Goal: Task Accomplishment & Management: Manage account settings

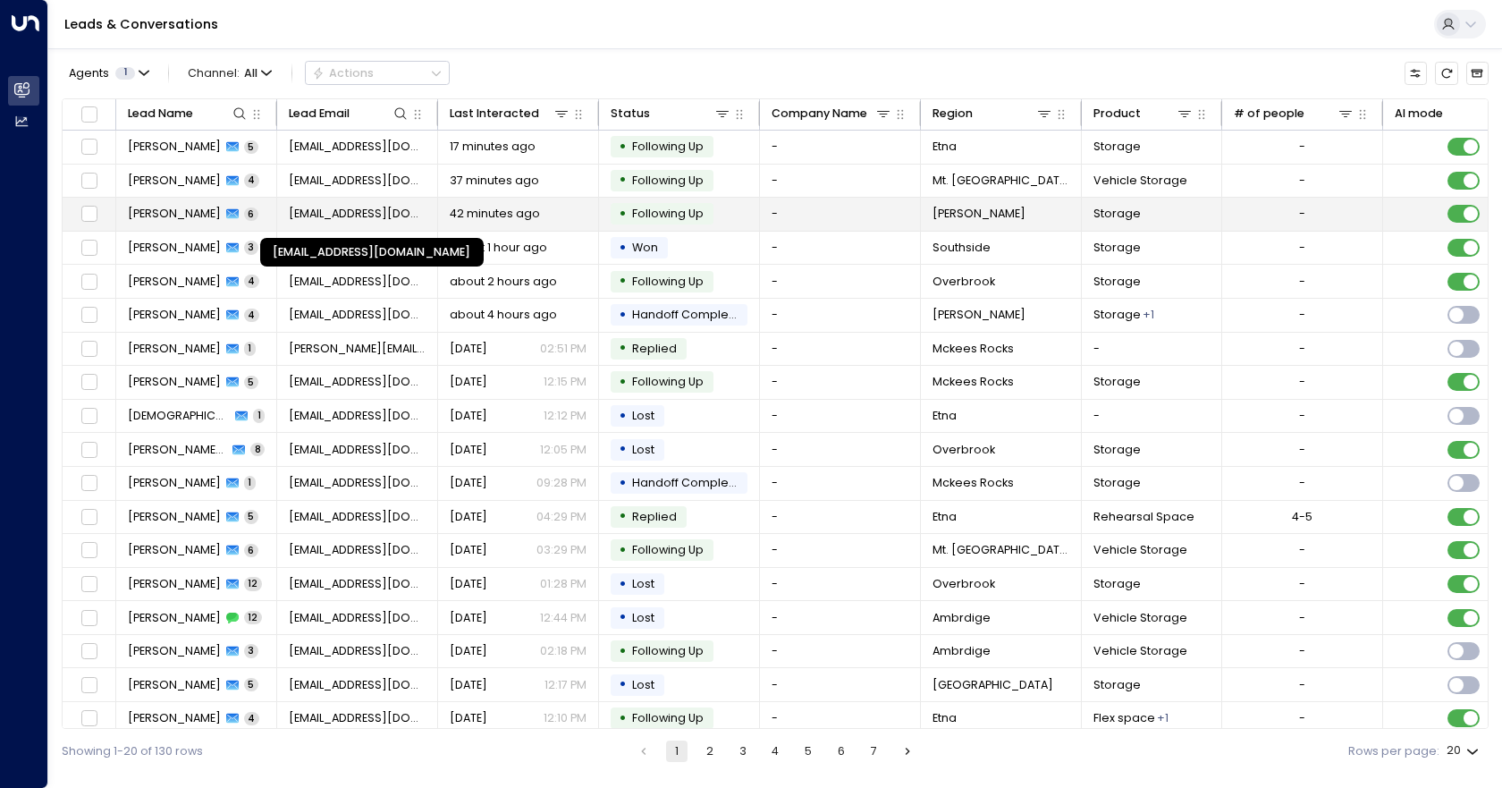
click at [295, 207] on span "[EMAIL_ADDRESS][DOMAIN_NAME]" at bounding box center [358, 214] width 138 height 16
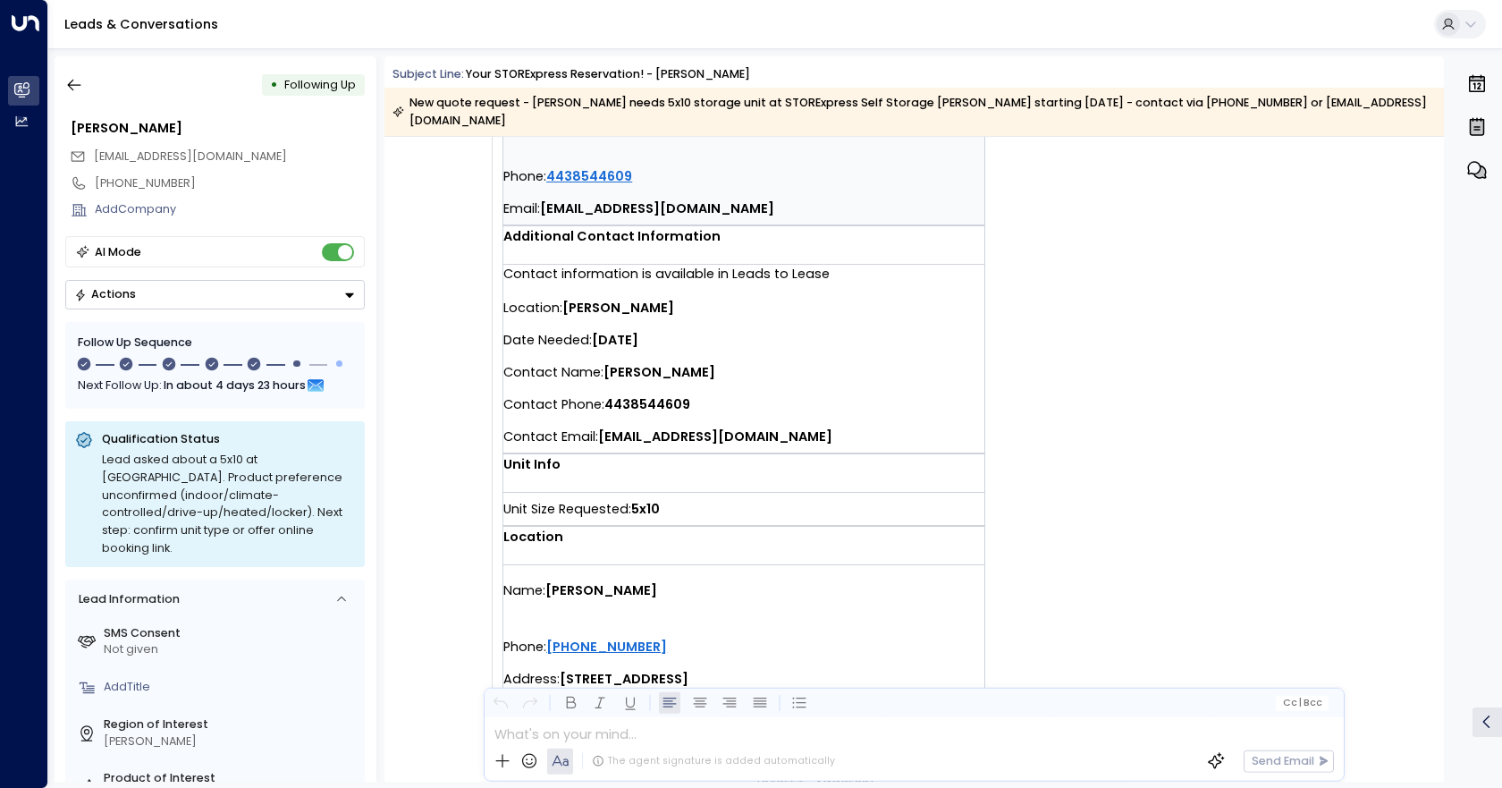
scroll to position [164, 0]
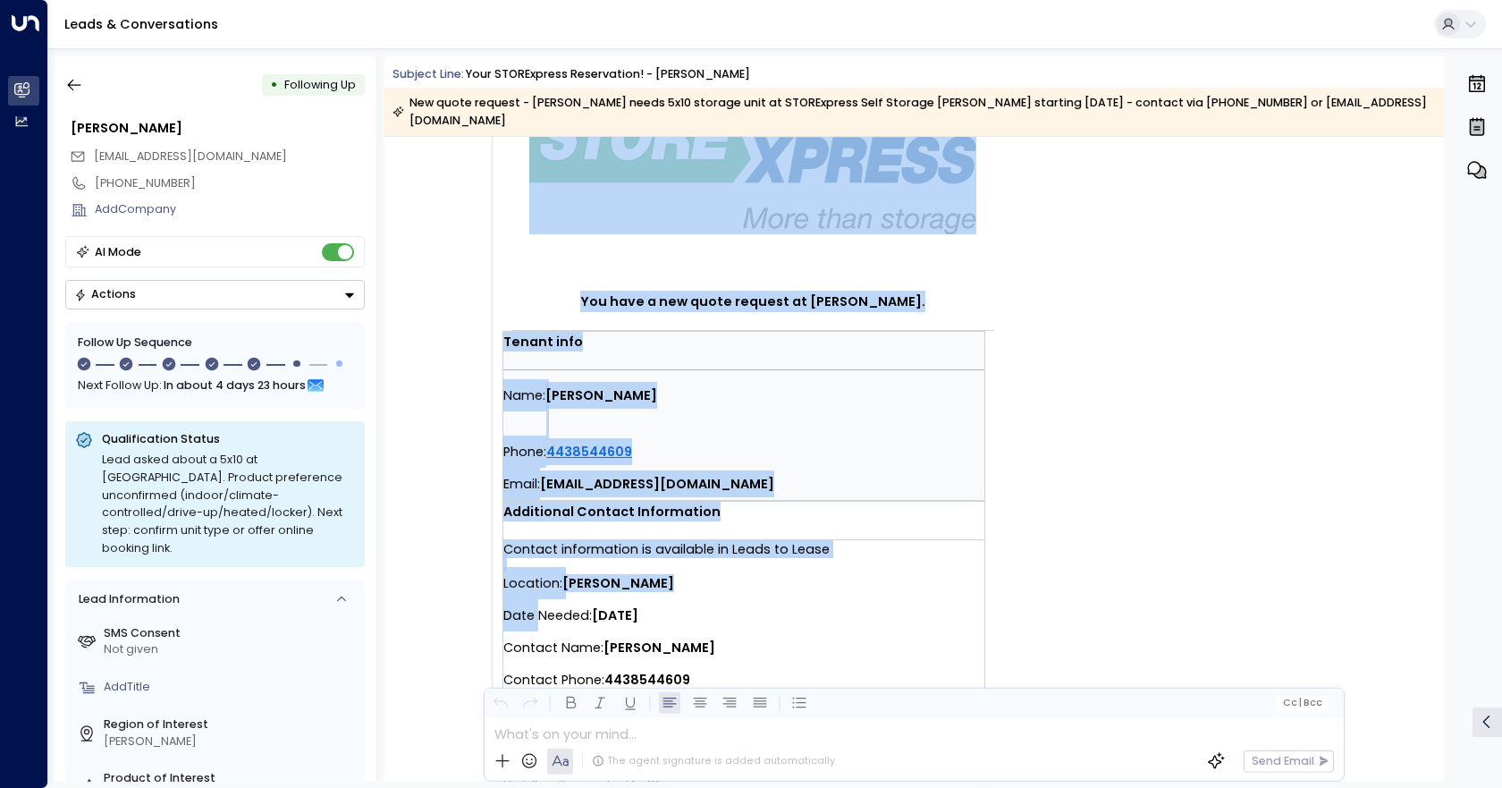
drag, startPoint x: 499, startPoint y: 563, endPoint x: 617, endPoint y: 589, distance: 120.8
click at [536, 596] on div "You have a new quote request at [PERSON_NAME]. Tenant info Name: [PERSON_NAME] …" at bounding box center [773, 571] width 563 height 1009
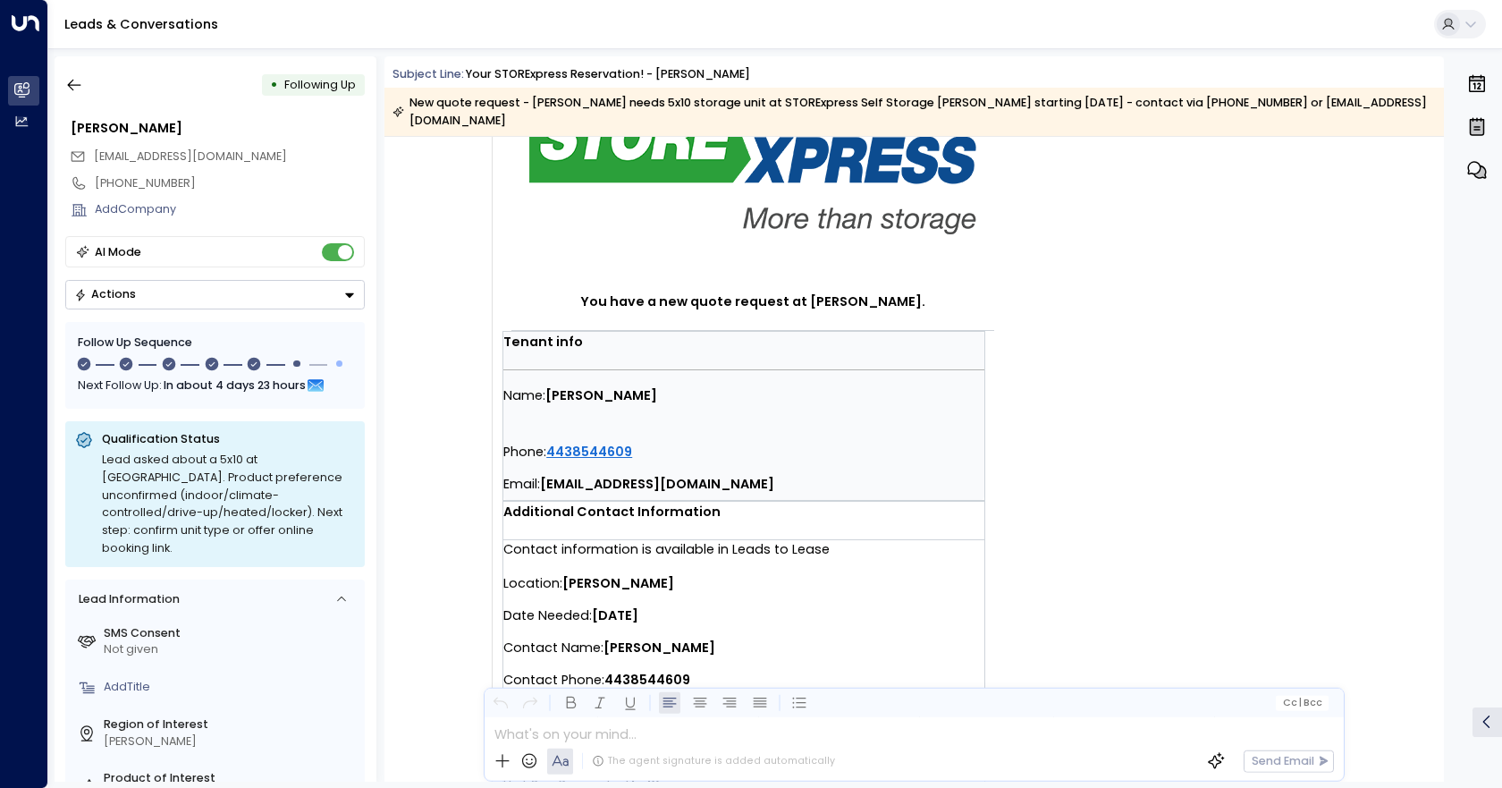
click at [638, 606] on strong "[DATE]" at bounding box center [615, 615] width 46 height 18
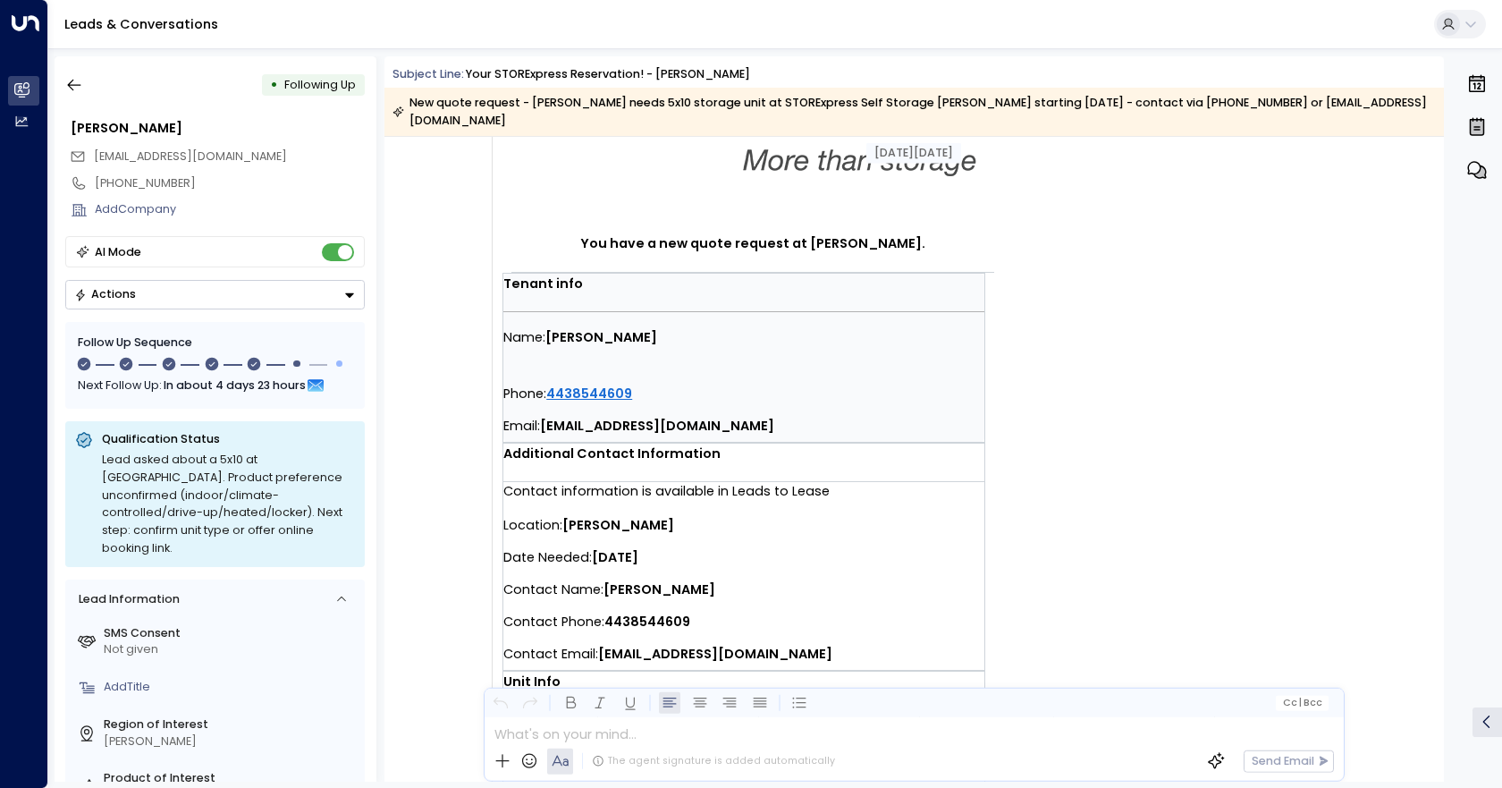
scroll to position [253, 0]
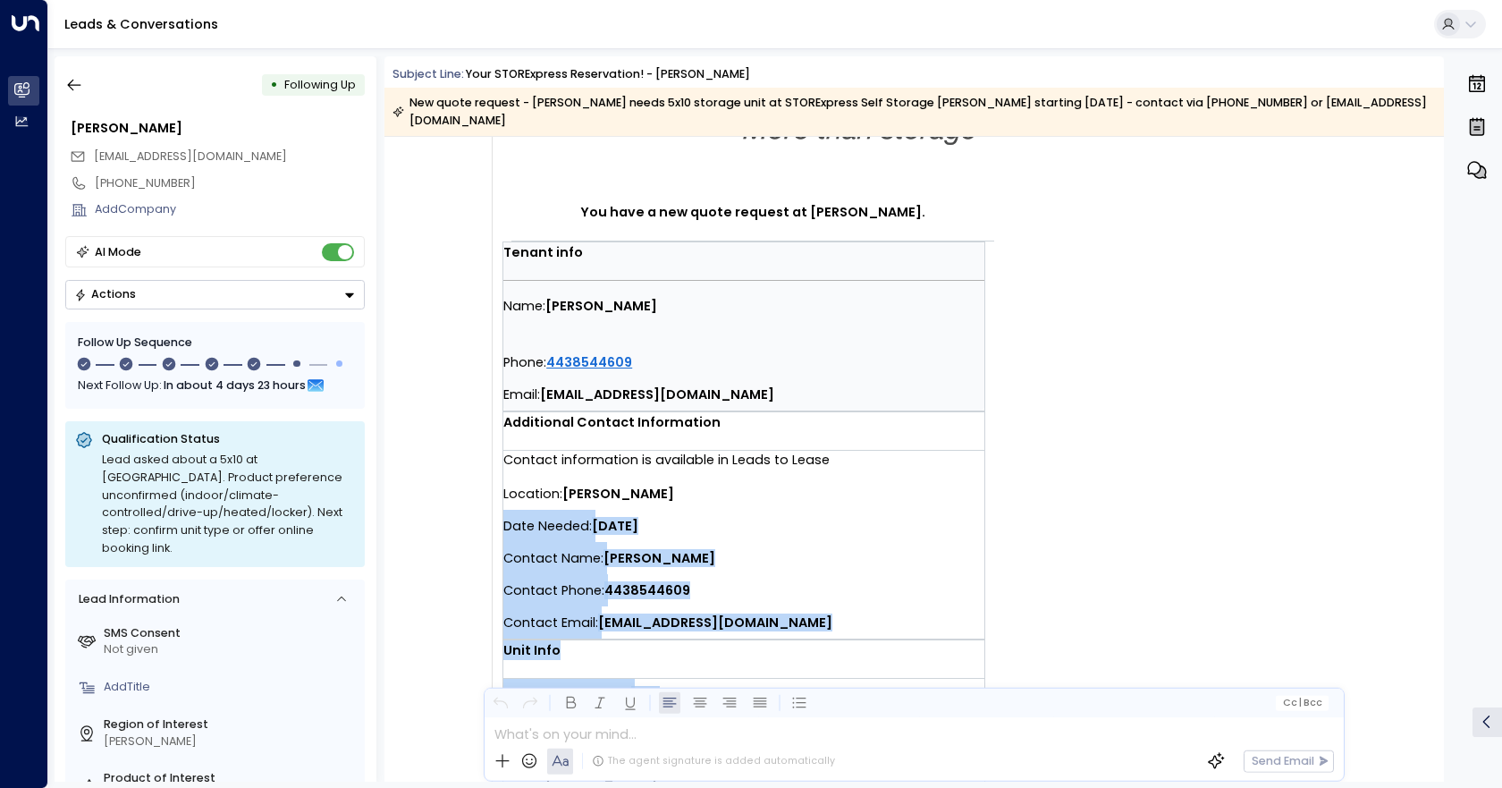
drag, startPoint x: 504, startPoint y: 508, endPoint x: 663, endPoint y: 677, distance: 231.5
click at [663, 677] on td "You have a new quote request at [PERSON_NAME]. Tenant info Name: [PERSON_NAME] …" at bounding box center [815, 433] width 626 height 897
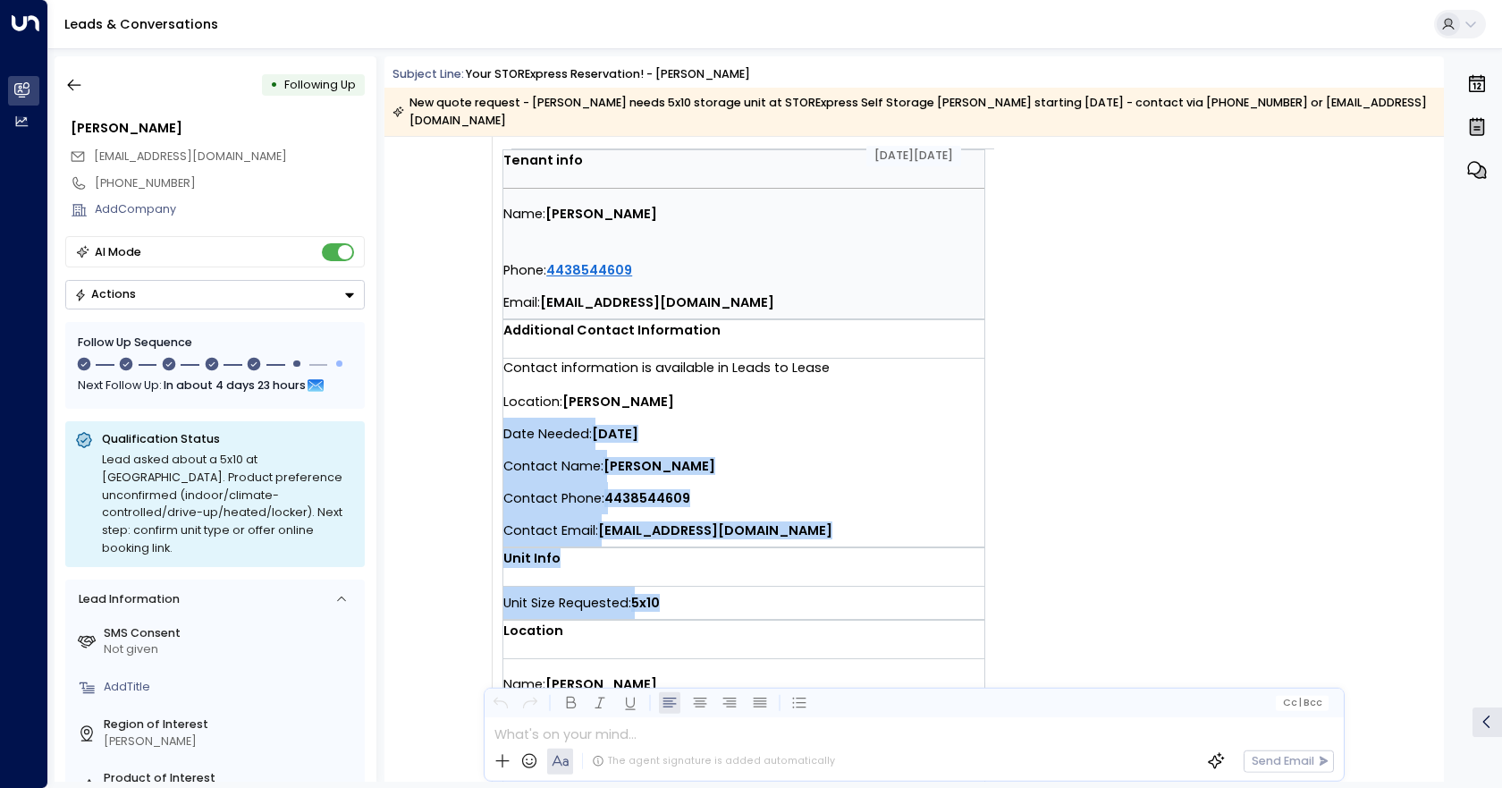
scroll to position [342, 0]
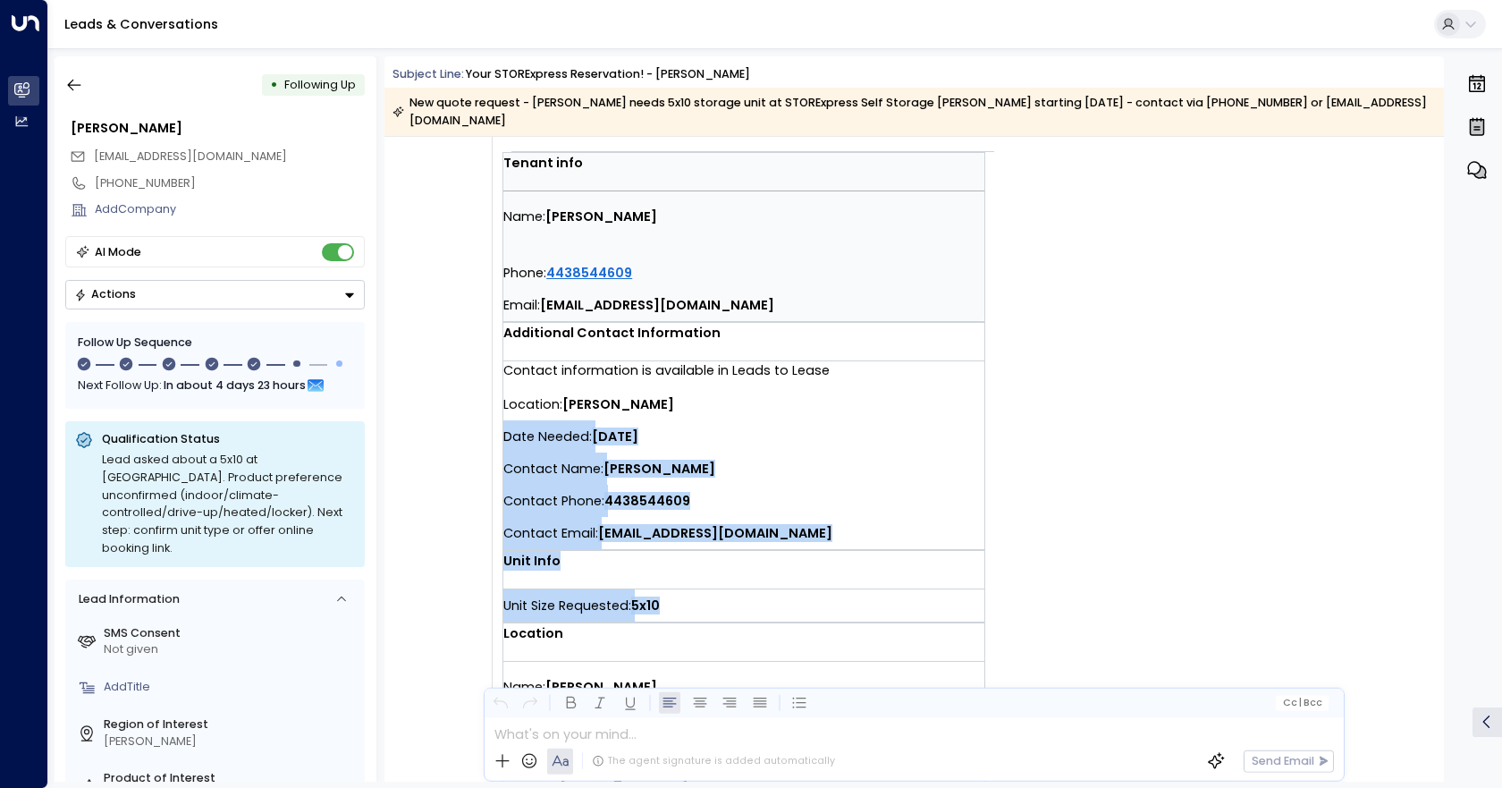
copy td "Date Needed: [DATE] Contact Name: [PERSON_NAME] Contact Phone: [PHONE_NUMBER] C…"
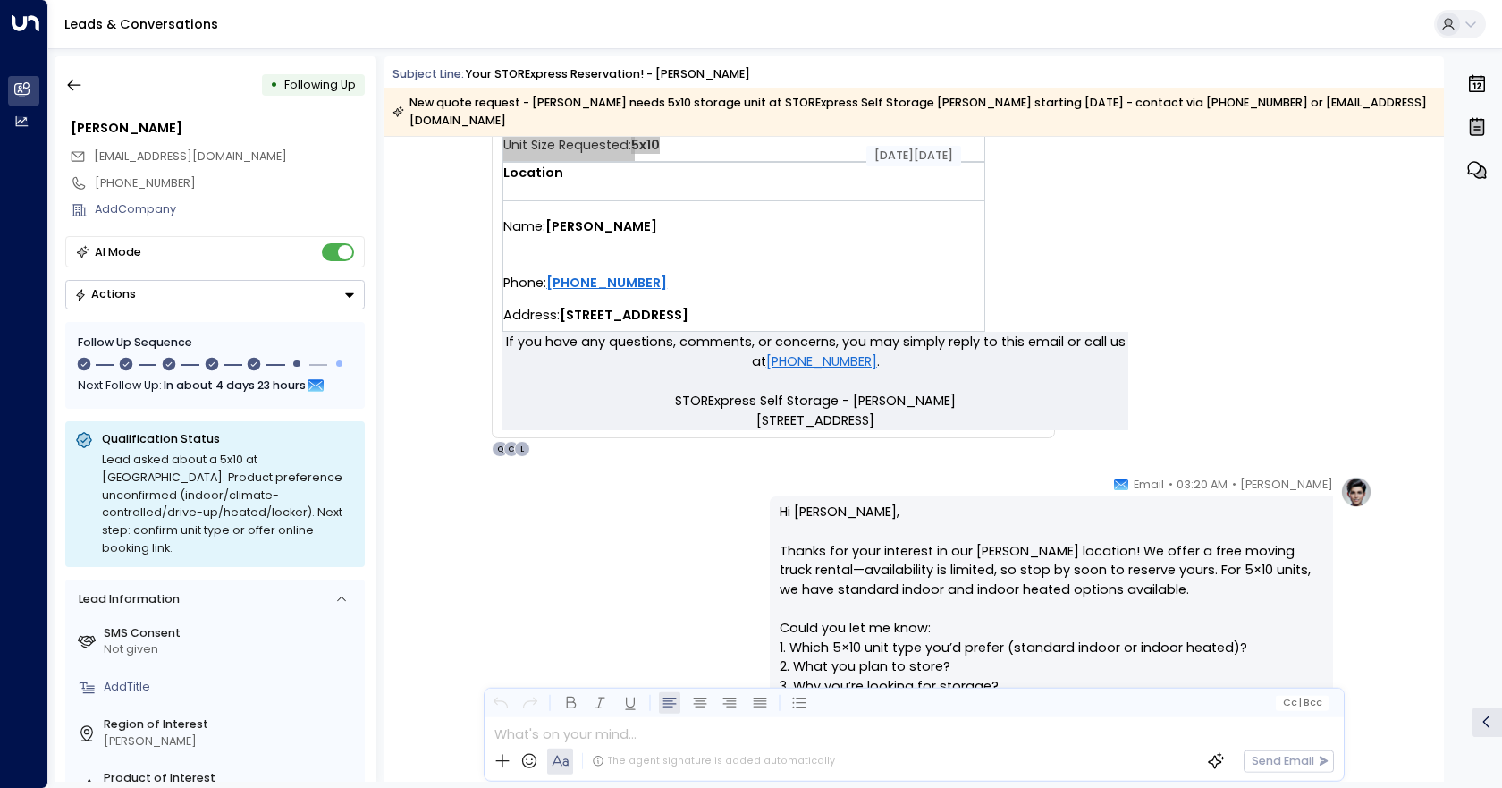
scroll to position [968, 0]
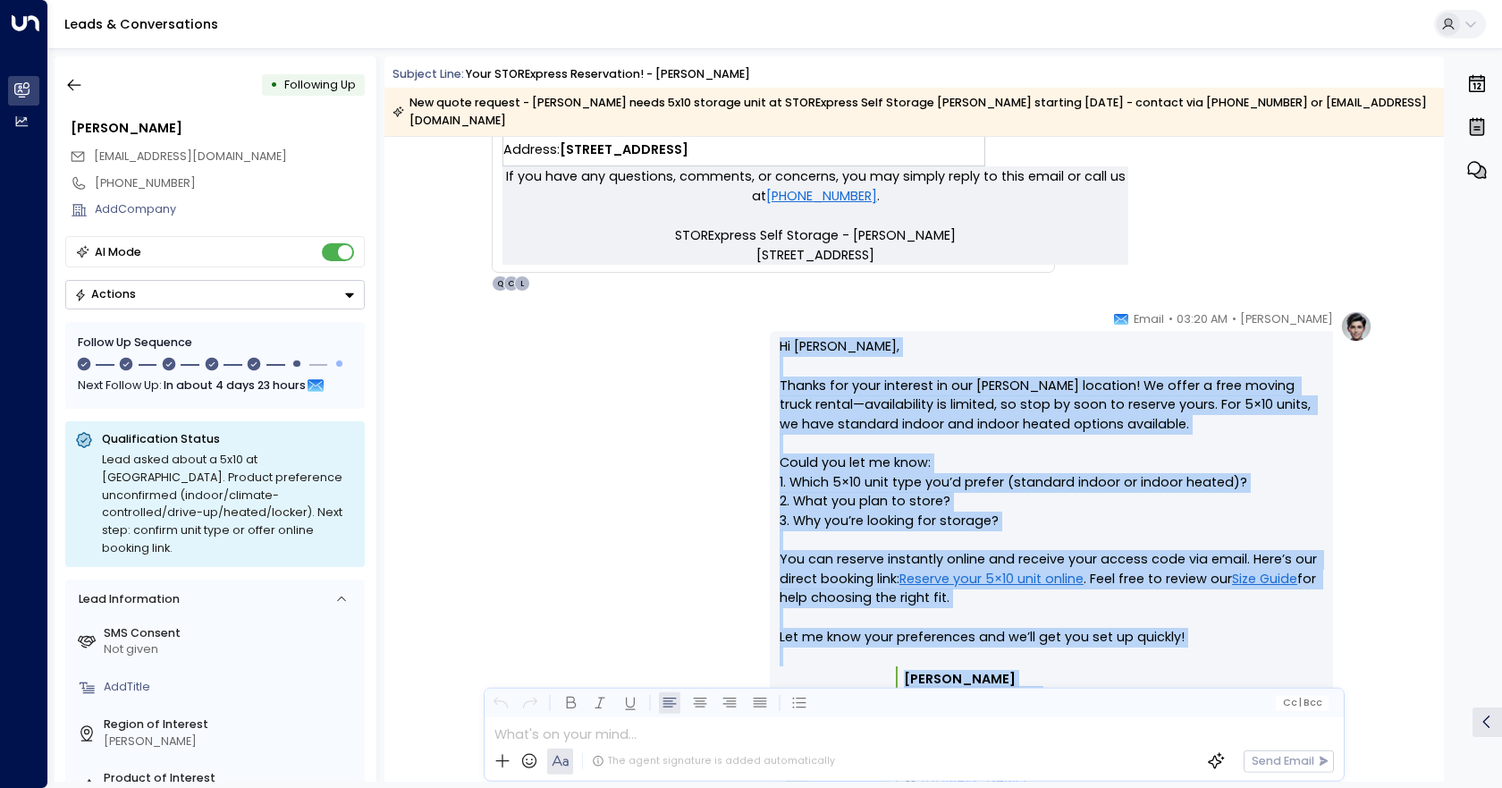
drag, startPoint x: 779, startPoint y: 325, endPoint x: 1102, endPoint y: 679, distance: 480.4
click at [1102, 679] on div "Hi [PERSON_NAME], Thanks for your interest in our [PERSON_NAME] location! We of…" at bounding box center [1051, 600] width 563 height 539
copy div "Hi [PERSON_NAME], Thanks for your interest in our [PERSON_NAME] location! We of…"
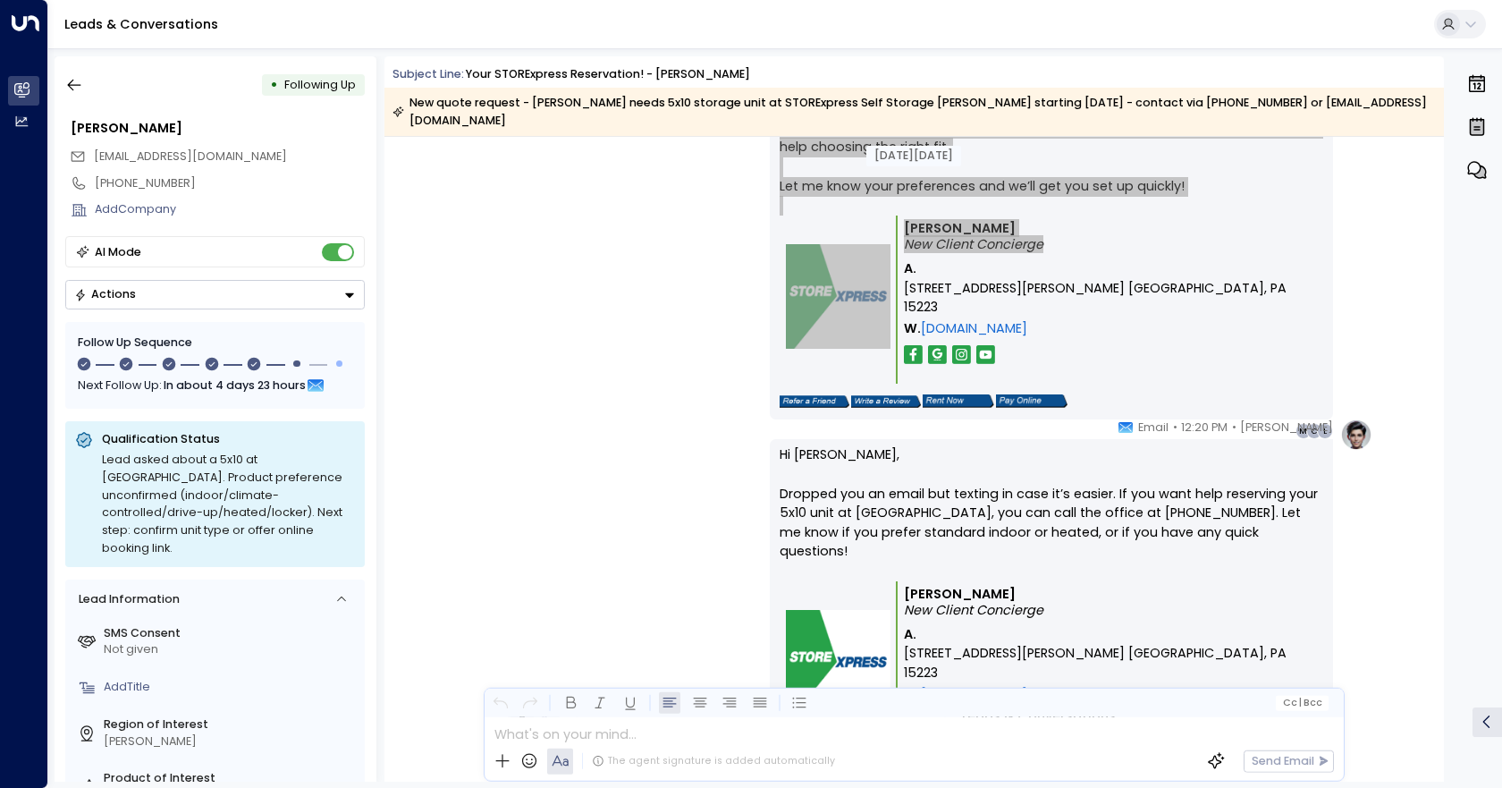
scroll to position [1505, 0]
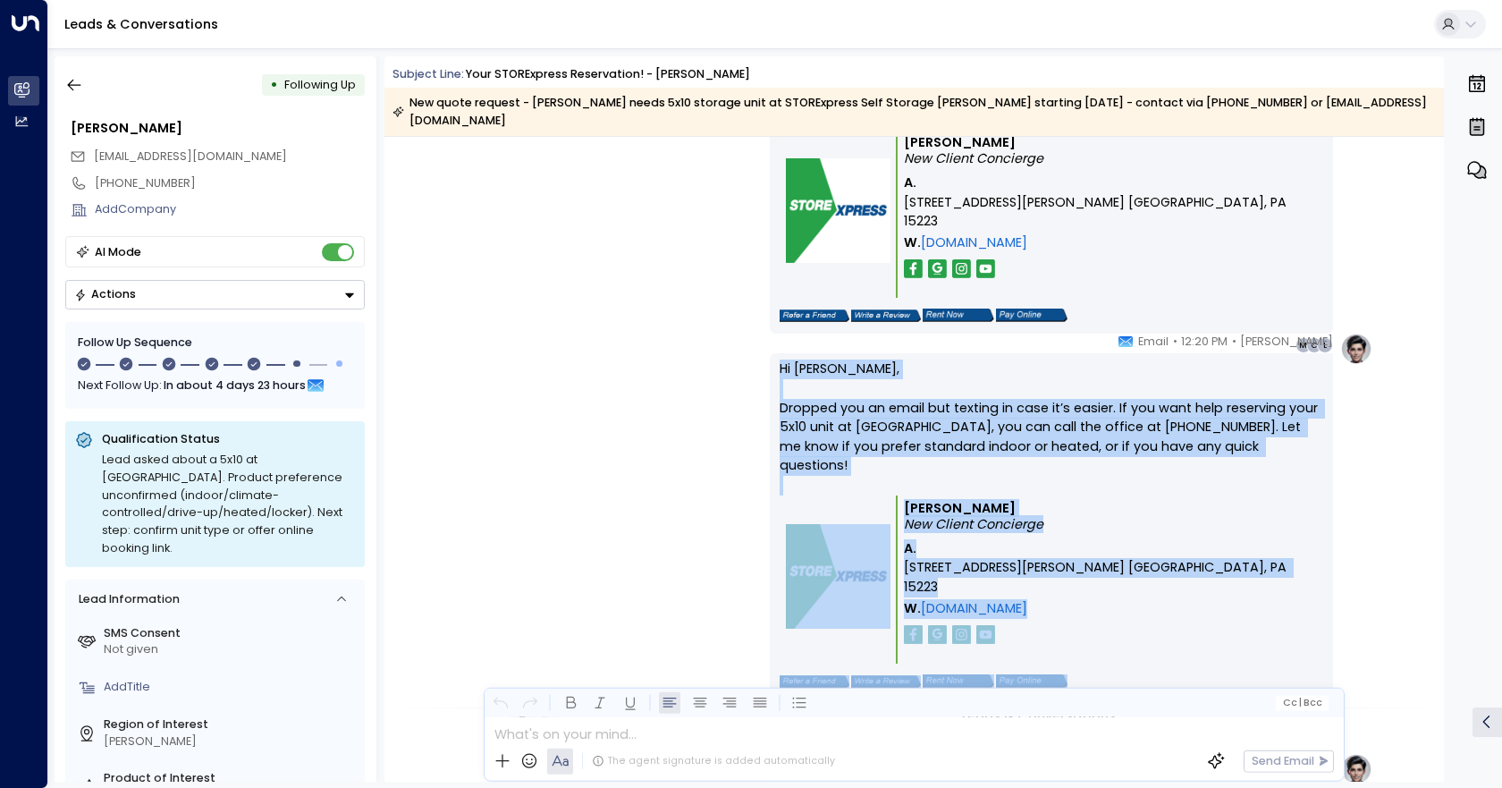
drag, startPoint x: 768, startPoint y: 345, endPoint x: 1127, endPoint y: 588, distance: 433.2
click at [1127, 588] on div "Hi [PERSON_NAME], Dropped you an email but texting in case it’s easier. If you …" at bounding box center [1051, 526] width 563 height 346
copy div "Hi [PERSON_NAME], Dropped you an email but texting in case it’s easier. If you …"
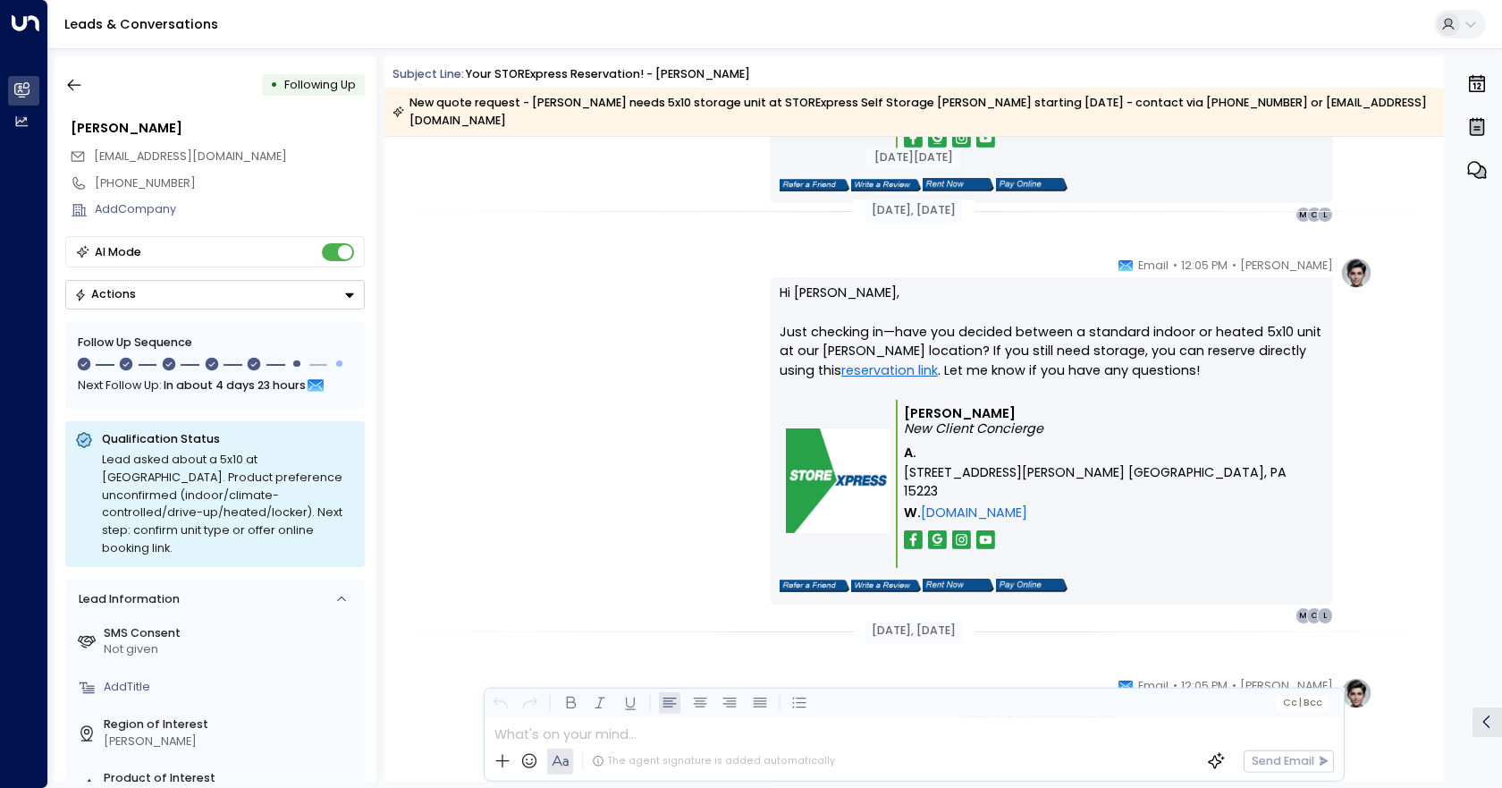
scroll to position [1952, 0]
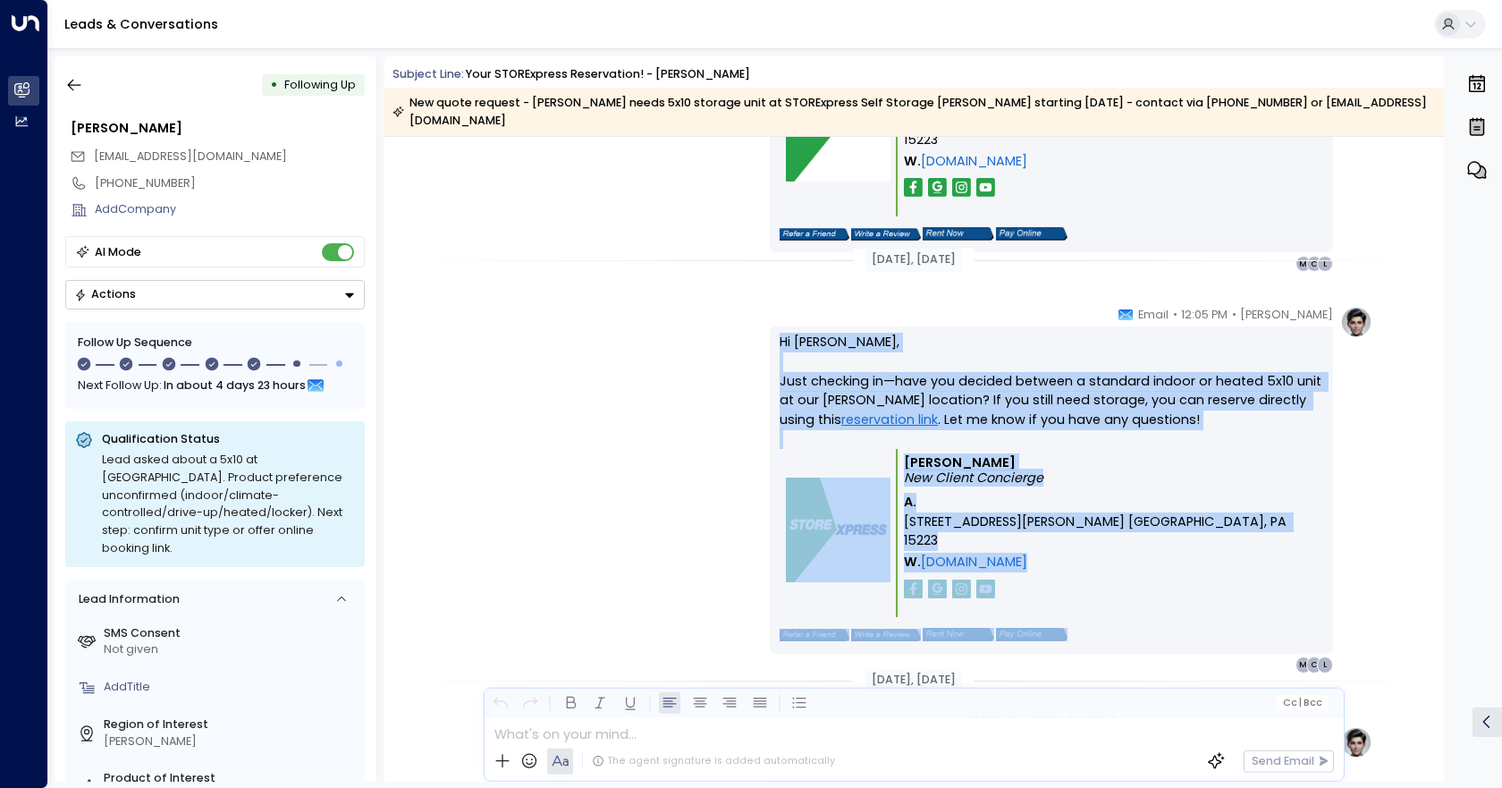
drag, startPoint x: 774, startPoint y: 315, endPoint x: 1290, endPoint y: 578, distance: 579.4
click at [1290, 578] on div "Hi [PERSON_NAME], Just checking in—have you decided between a standard indoor o…" at bounding box center [1051, 489] width 563 height 327
copy div "Hi [PERSON_NAME], Just checking in—have you decided between a standard indoor o…"
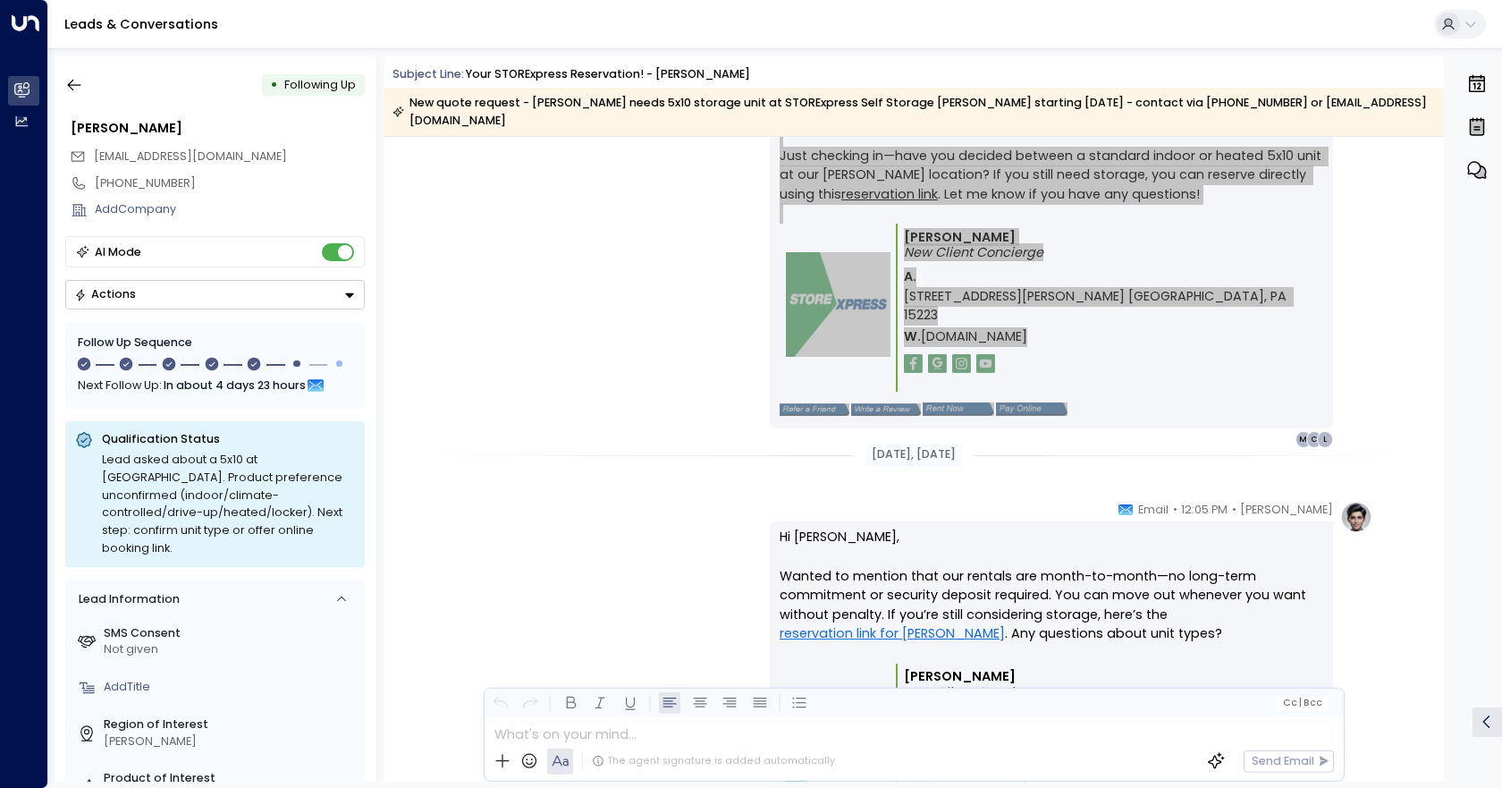
scroll to position [2309, 0]
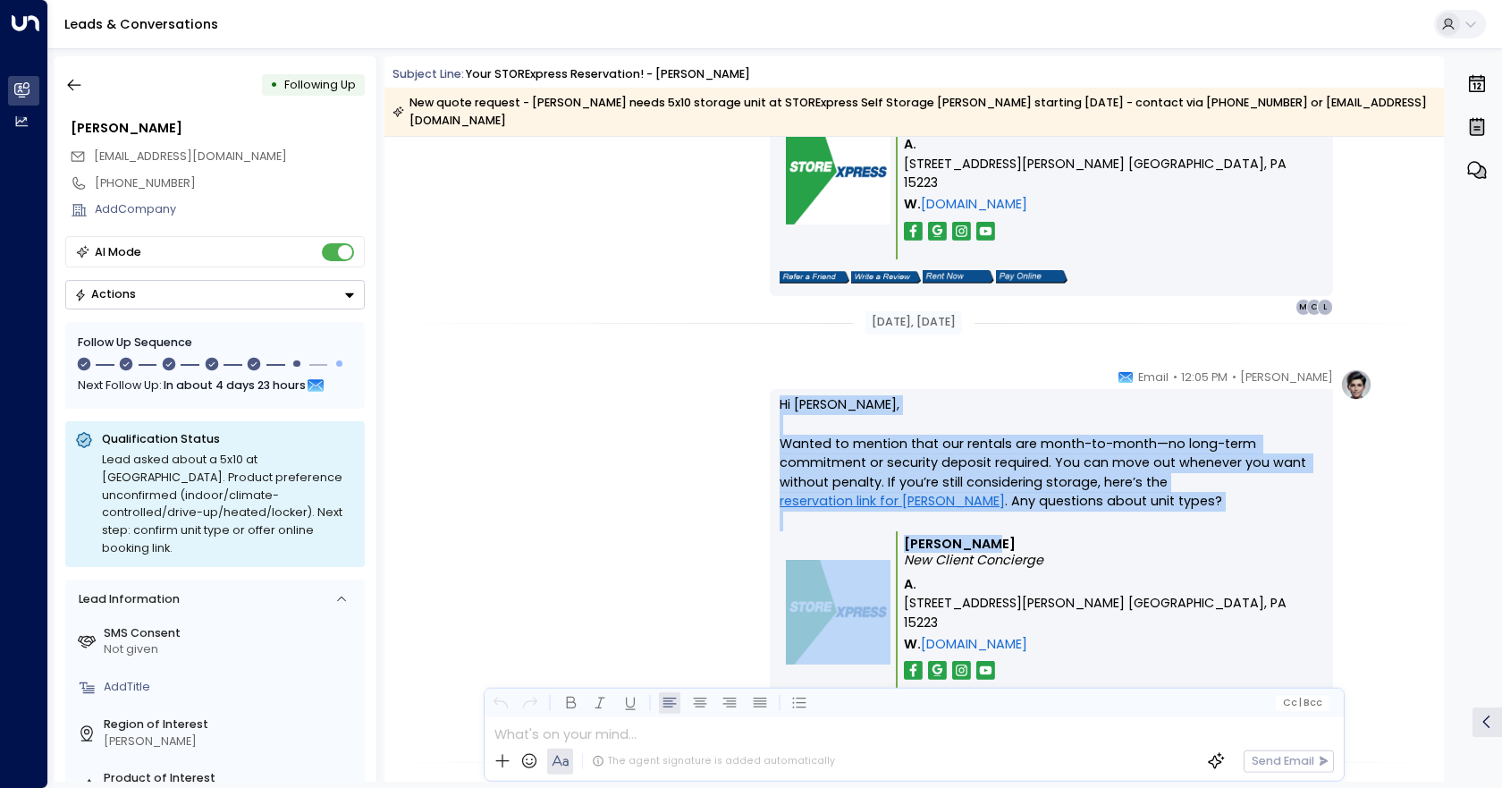
drag, startPoint x: 770, startPoint y: 379, endPoint x: 1144, endPoint y: 523, distance: 400.5
click at [1144, 523] on div "Hi [PERSON_NAME], Wanted to mention that our rentals are month-to-month—no long…" at bounding box center [1051, 562] width 563 height 346
copy div "Hi [PERSON_NAME], Wanted to mention that our rentals are month-to-month—no long…"
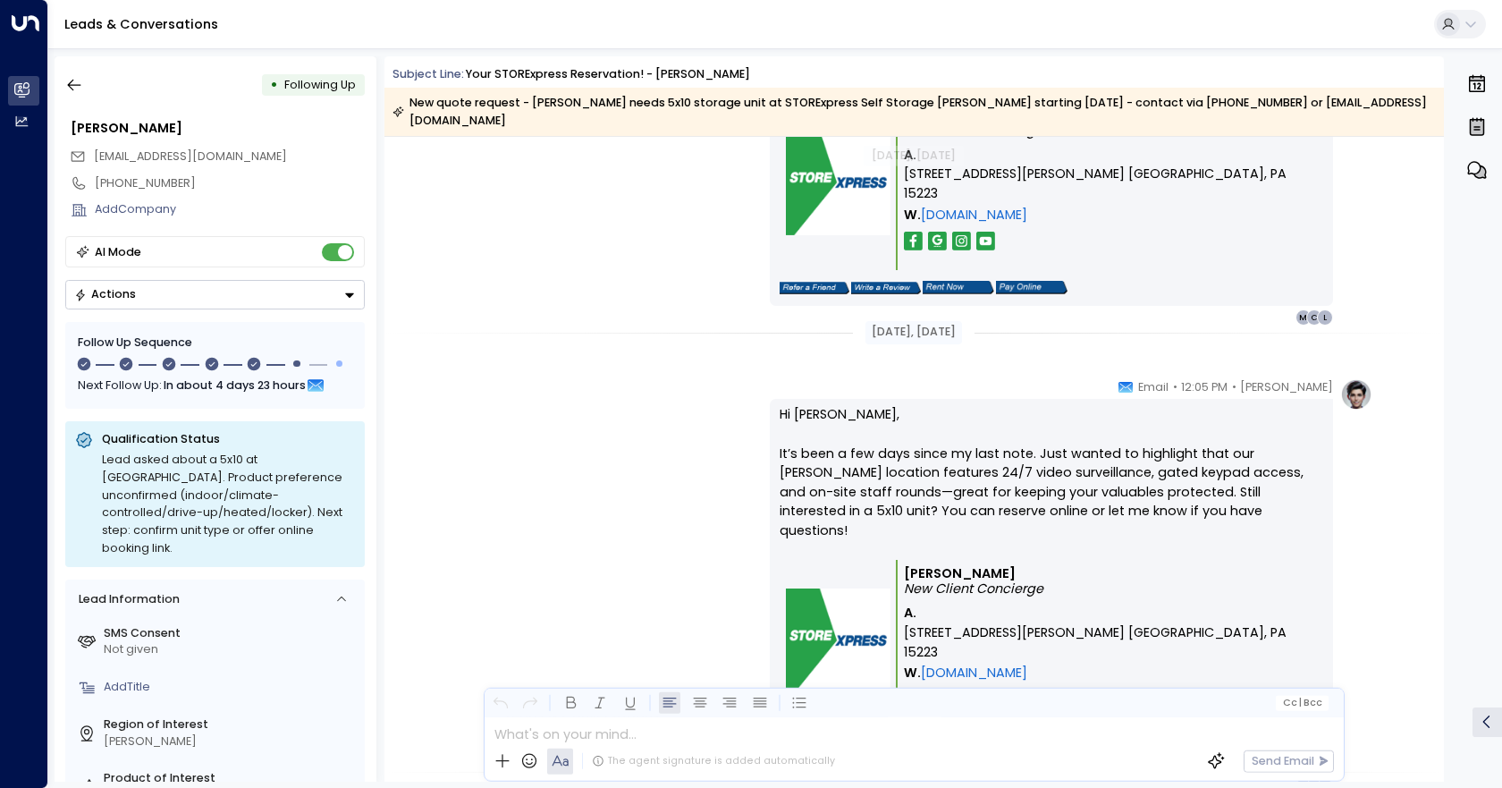
scroll to position [2729, 0]
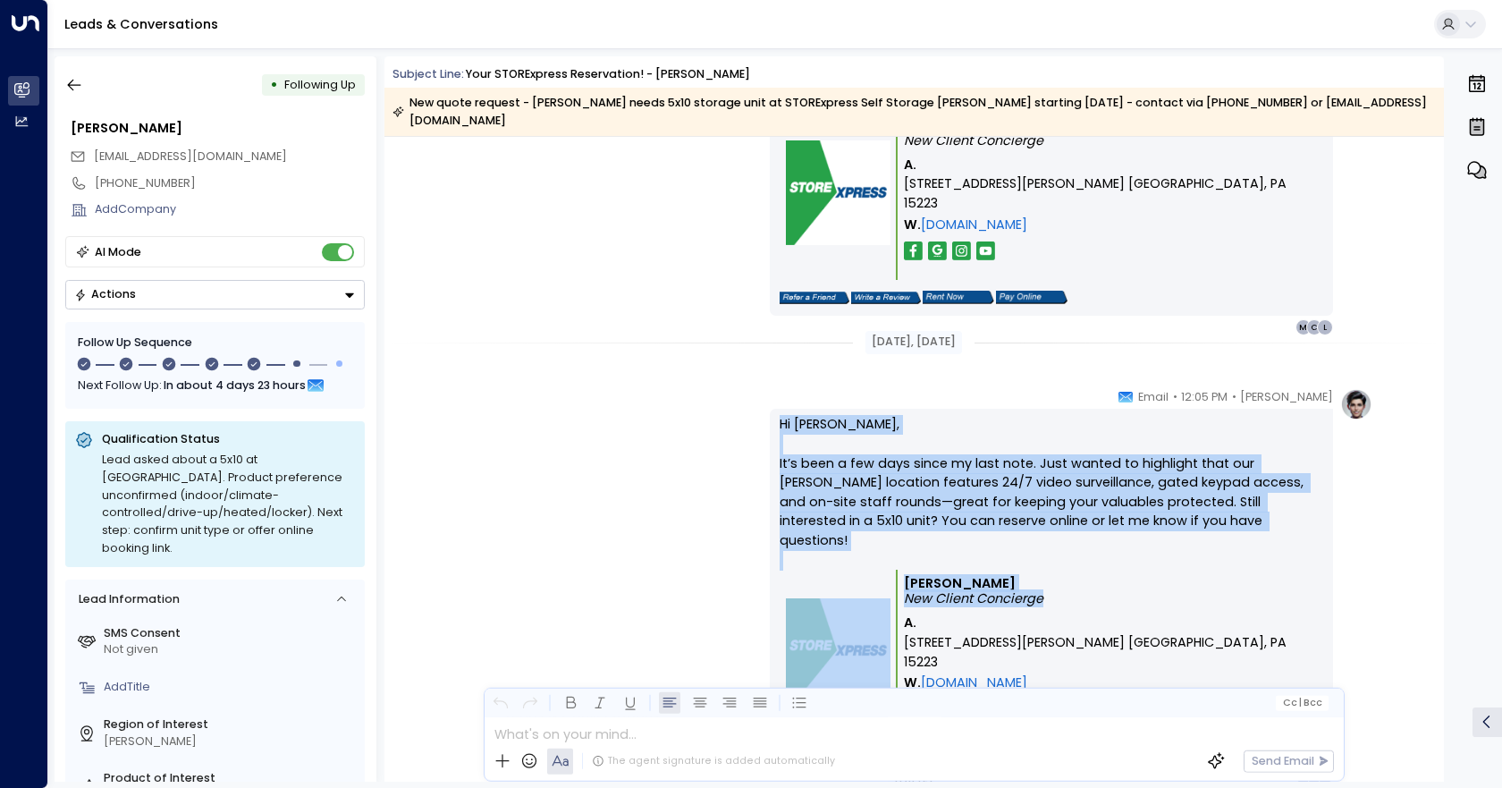
drag, startPoint x: 748, startPoint y: 393, endPoint x: 1203, endPoint y: 598, distance: 499.0
click at [1203, 598] on div "[PERSON_NAME] • 12:05 PM • Email Hi [PERSON_NAME], It’s been a few days since m…" at bounding box center [913, 591] width 917 height 406
copy div "Hi [PERSON_NAME], It’s been a few days since my last note. Just wanted to highl…"
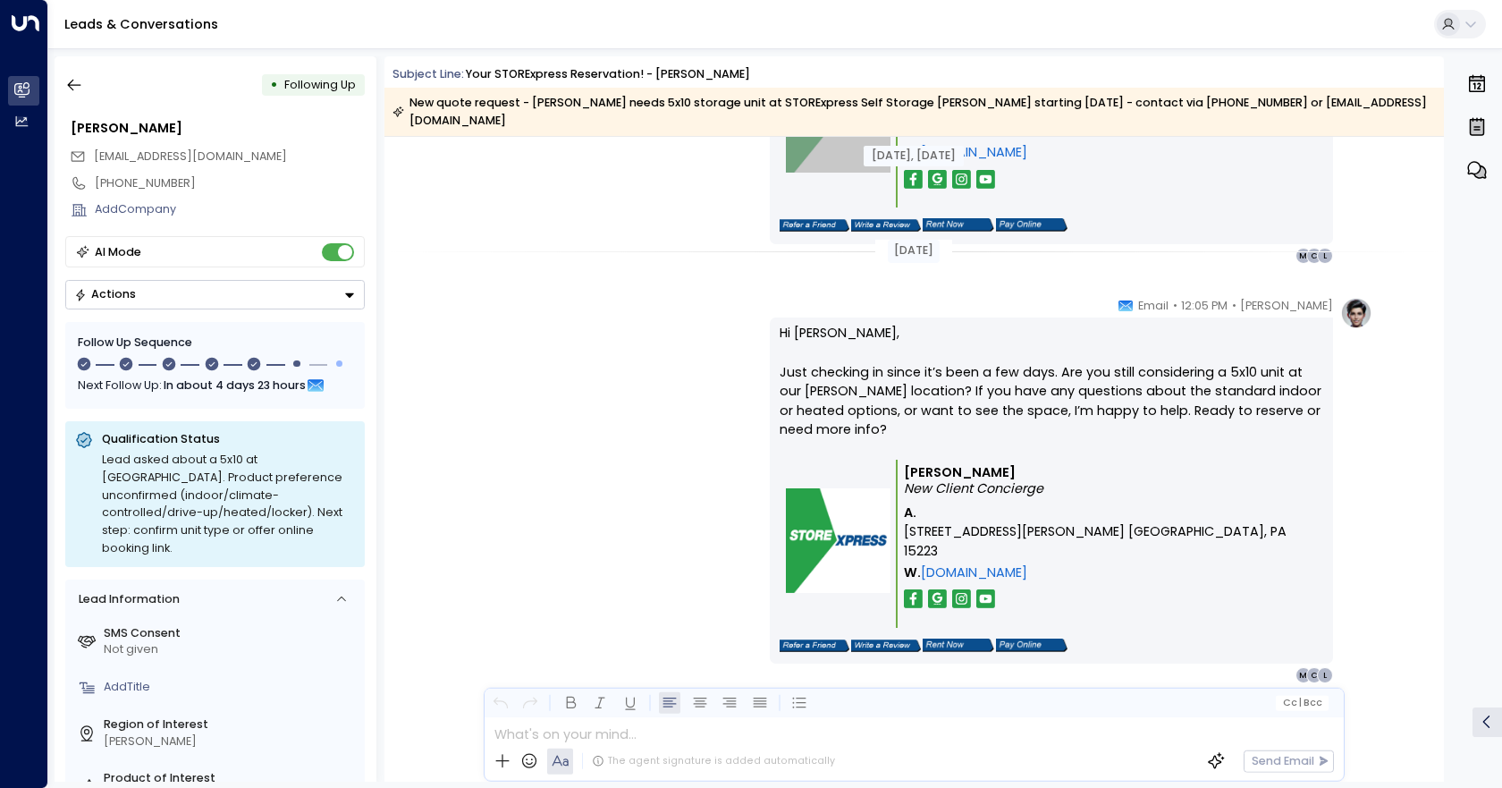
scroll to position [3265, 0]
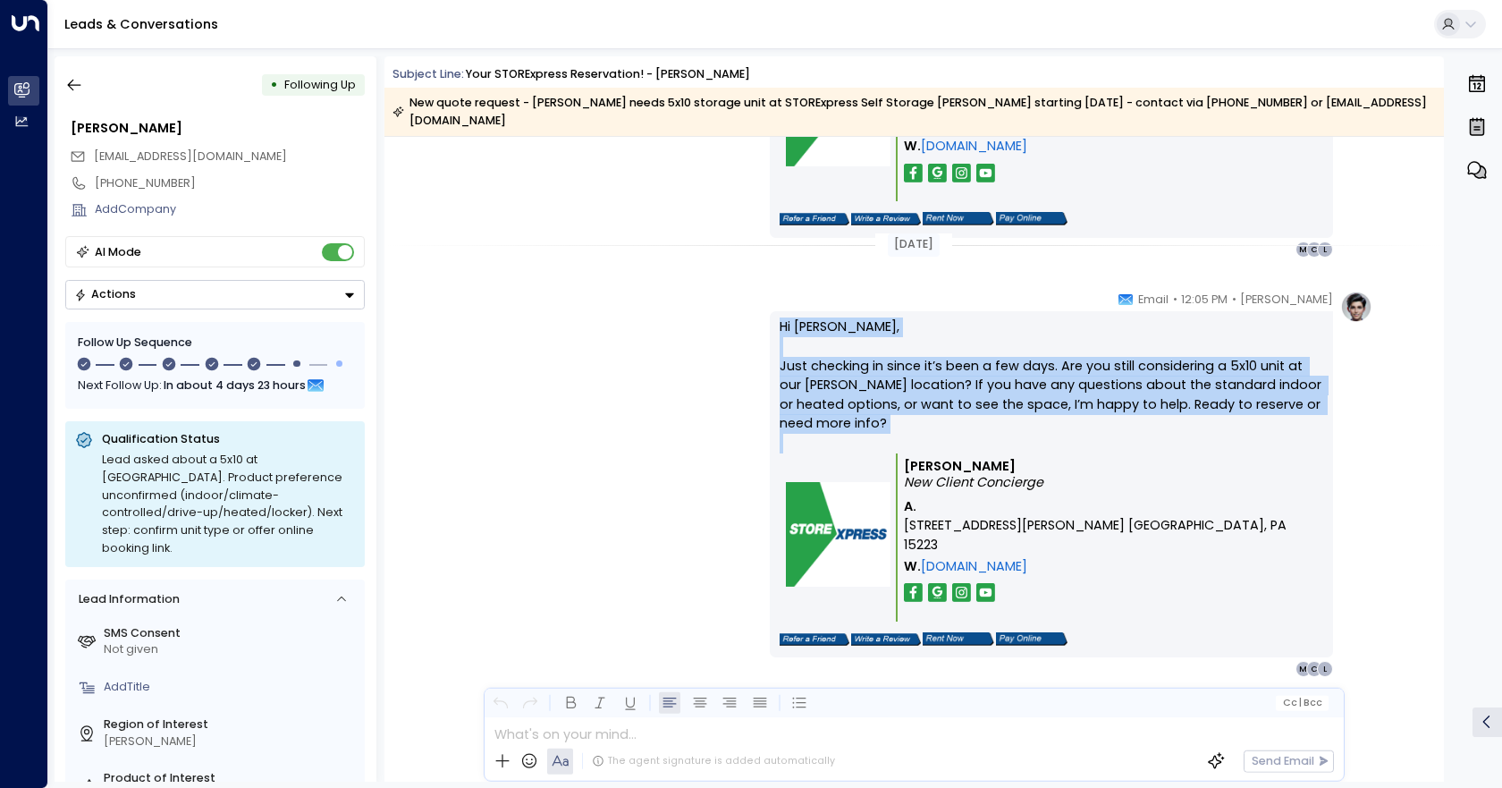
drag, startPoint x: 975, startPoint y: 367, endPoint x: 1340, endPoint y: 489, distance: 385.4
click at [1340, 489] on div "[PERSON_NAME] • 12:05 PM • Email Hi [PERSON_NAME], Just checking in since it’s …" at bounding box center [1071, 484] width 603 height 387
copy p "Hi [PERSON_NAME], Just checking in since it’s been a few days. Are you still co…"
click at [82, 89] on icon "button" at bounding box center [74, 85] width 18 height 18
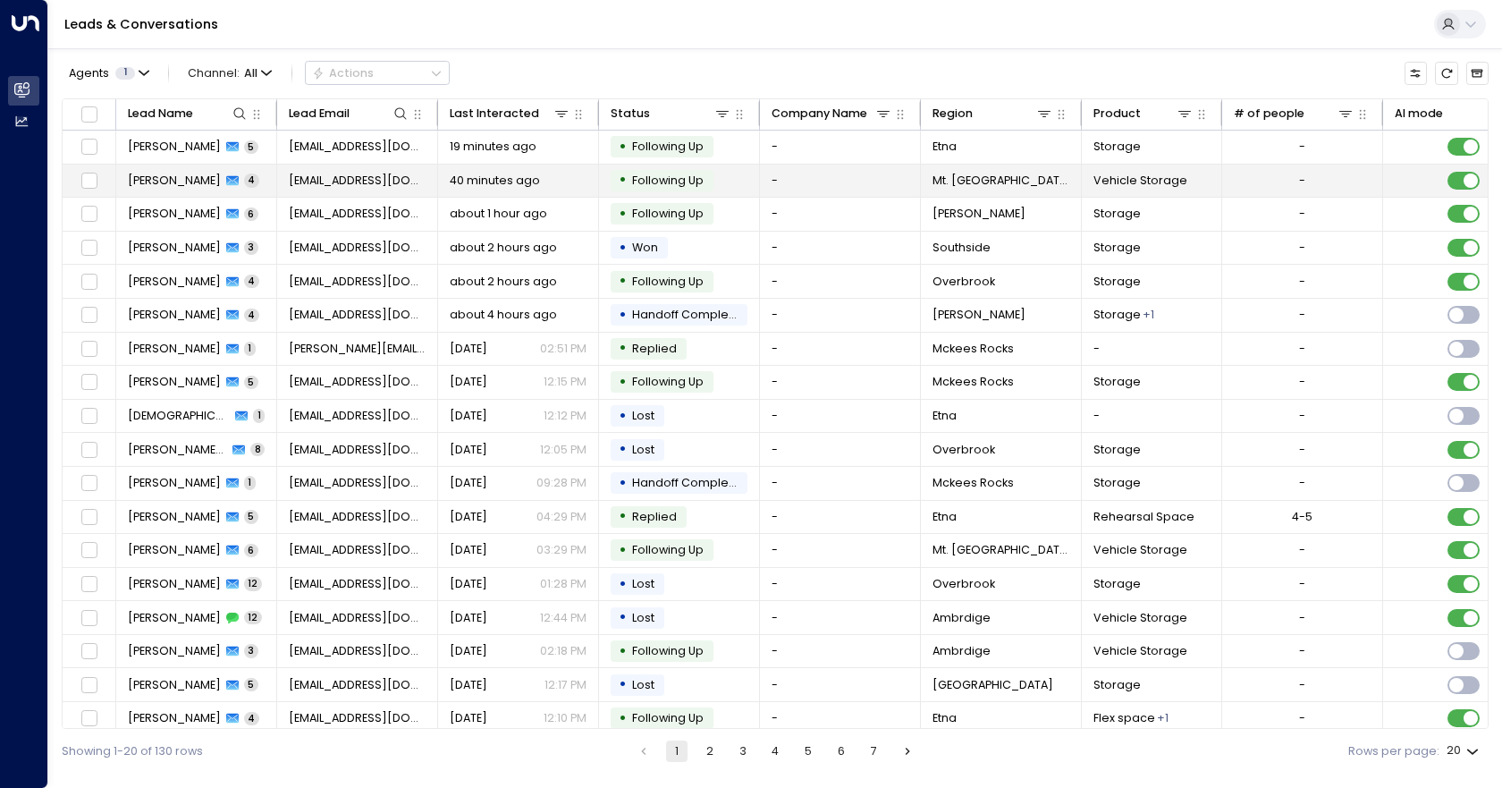
click at [202, 189] on td "[PERSON_NAME] 4" at bounding box center [196, 181] width 161 height 33
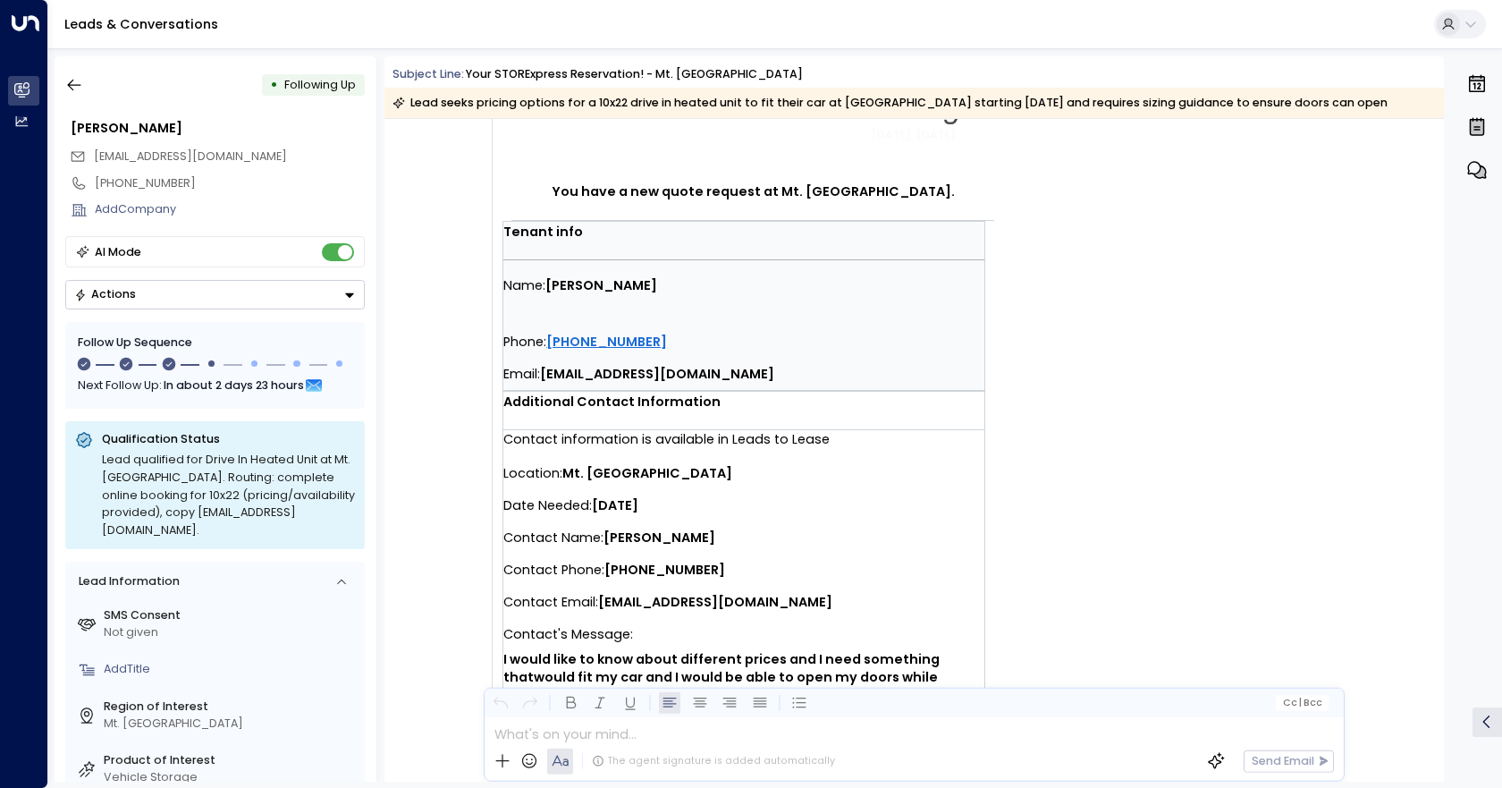
scroll to position [343, 0]
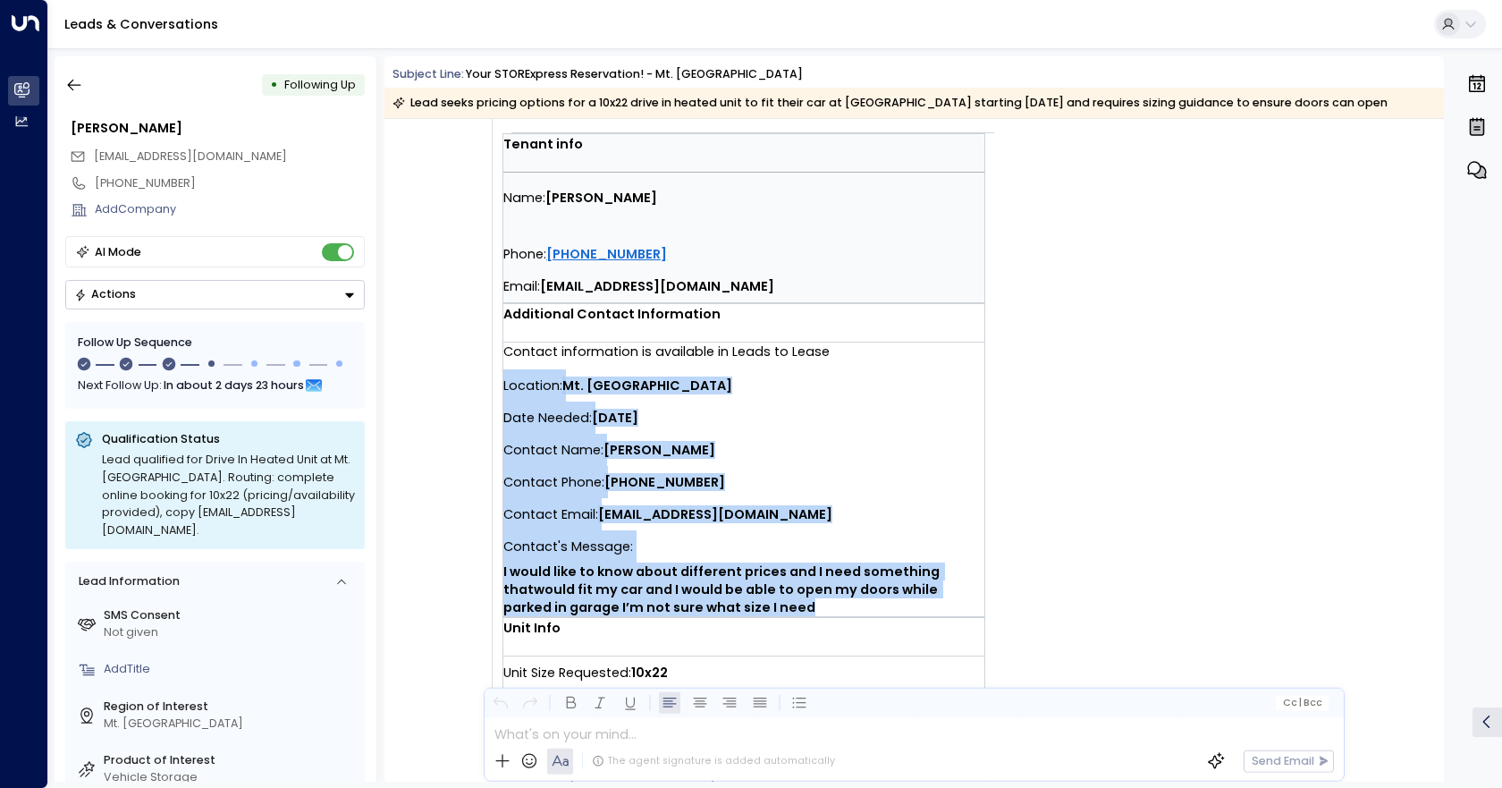
drag, startPoint x: 503, startPoint y: 389, endPoint x: 985, endPoint y: 643, distance: 544.7
click at [985, 643] on td "You have a new quote request at Mt. [GEOGRAPHIC_DATA]. Tenant info Name: [PERSO…" at bounding box center [815, 384] width 626 height 1015
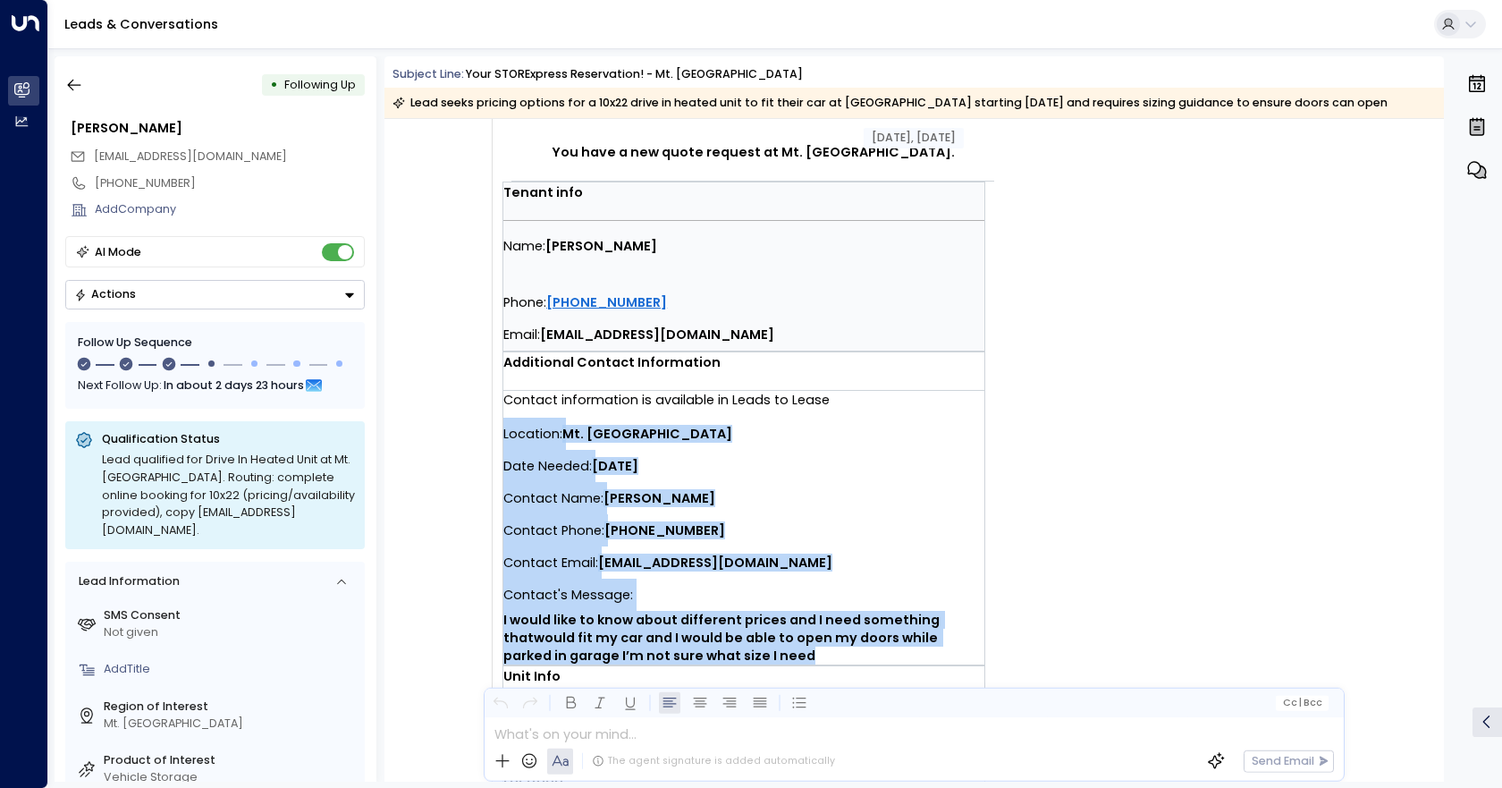
scroll to position [433, 0]
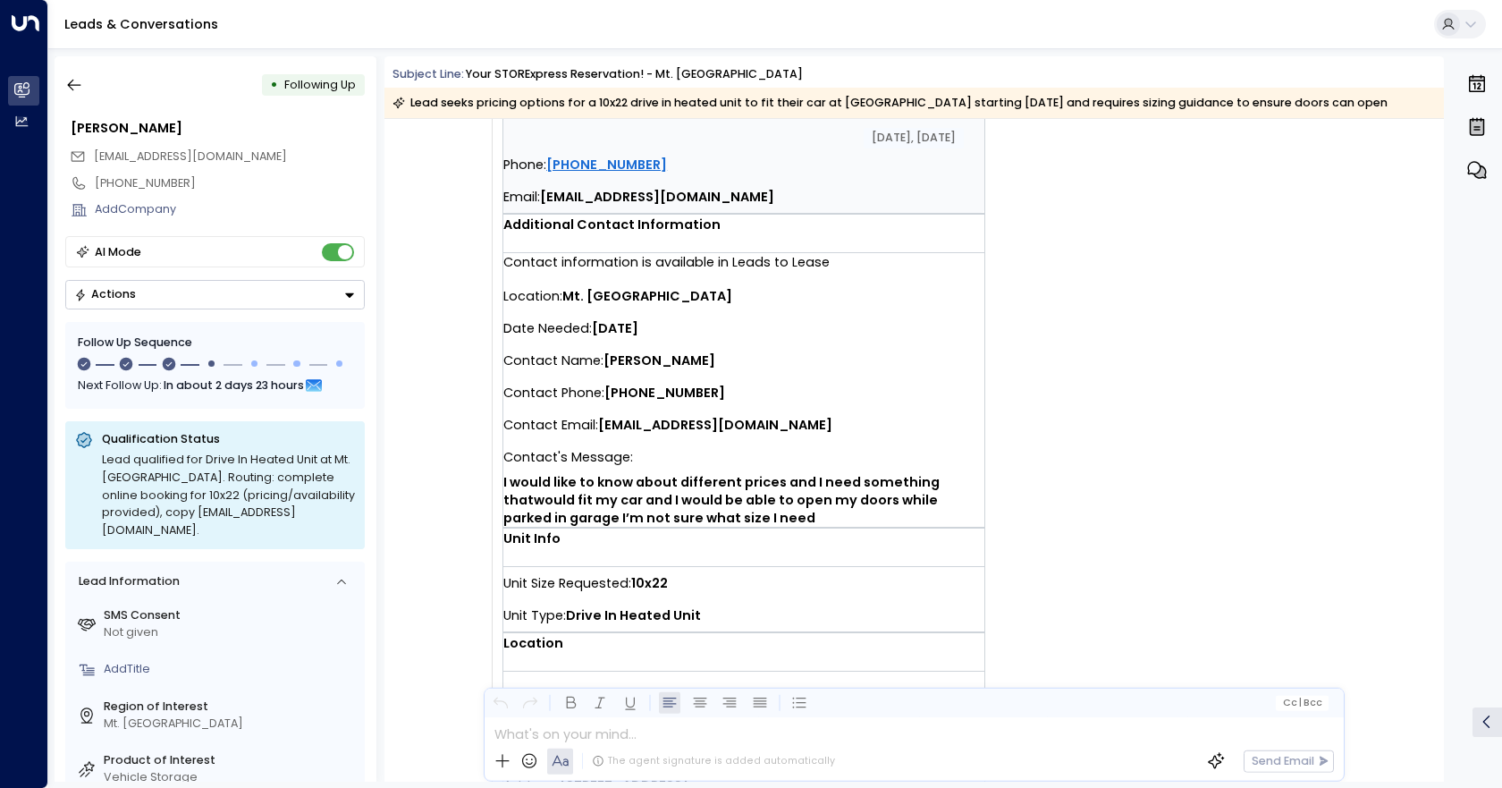
click at [1171, 468] on div "Trigger Email • • 10:15 PM • Email You have a new quote request at Mt. [GEOGRAP…" at bounding box center [916, 343] width 912 height 1169
drag, startPoint x: 1171, startPoint y: 468, endPoint x: 1161, endPoint y: 486, distance: 21.2
drag, startPoint x: 1161, startPoint y: 486, endPoint x: 1082, endPoint y: 580, distance: 123.1
click at [1082, 578] on td "You have a new quote request at Mt. [GEOGRAPHIC_DATA]. Tenant info Name: [PERSO…" at bounding box center [815, 294] width 626 height 1015
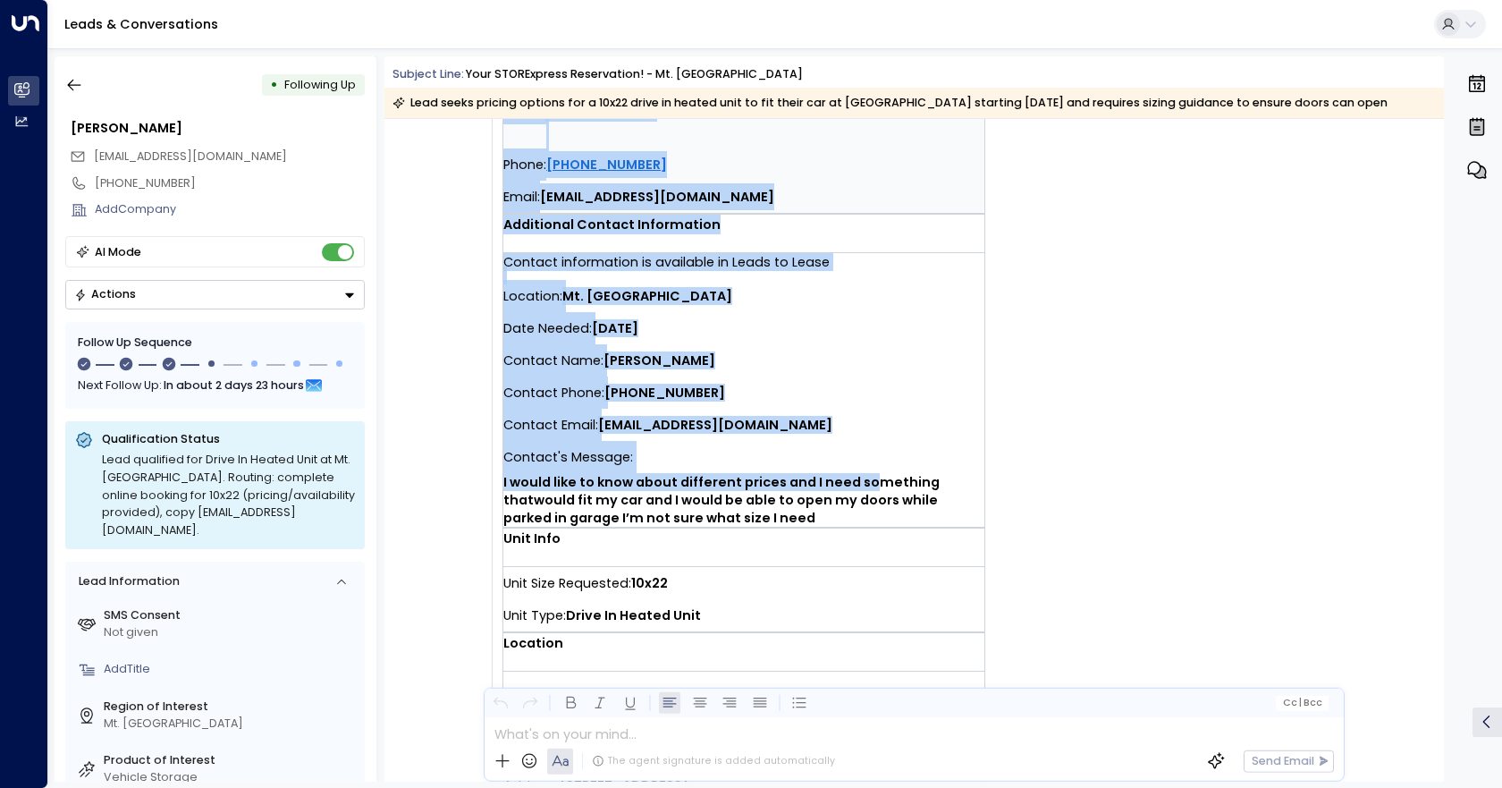
drag, startPoint x: 485, startPoint y: 262, endPoint x: 866, endPoint y: 483, distance: 440.3
click at [866, 483] on div "Trigger Email • • 10:15 PM • Email You have a new quote request at Mt. [GEOGRAP…" at bounding box center [757, 343] width 595 height 1169
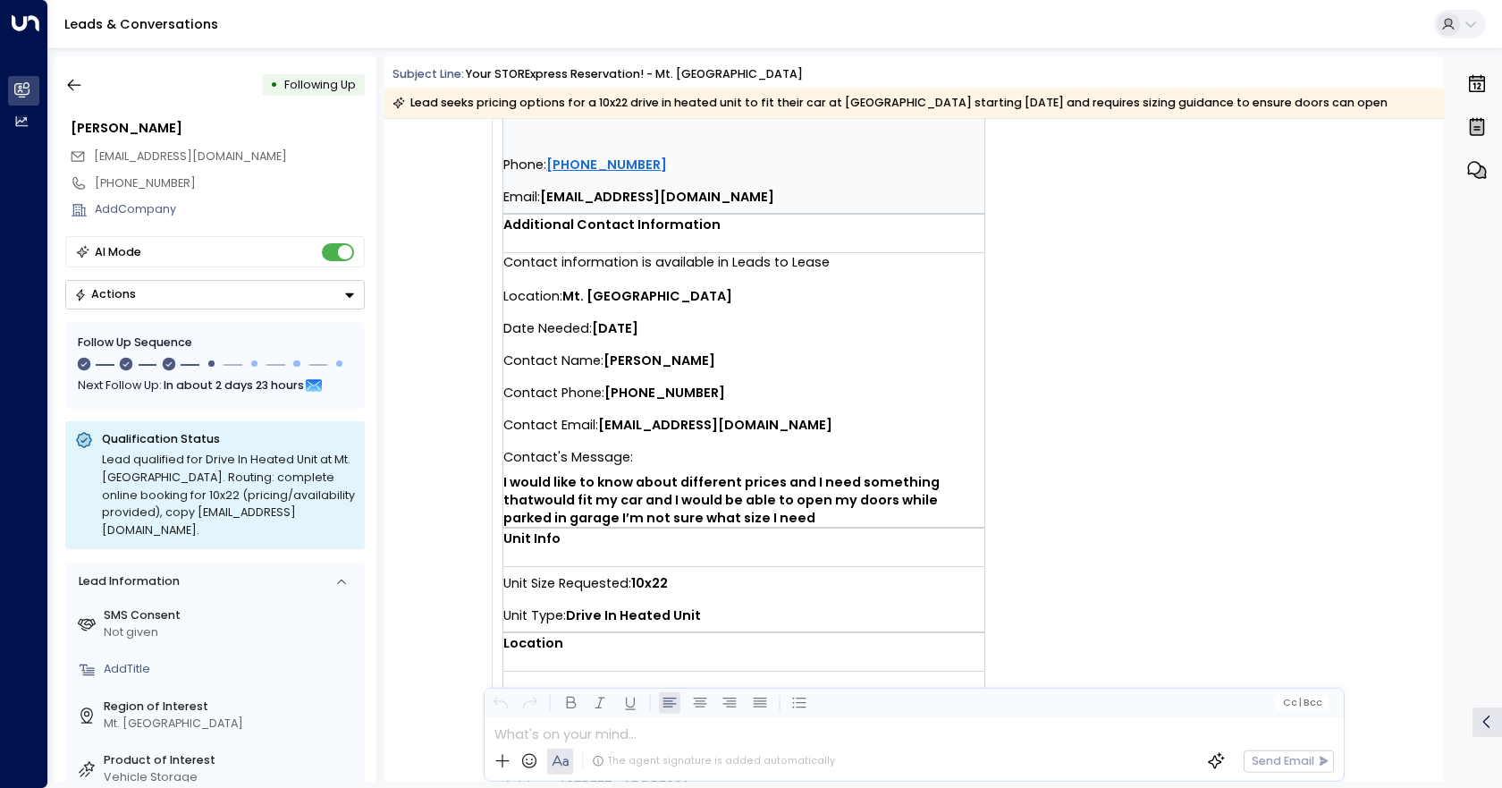
click at [1006, 443] on td "You have a new quote request at Mt. [GEOGRAPHIC_DATA]. Tenant info Name: [PERSO…" at bounding box center [815, 294] width 626 height 1015
drag, startPoint x: 503, startPoint y: 262, endPoint x: 736, endPoint y: 304, distance: 236.2
click at [736, 304] on th "Contact information is available in Leads to Lease Location: Mt. Pleasant Date …" at bounding box center [743, 390] width 481 height 274
click at [737, 302] on div "Location: Mt. [GEOGRAPHIC_DATA]" at bounding box center [743, 296] width 481 height 32
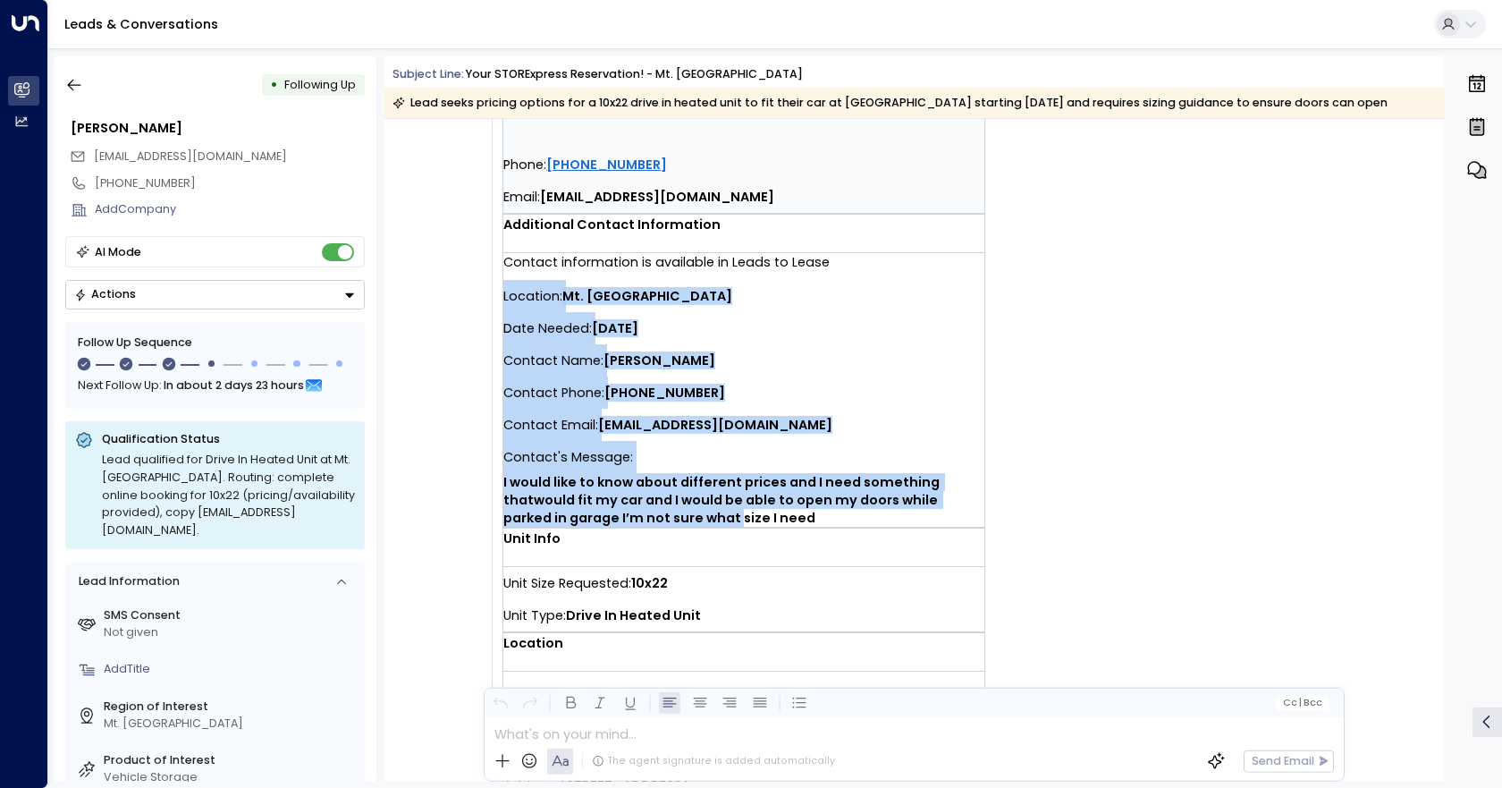
drag, startPoint x: 502, startPoint y: 301, endPoint x: 687, endPoint y: 525, distance: 290.2
click at [687, 525] on div "Location: Mt. Pleasant Date Needed: [DATE] Contact Name: [PERSON_NAME] Contact …" at bounding box center [743, 403] width 481 height 247
click at [657, 435] on div "Contact Email: [EMAIL_ADDRESS][DOMAIN_NAME]" at bounding box center [743, 425] width 481 height 32
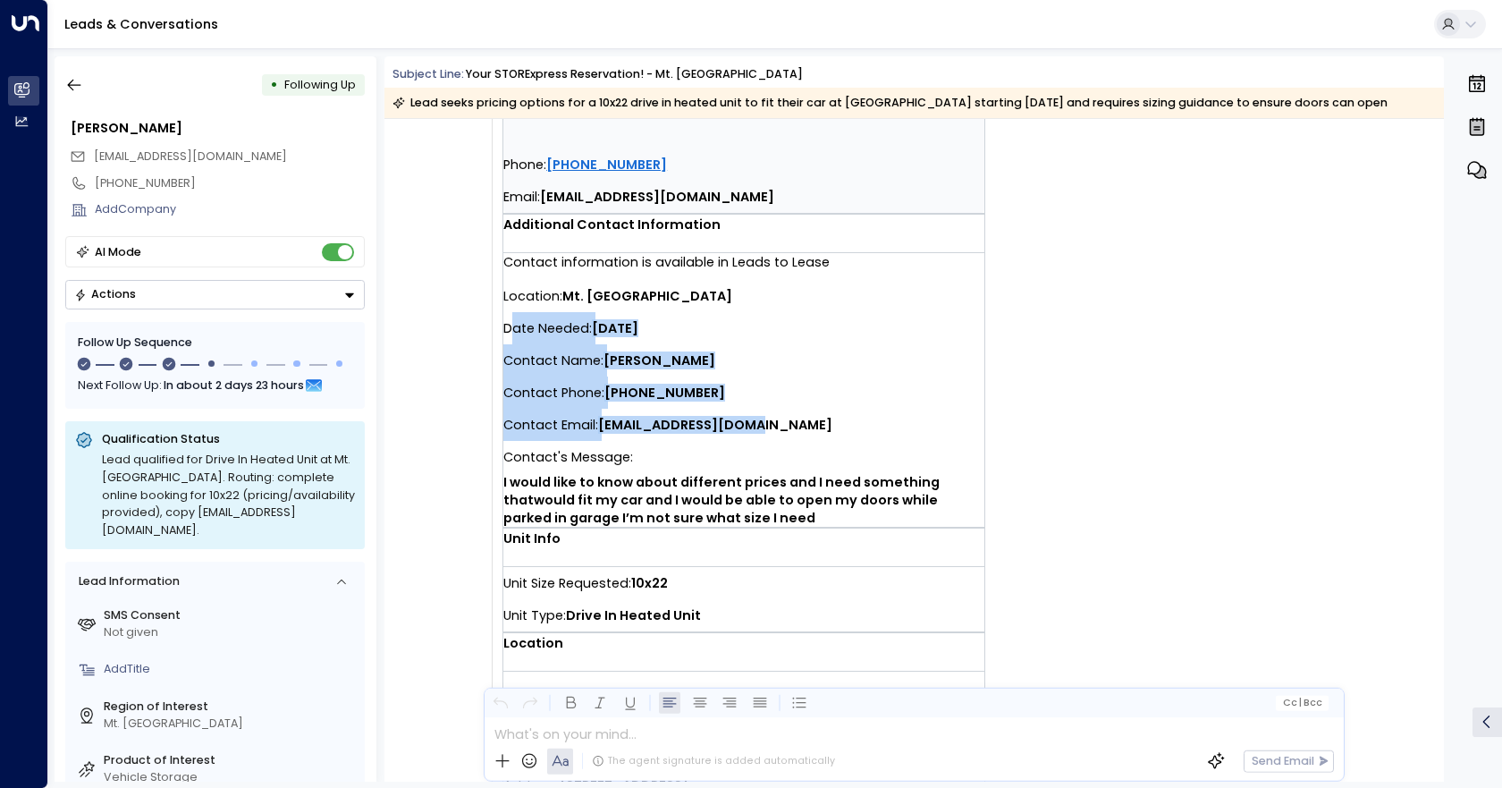
drag, startPoint x: 506, startPoint y: 325, endPoint x: 784, endPoint y: 414, distance: 292.1
click at [784, 417] on div "Location: Mt. Pleasant Date Needed: [DATE] Contact Name: [PERSON_NAME] Contact …" at bounding box center [743, 403] width 481 height 247
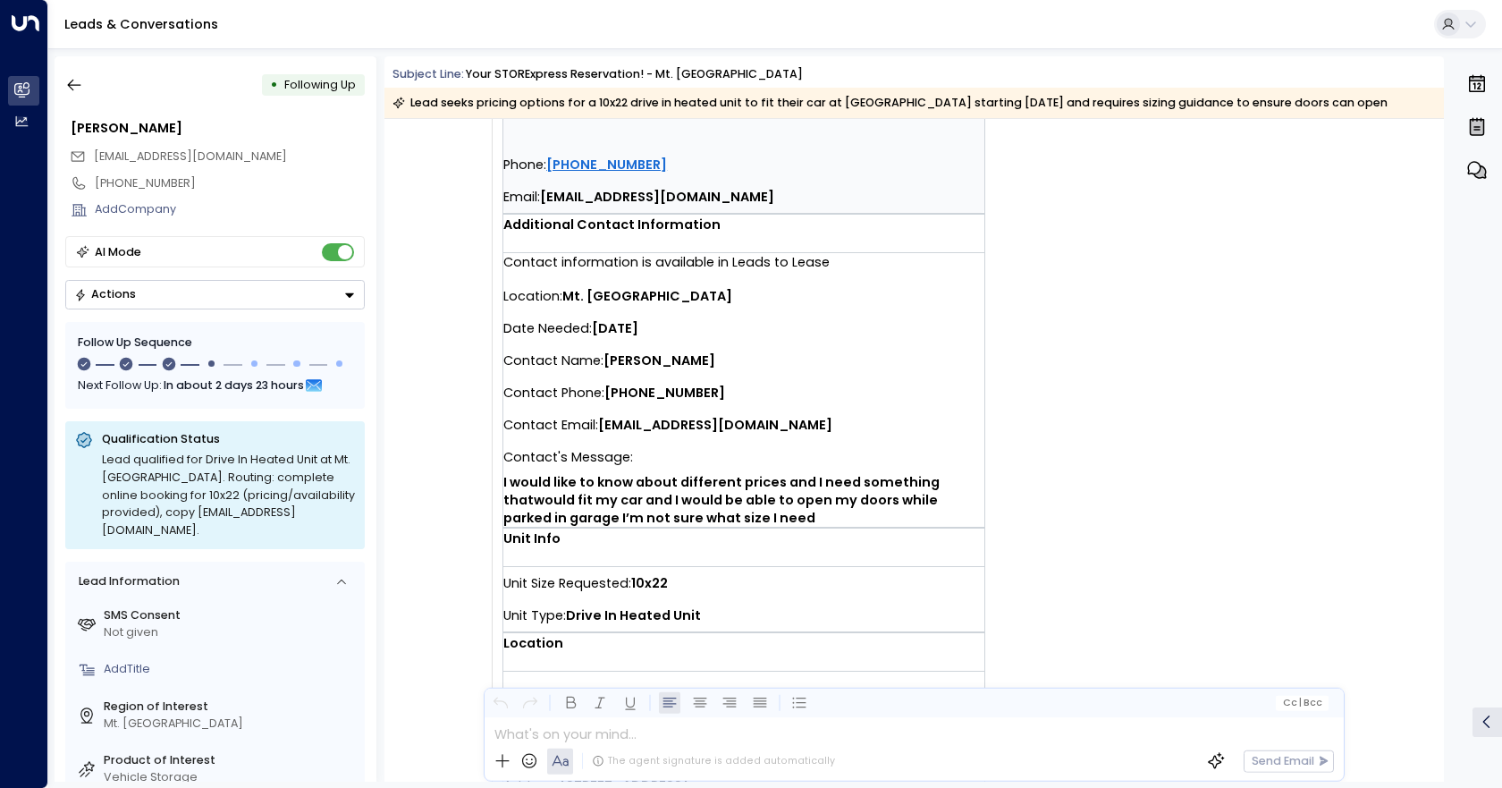
click at [784, 414] on div "Contact Email: [EMAIL_ADDRESS][DOMAIN_NAME]" at bounding box center [743, 425] width 481 height 32
drag, startPoint x: 502, startPoint y: 325, endPoint x: 530, endPoint y: 331, distance: 29.3
click at [530, 331] on span "Date Needed:" at bounding box center [547, 328] width 89 height 32
click at [853, 427] on div "Contact Email: [EMAIL_ADDRESS][DOMAIN_NAME]" at bounding box center [743, 425] width 481 height 32
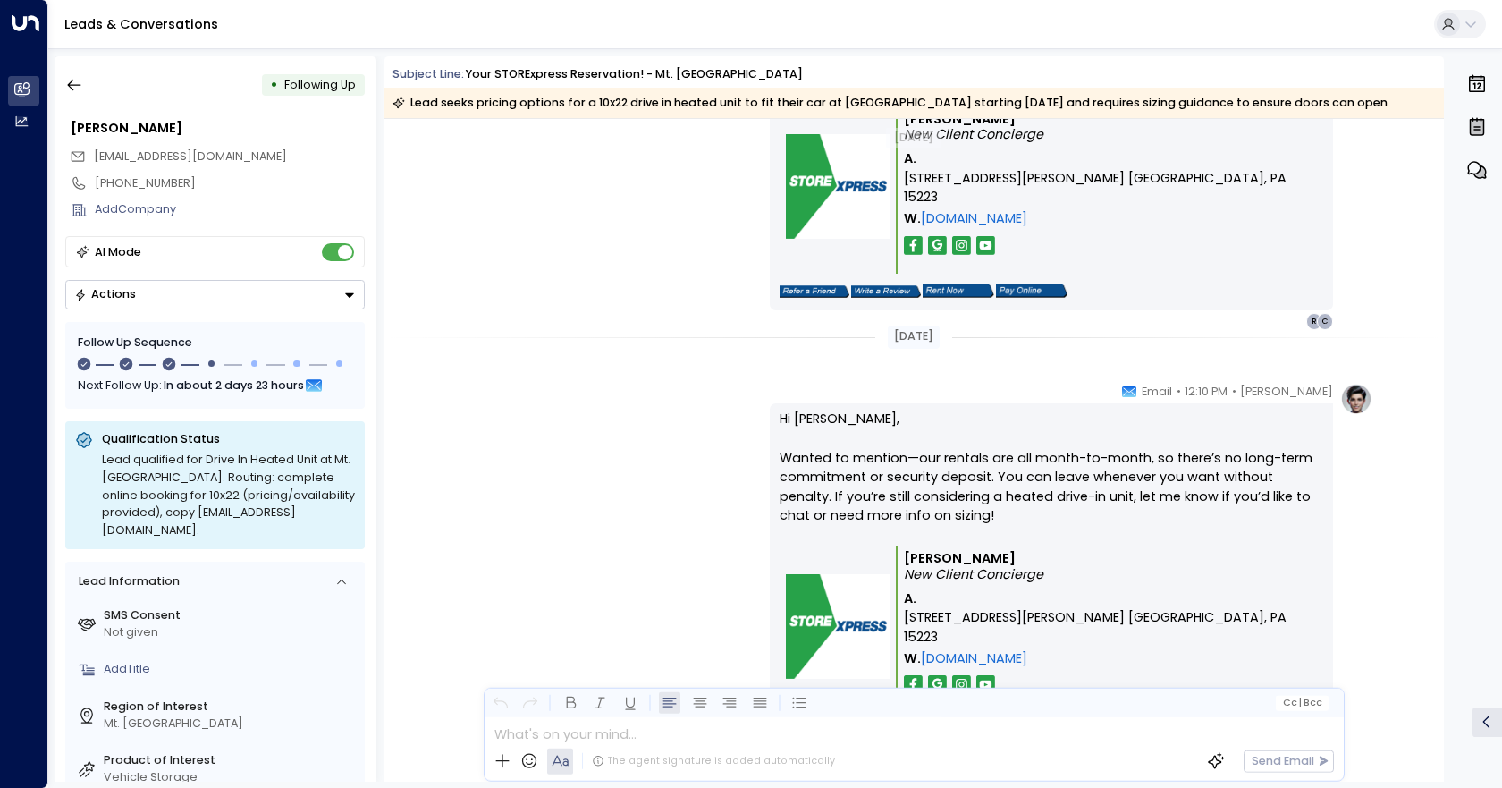
scroll to position [2489, 0]
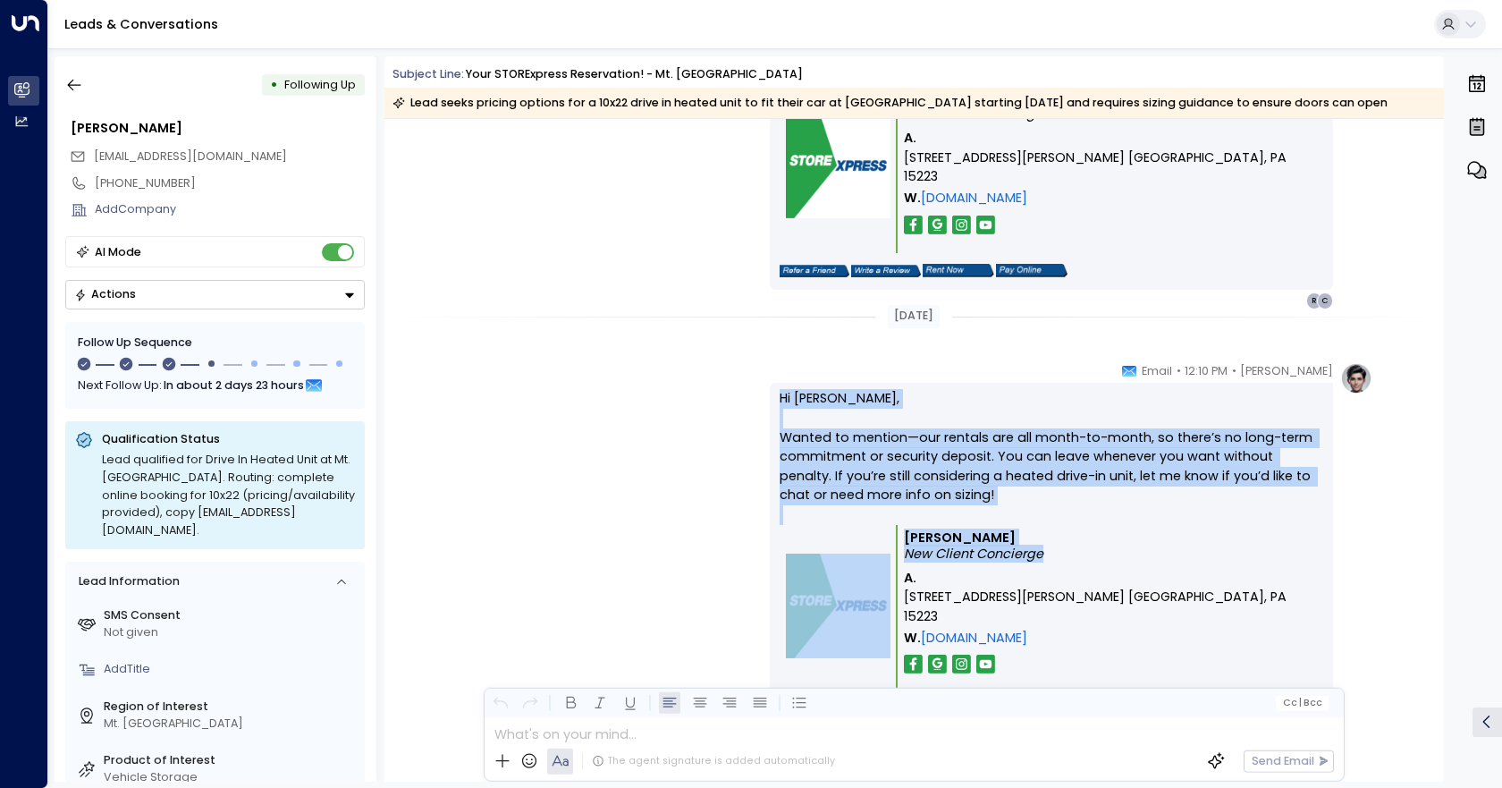
drag, startPoint x: 752, startPoint y: 374, endPoint x: 1224, endPoint y: 573, distance: 512.4
click at [1224, 573] on div "[PERSON_NAME] • 12:10 PM • Email Hi Rahjon, Wanted to mention—our rentals are a…" at bounding box center [913, 555] width 917 height 387
copy div "Hi Rahjon, Wanted to mention—our rentals are all month-to-month, so there’s no …"
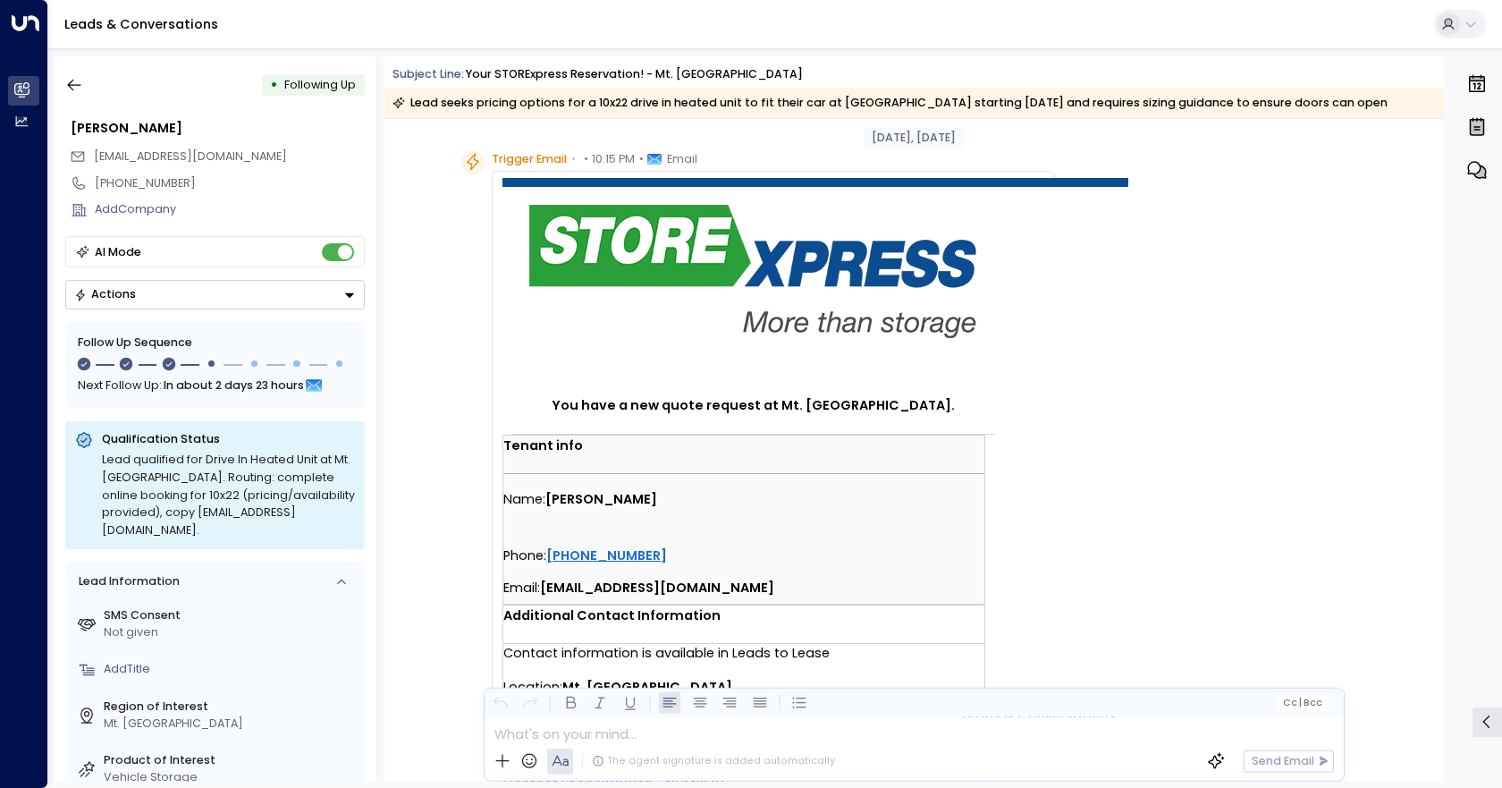
scroll to position [0, 0]
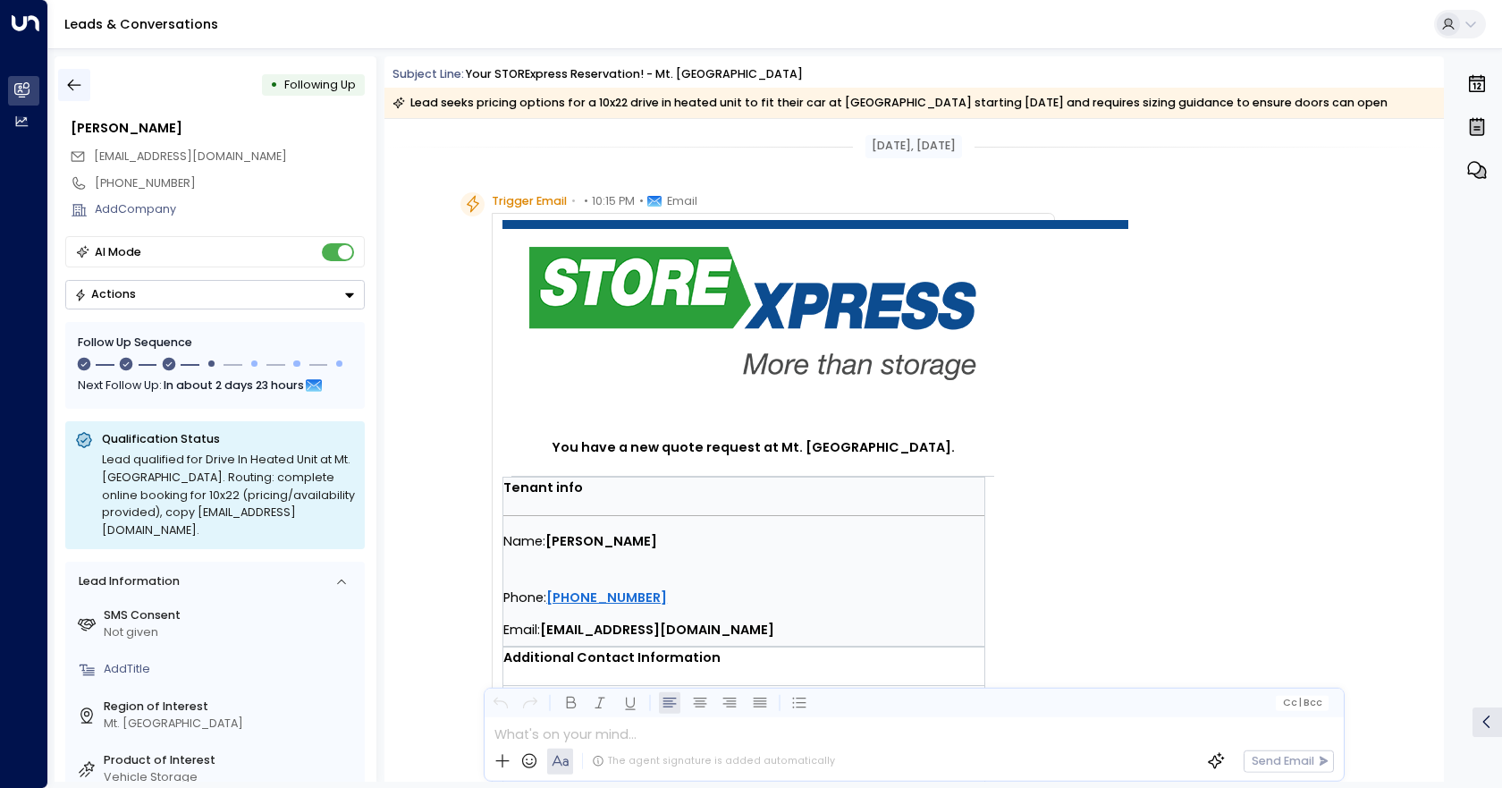
click at [66, 74] on button "button" at bounding box center [74, 85] width 32 height 32
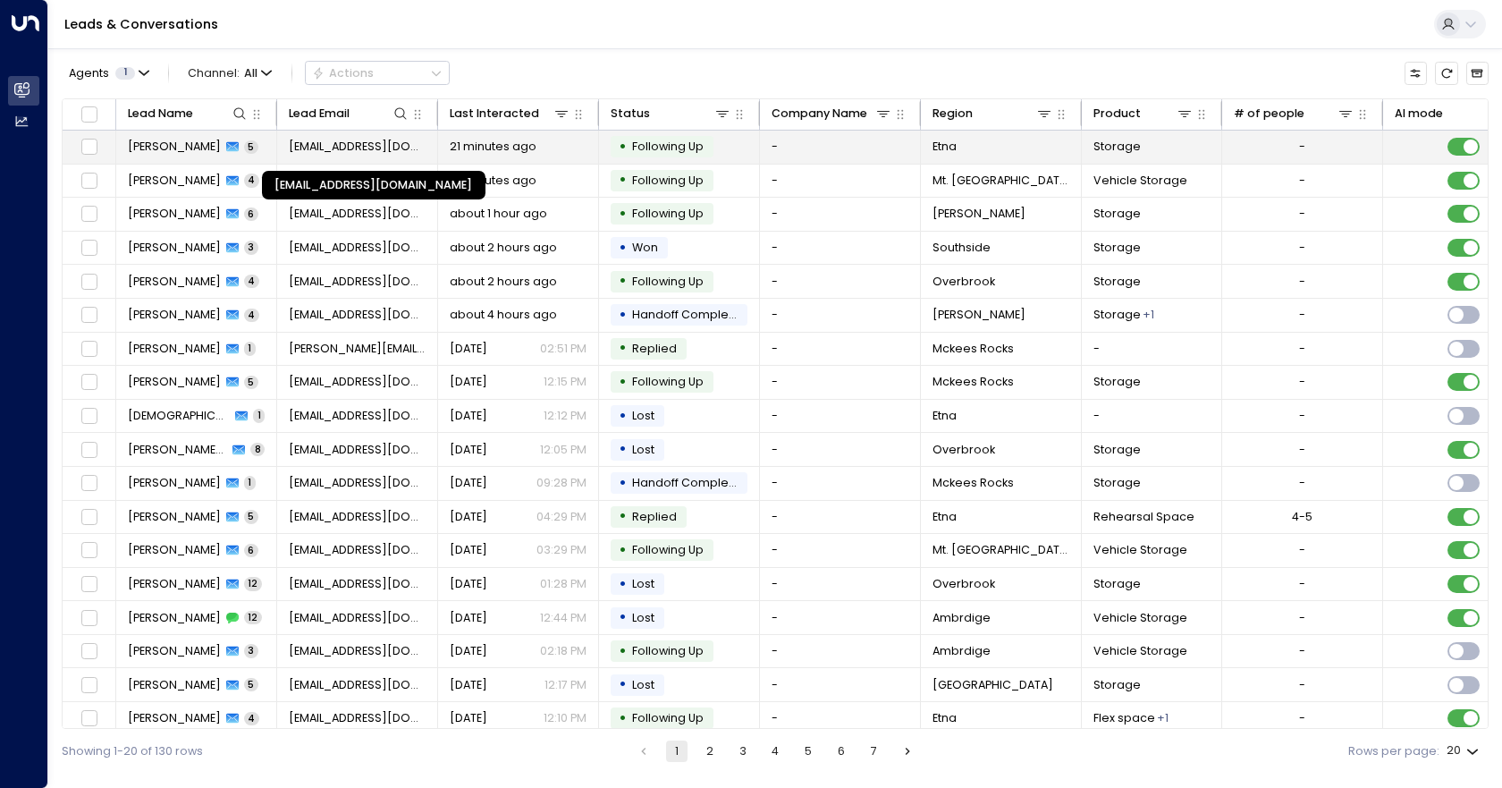
click at [342, 145] on span "[EMAIL_ADDRESS][DOMAIN_NAME]" at bounding box center [358, 147] width 138 height 16
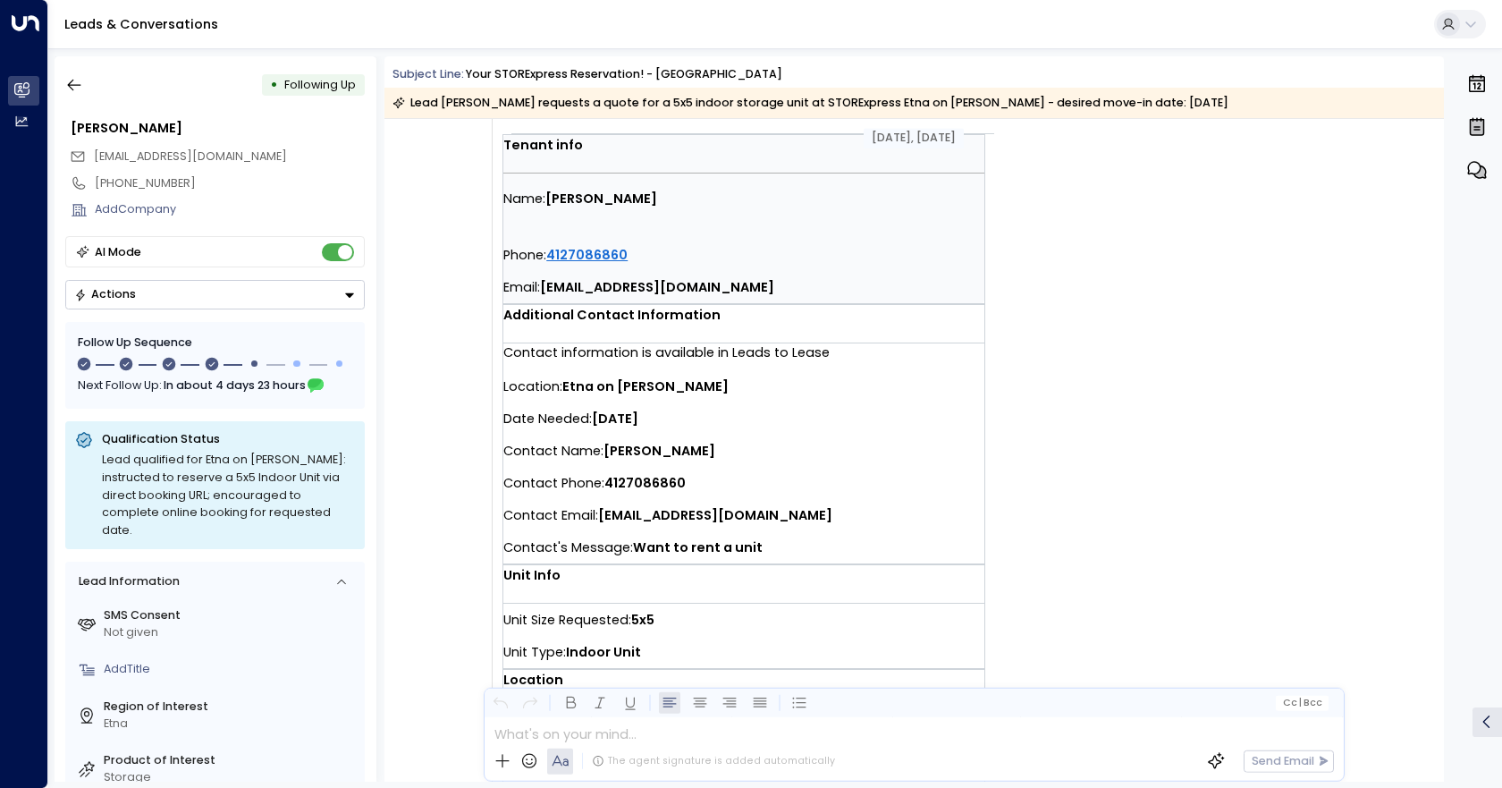
scroll to position [358, 0]
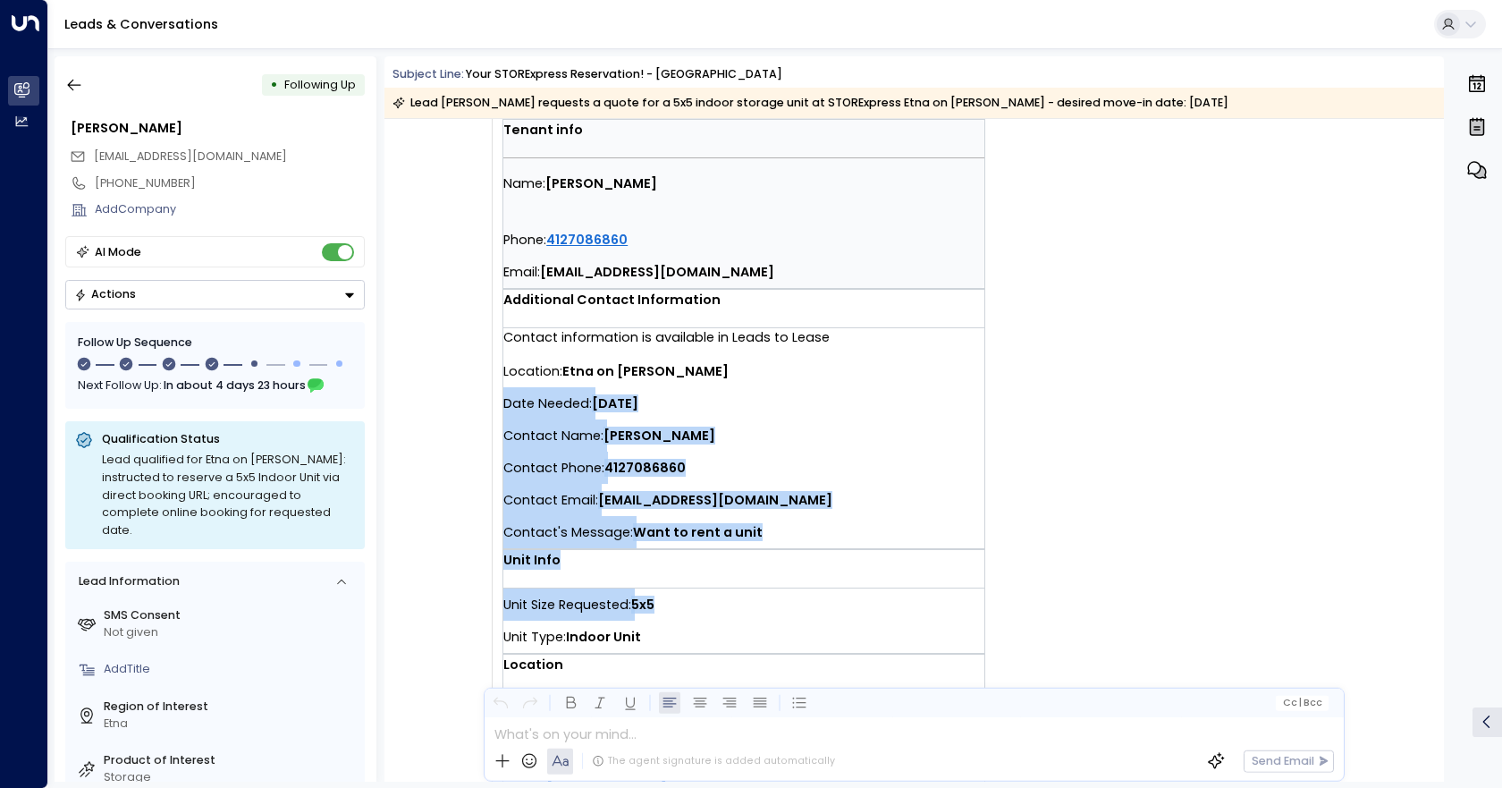
drag, startPoint x: 504, startPoint y: 402, endPoint x: 789, endPoint y: 588, distance: 340.5
click at [789, 588] on td "You have a new quote request at Etna on [PERSON_NAME]. Tenant info Name: [PERSO…" at bounding box center [815, 342] width 626 height 961
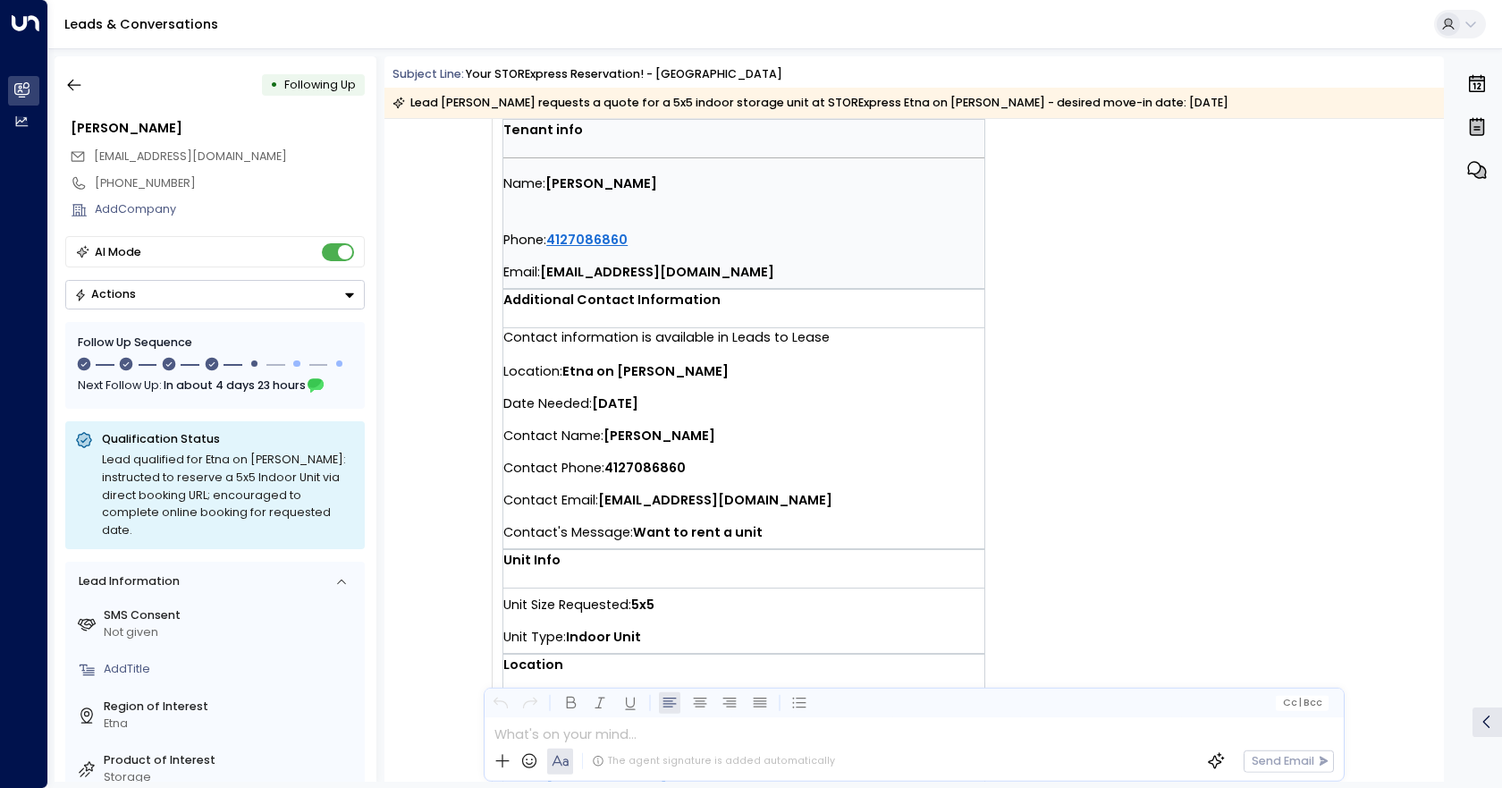
click at [686, 629] on div "Unit Type: Indoor Unit" at bounding box center [743, 636] width 481 height 32
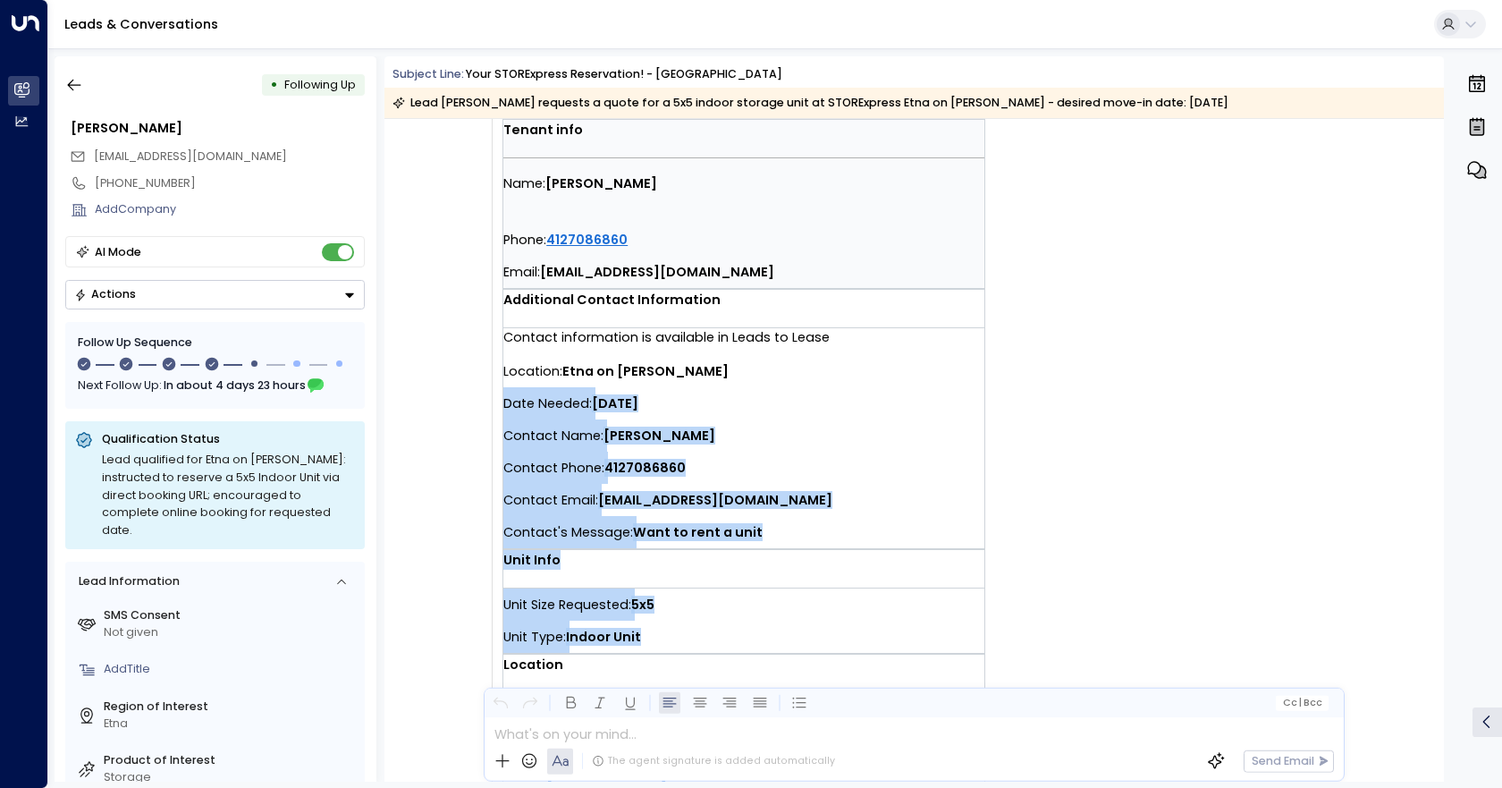
drag, startPoint x: 668, startPoint y: 630, endPoint x: 501, endPoint y: 404, distance: 281.3
click at [502, 404] on td "You have a new quote request at Etna on [PERSON_NAME]. Tenant info Name: [PERSO…" at bounding box center [815, 342] width 626 height 961
copy td "Date Needed: [DATE] Contact Name: [PERSON_NAME] Contact Phone: [PHONE_NUMBER] C…"
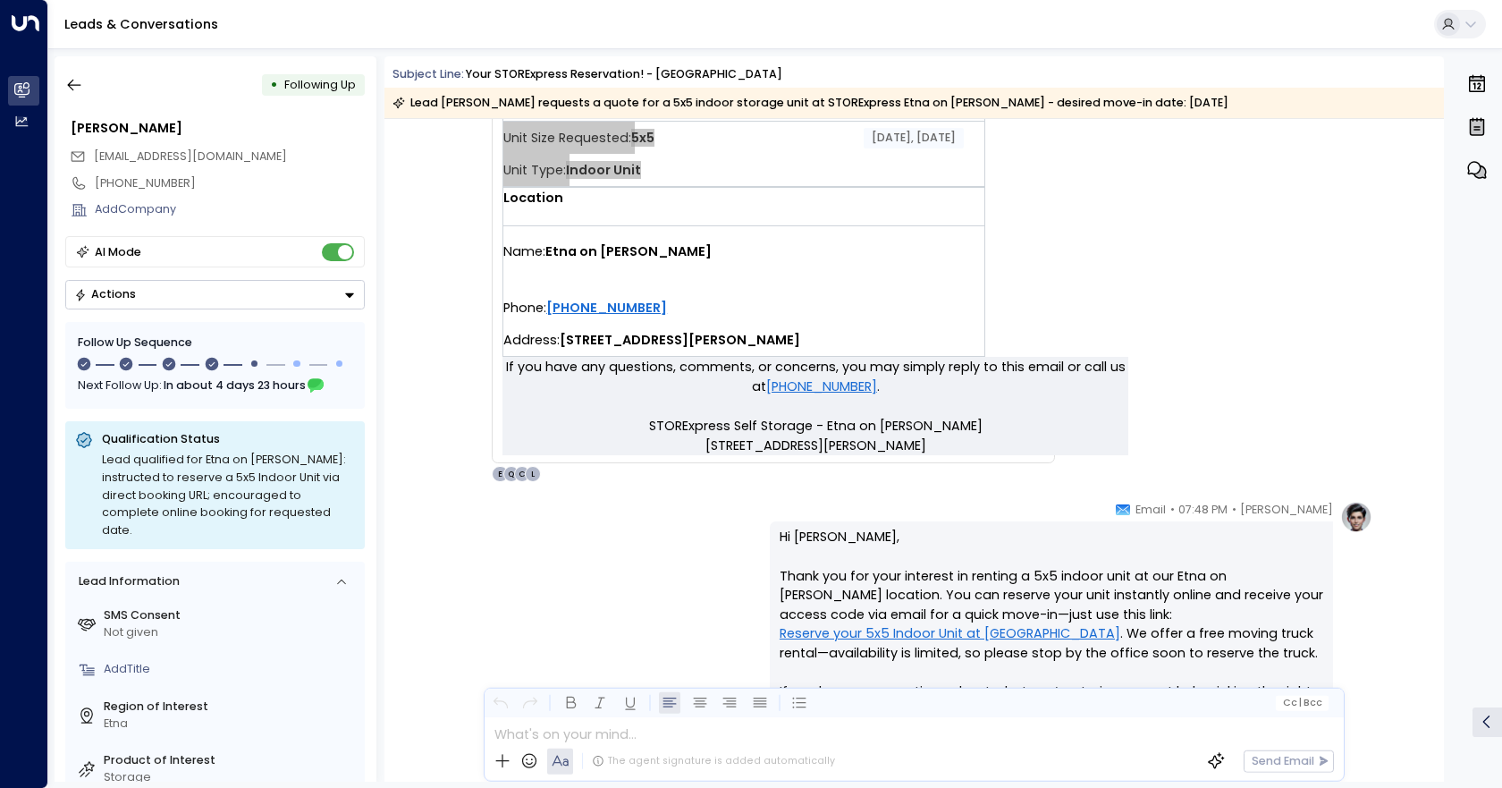
scroll to position [983, 0]
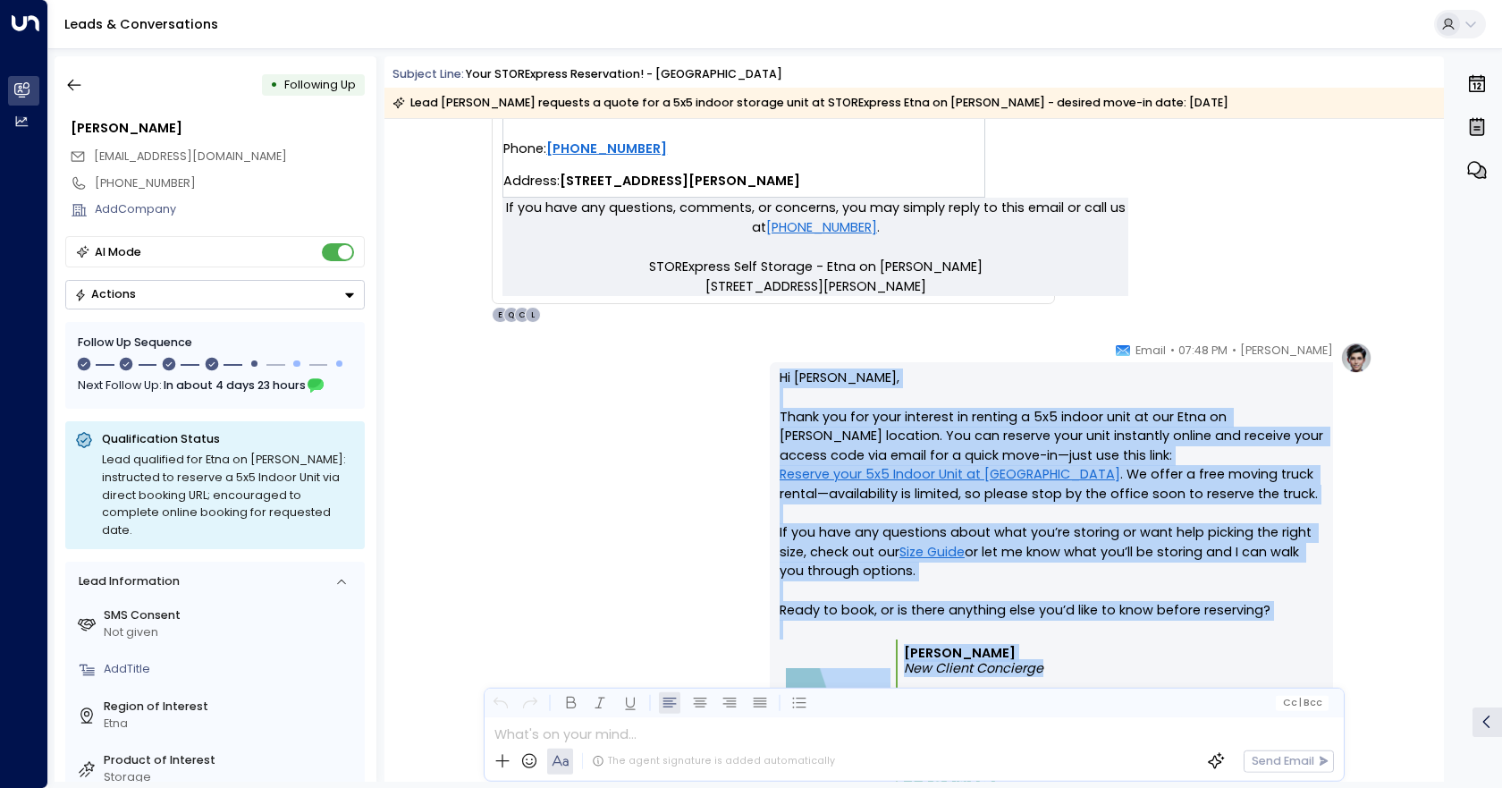
drag, startPoint x: 773, startPoint y: 376, endPoint x: 1105, endPoint y: 677, distance: 448.1
click at [1105, 677] on div "Hi [PERSON_NAME], Thank you for your interest in renting a 5x5 indoor unit at o…" at bounding box center [1051, 602] width 563 height 481
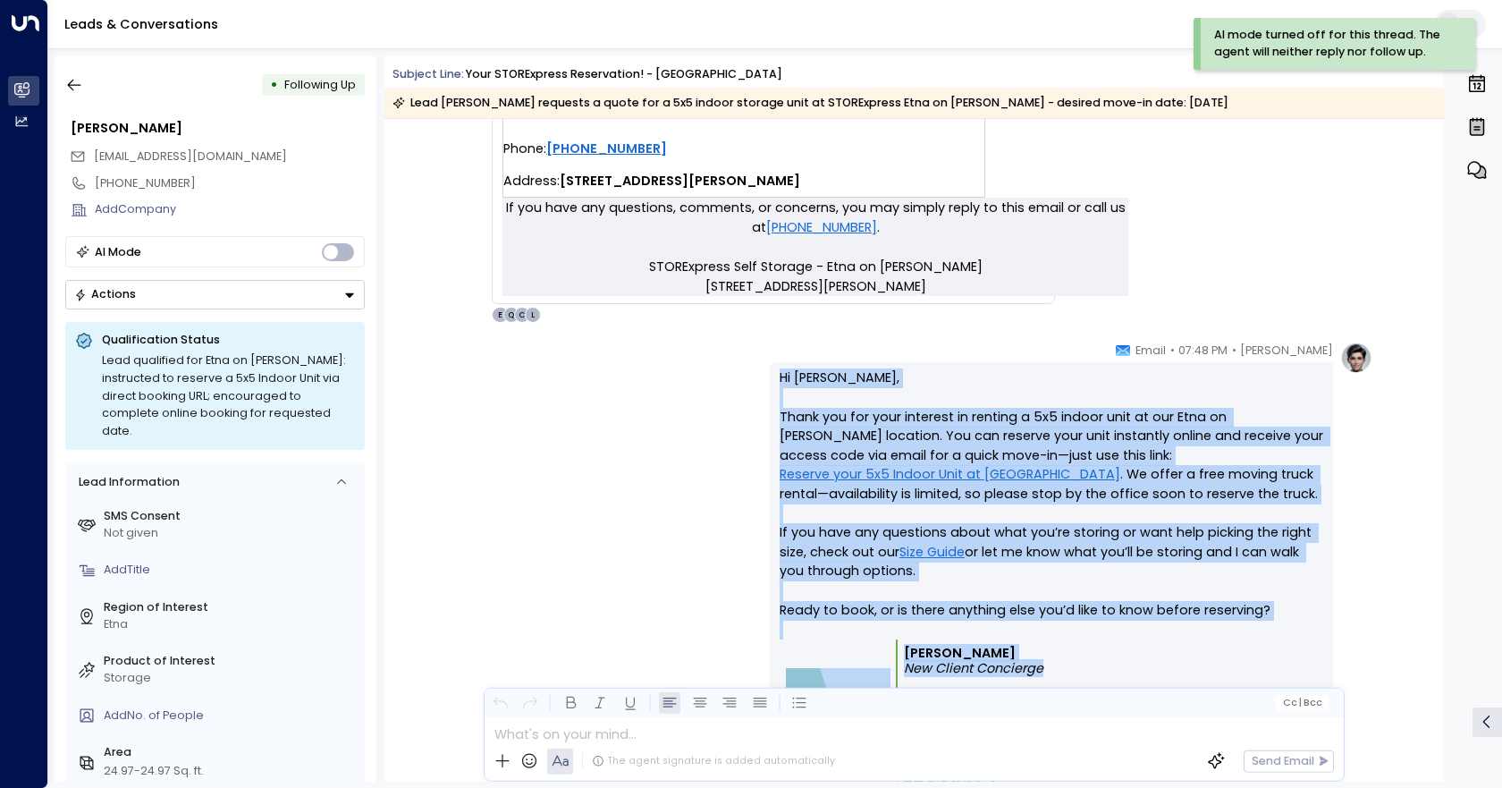
copy div "Hi [PERSON_NAME], Thank you for your interest in renting a 5x5 indoor unit at o…"
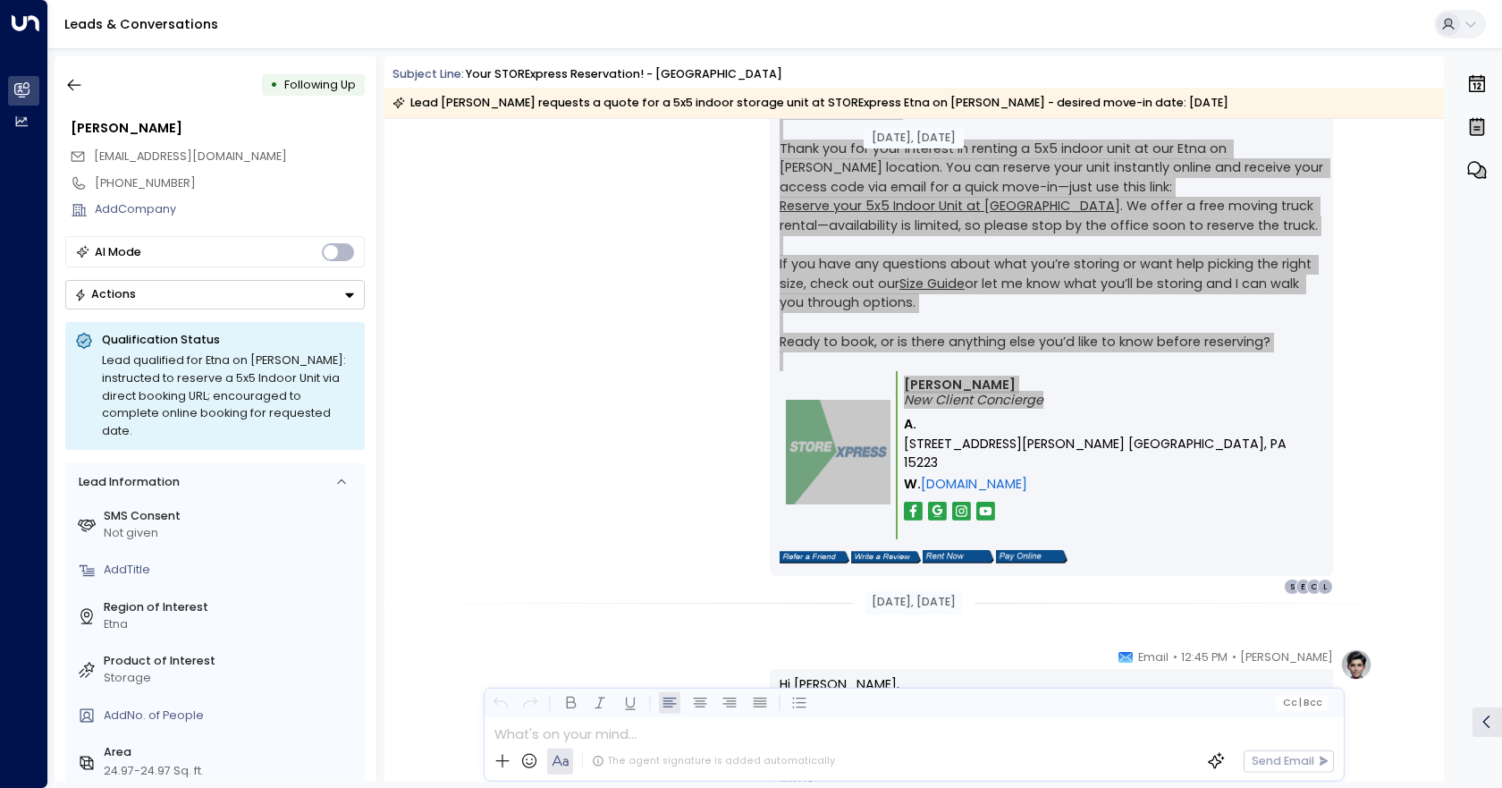
scroll to position [1431, 0]
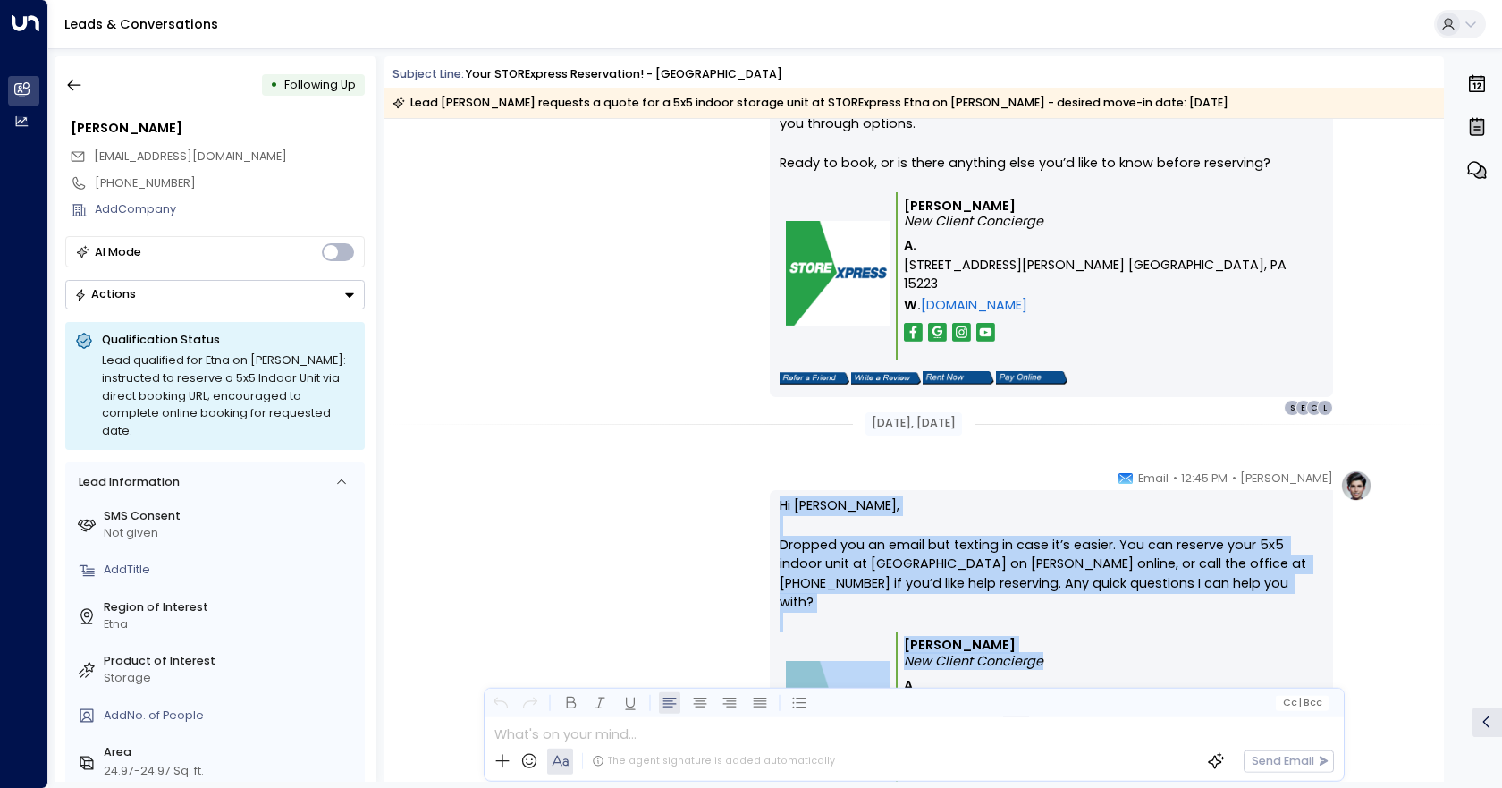
drag, startPoint x: 753, startPoint y: 476, endPoint x: 1167, endPoint y: 678, distance: 460.6
click at [1167, 678] on div "[PERSON_NAME] • 12:45 PM • Email Hi [PERSON_NAME], Dropped you an email but tex…" at bounding box center [913, 662] width 917 height 387
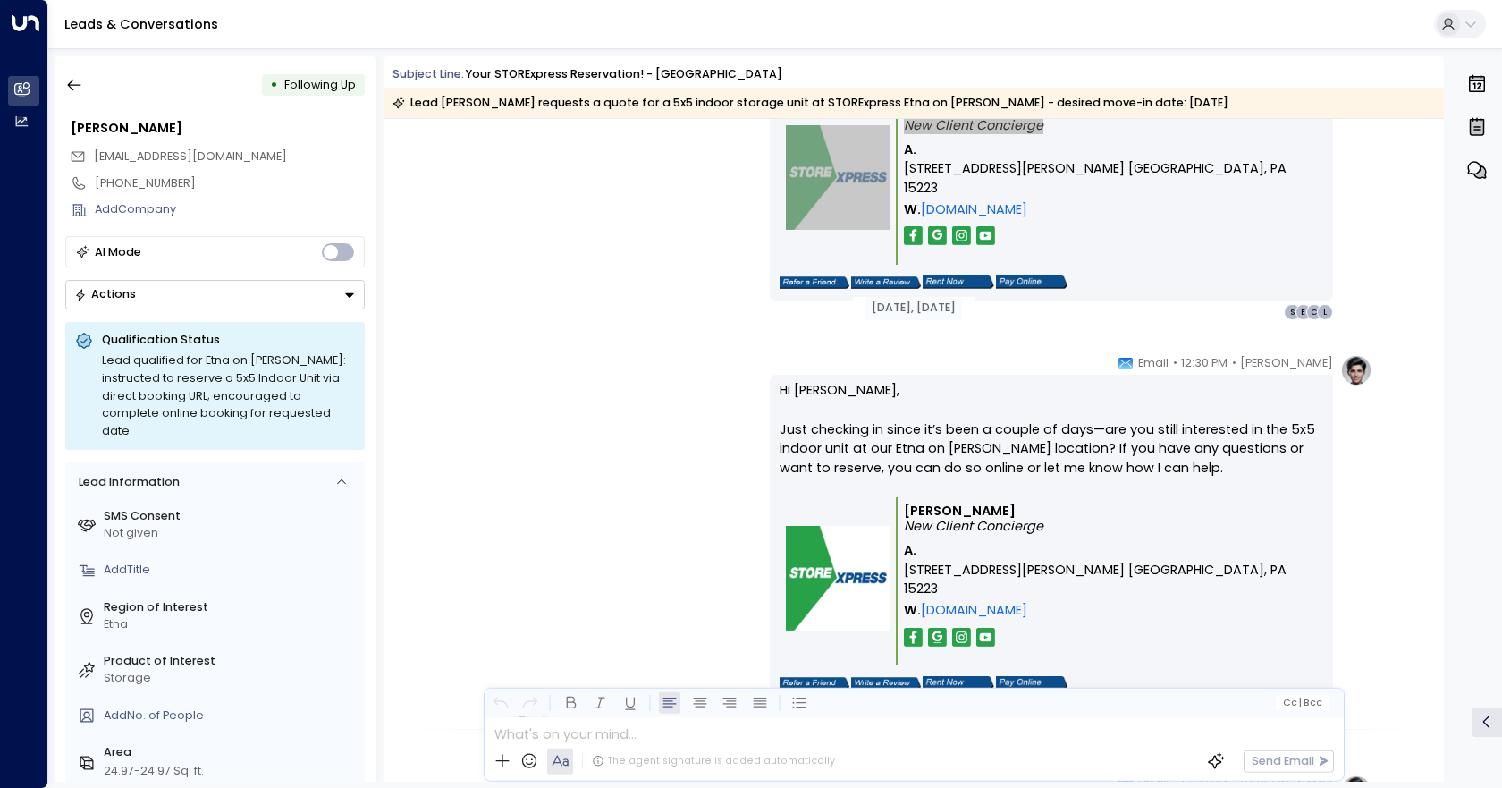
scroll to position [1967, 0]
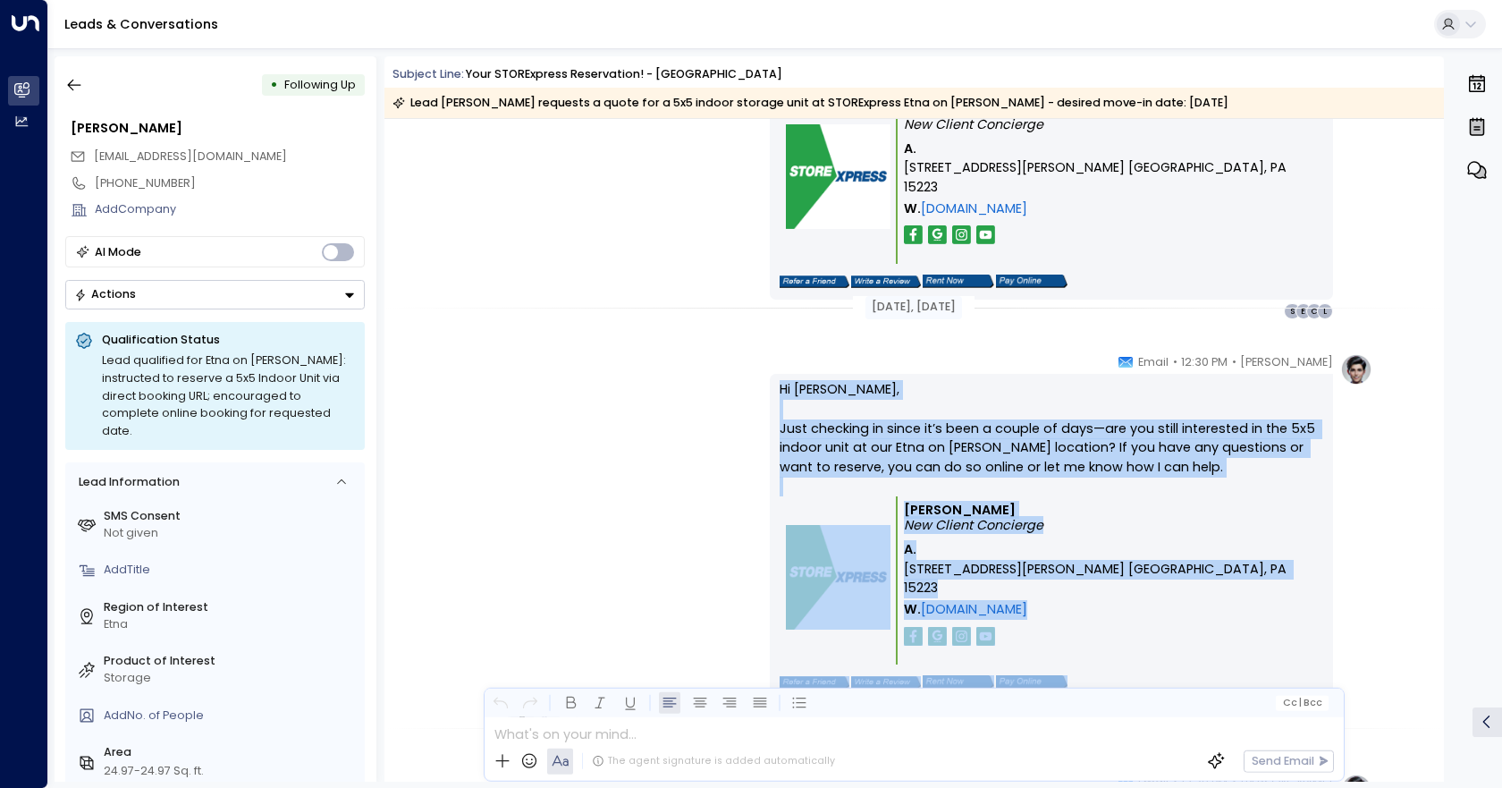
drag, startPoint x: 696, startPoint y: 391, endPoint x: 1130, endPoint y: 638, distance: 500.1
click at [1130, 638] on div "[PERSON_NAME] • 12:30 PM • Email Hi [PERSON_NAME], Just checking in since it’s …" at bounding box center [913, 536] width 917 height 367
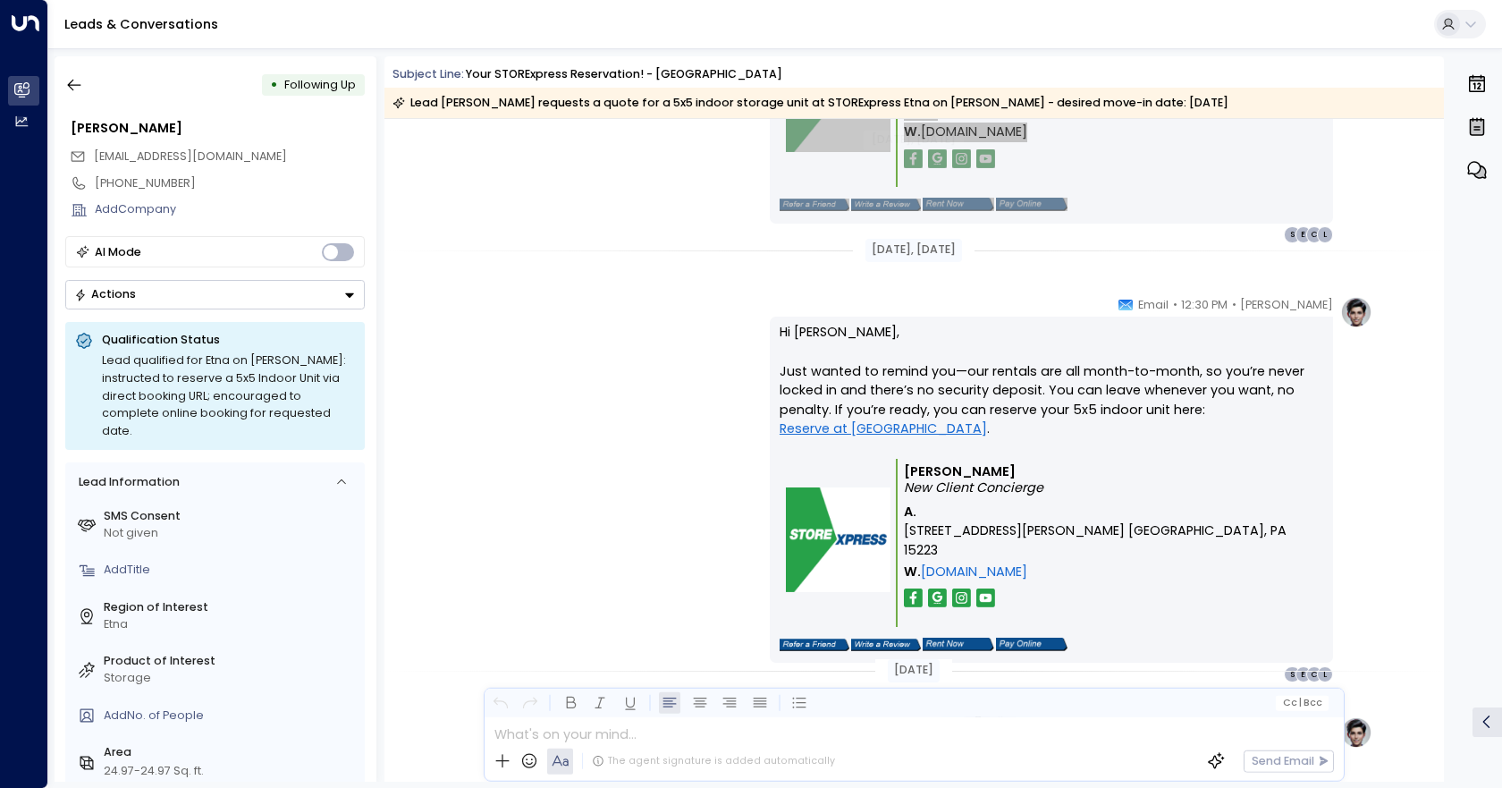
scroll to position [2503, 0]
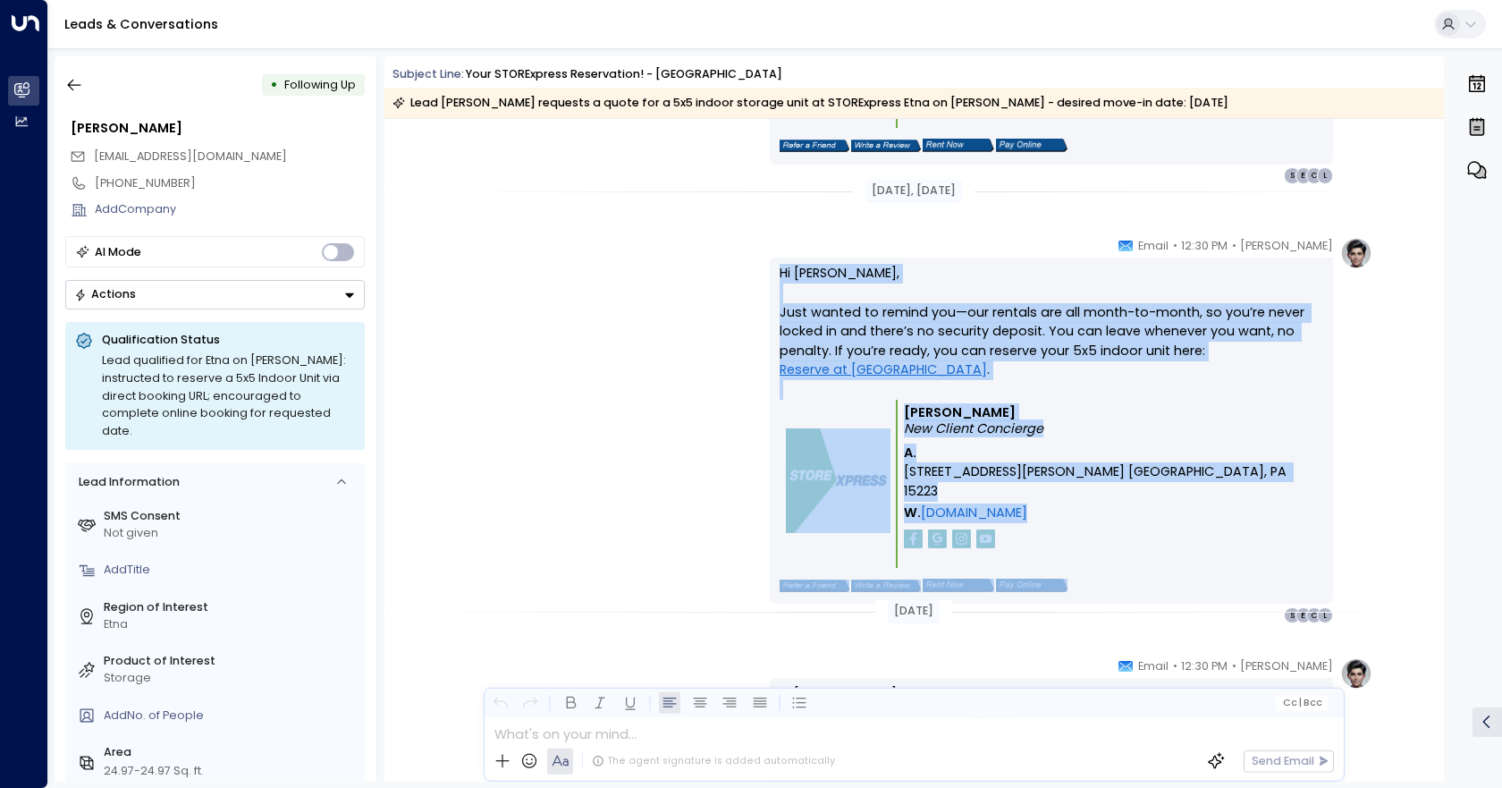
drag, startPoint x: 722, startPoint y: 261, endPoint x: 1127, endPoint y: 528, distance: 485.3
click at [1127, 528] on div "[PERSON_NAME] • 12:30 PM • Email Hi [PERSON_NAME], Just wanted to remind you—ou…" at bounding box center [913, 430] width 917 height 387
drag, startPoint x: 932, startPoint y: 262, endPoint x: 941, endPoint y: 276, distance: 16.9
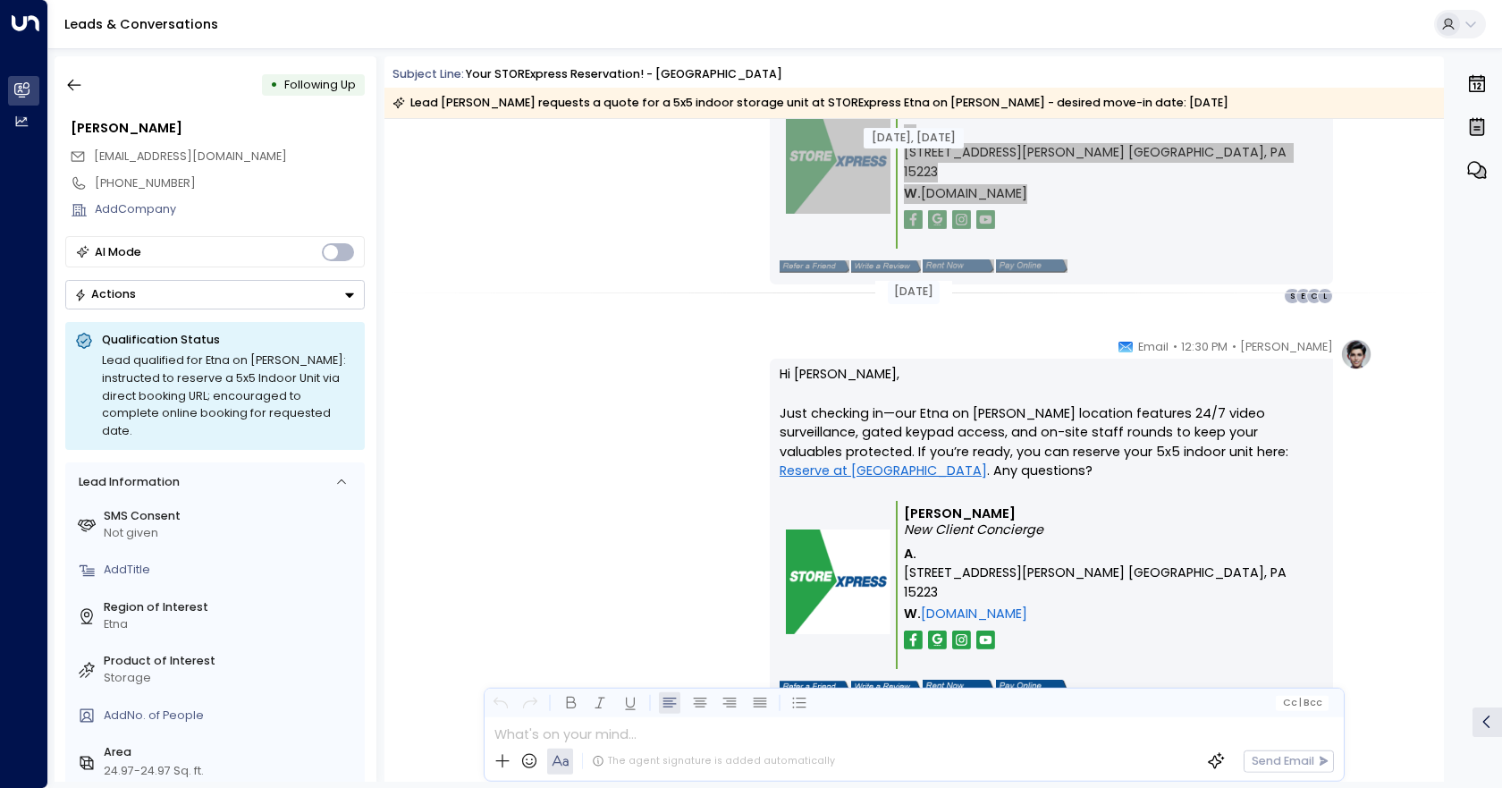
scroll to position [2869, 0]
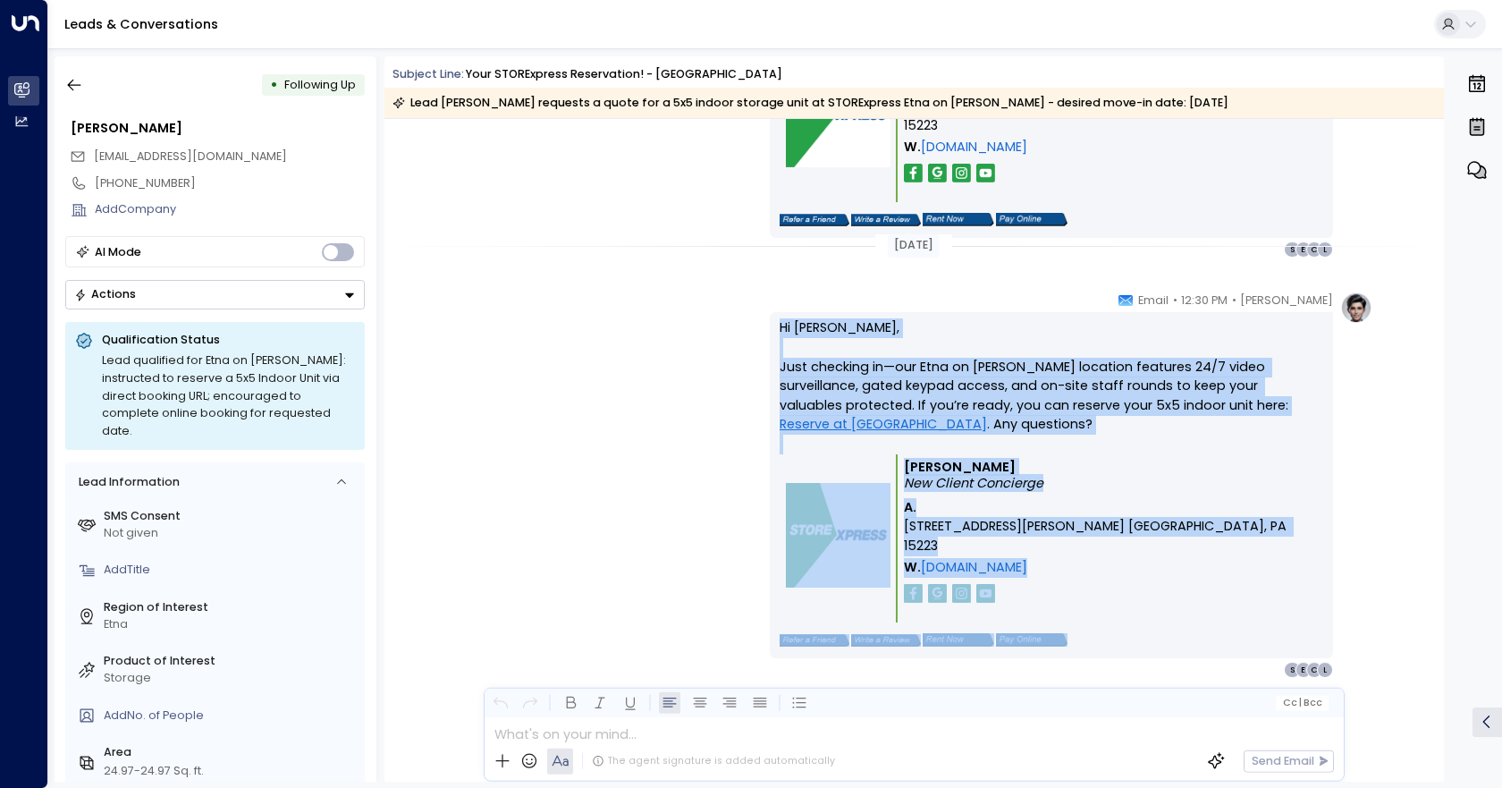
drag, startPoint x: 725, startPoint y: 326, endPoint x: 1160, endPoint y: 564, distance: 495.3
click at [1160, 565] on div "[PERSON_NAME] • 12:30 PM • Email Hi [PERSON_NAME], Just checking in—our Etna on…" at bounding box center [913, 484] width 917 height 387
click at [473, 308] on div "[PERSON_NAME] • 12:30 PM • Email Hi [PERSON_NAME], Just checking in—our Etna on…" at bounding box center [913, 484] width 917 height 387
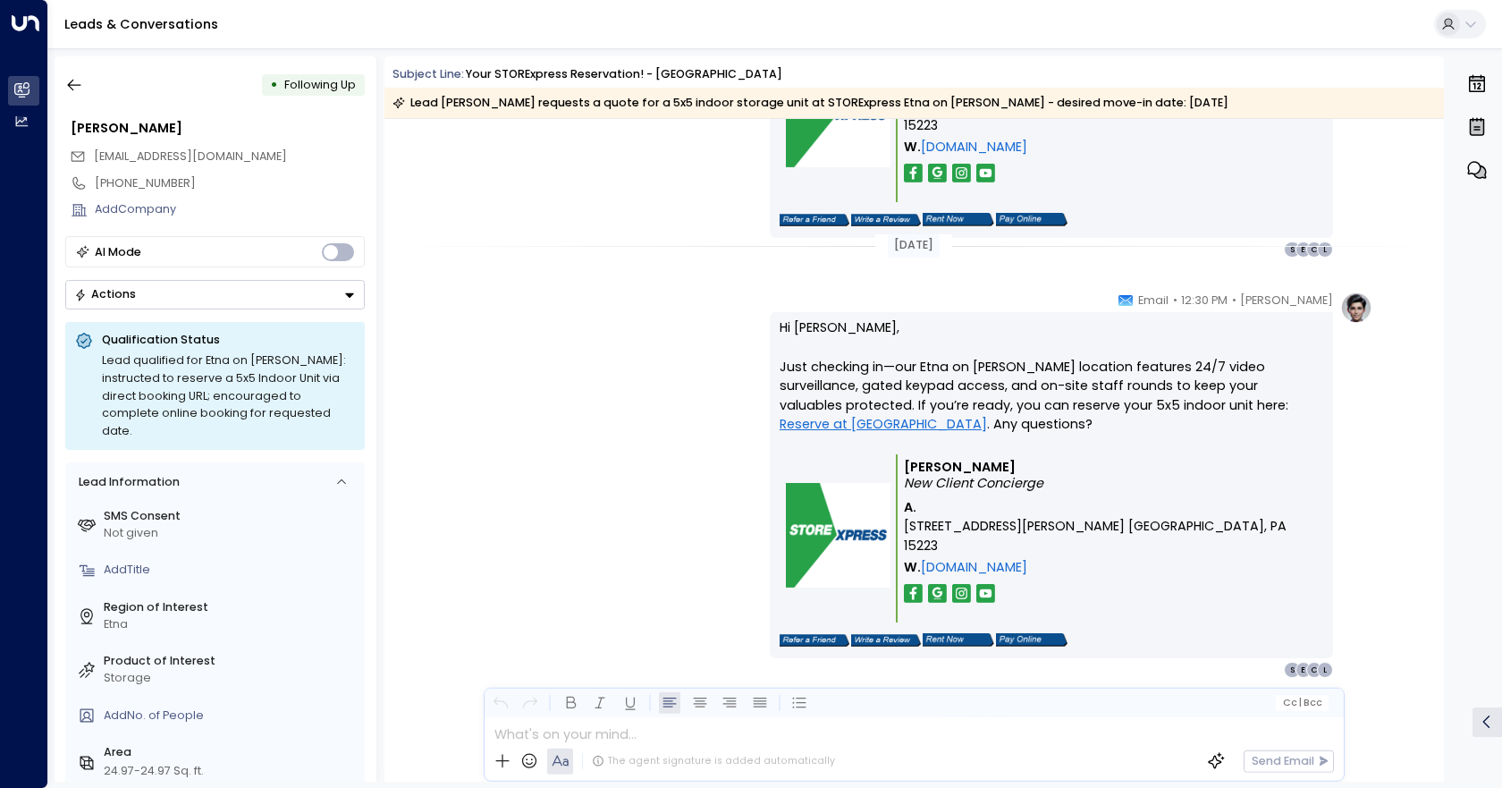
click at [248, 300] on button "Actions" at bounding box center [215, 295] width 300 height 30
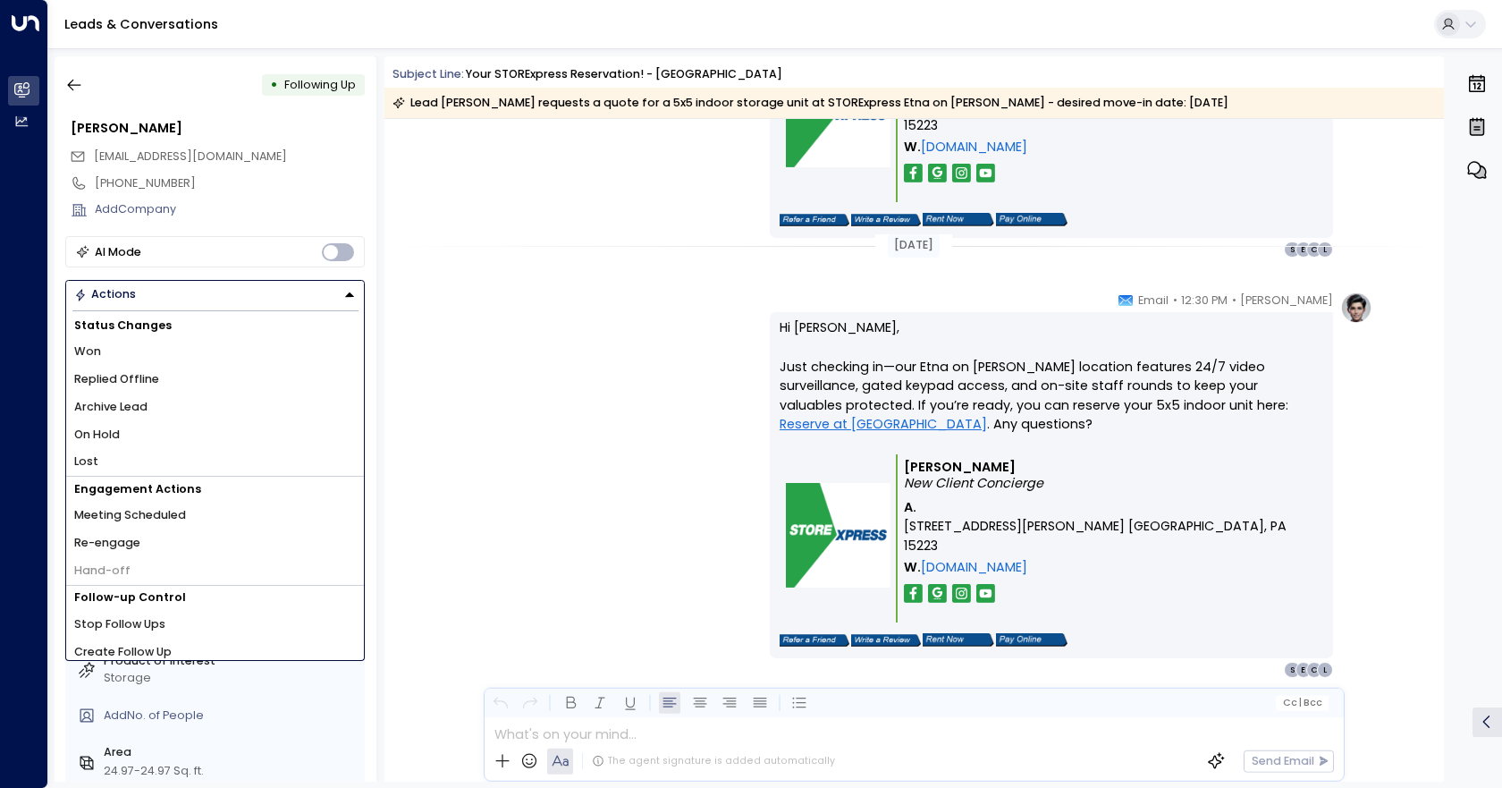
click at [153, 452] on li "Lost" at bounding box center [215, 462] width 298 height 28
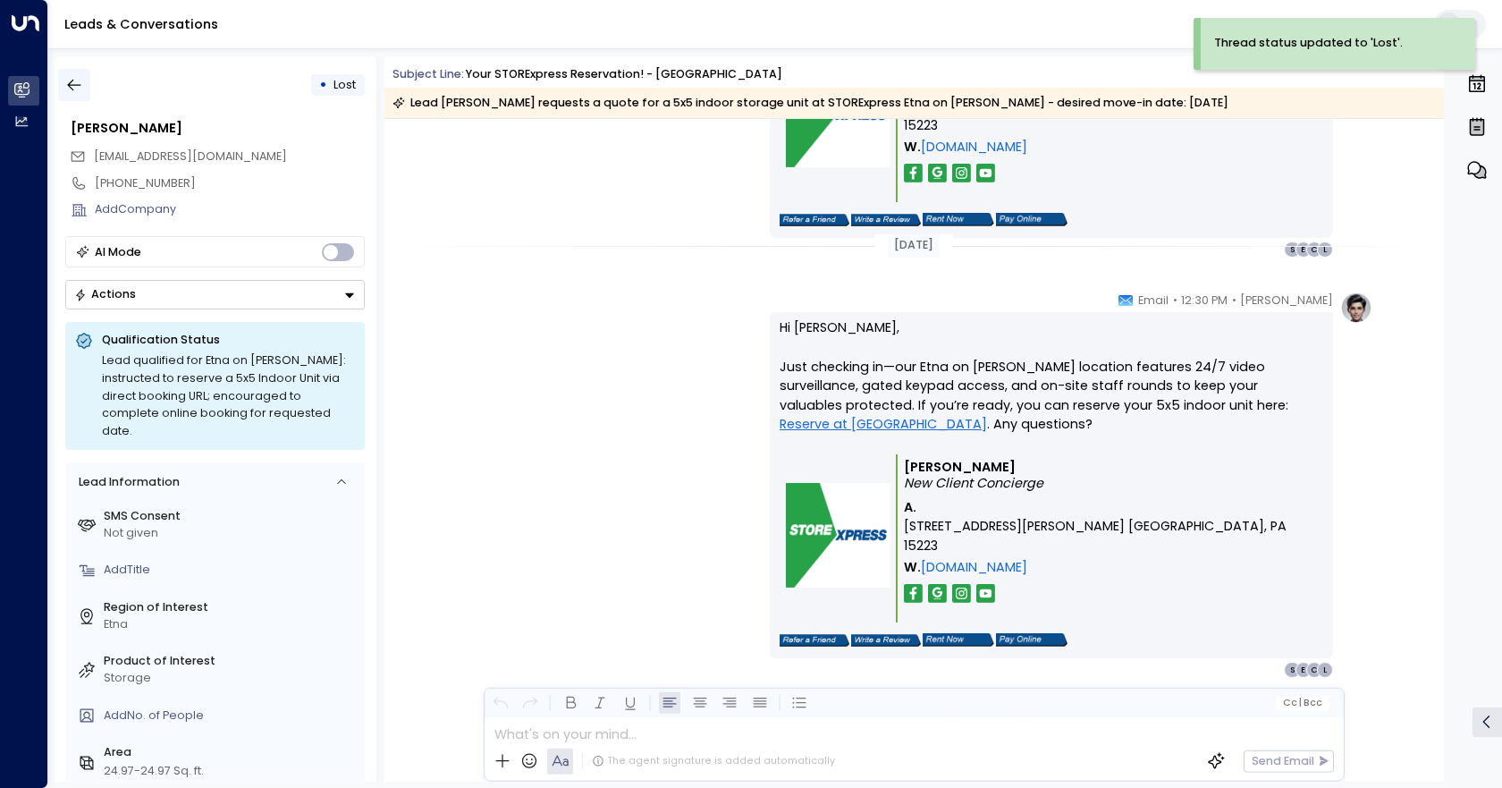
click at [75, 84] on icon "button" at bounding box center [74, 85] width 18 height 18
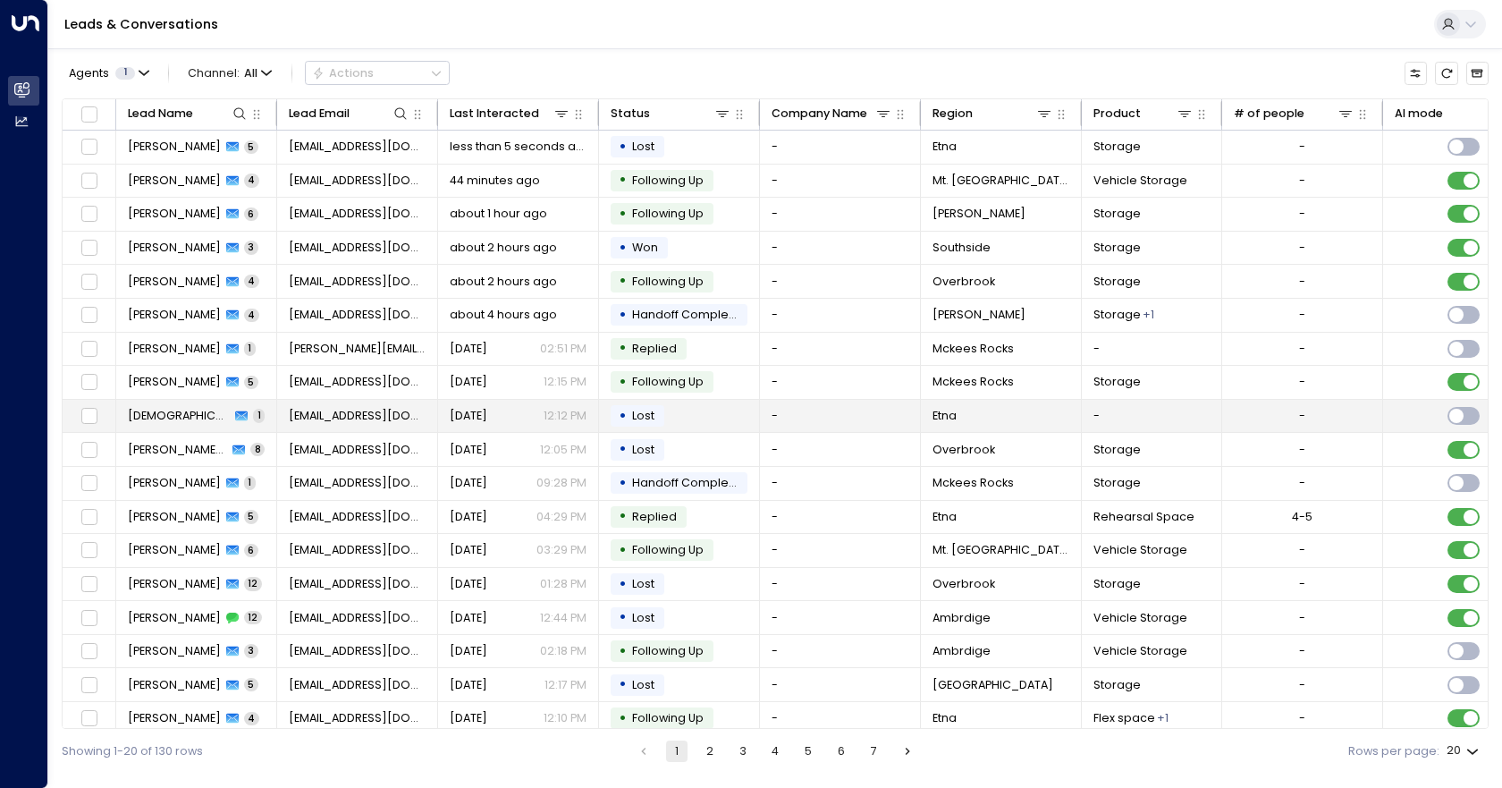
click at [359, 418] on span "[EMAIL_ADDRESS][DOMAIN_NAME]" at bounding box center [358, 416] width 138 height 16
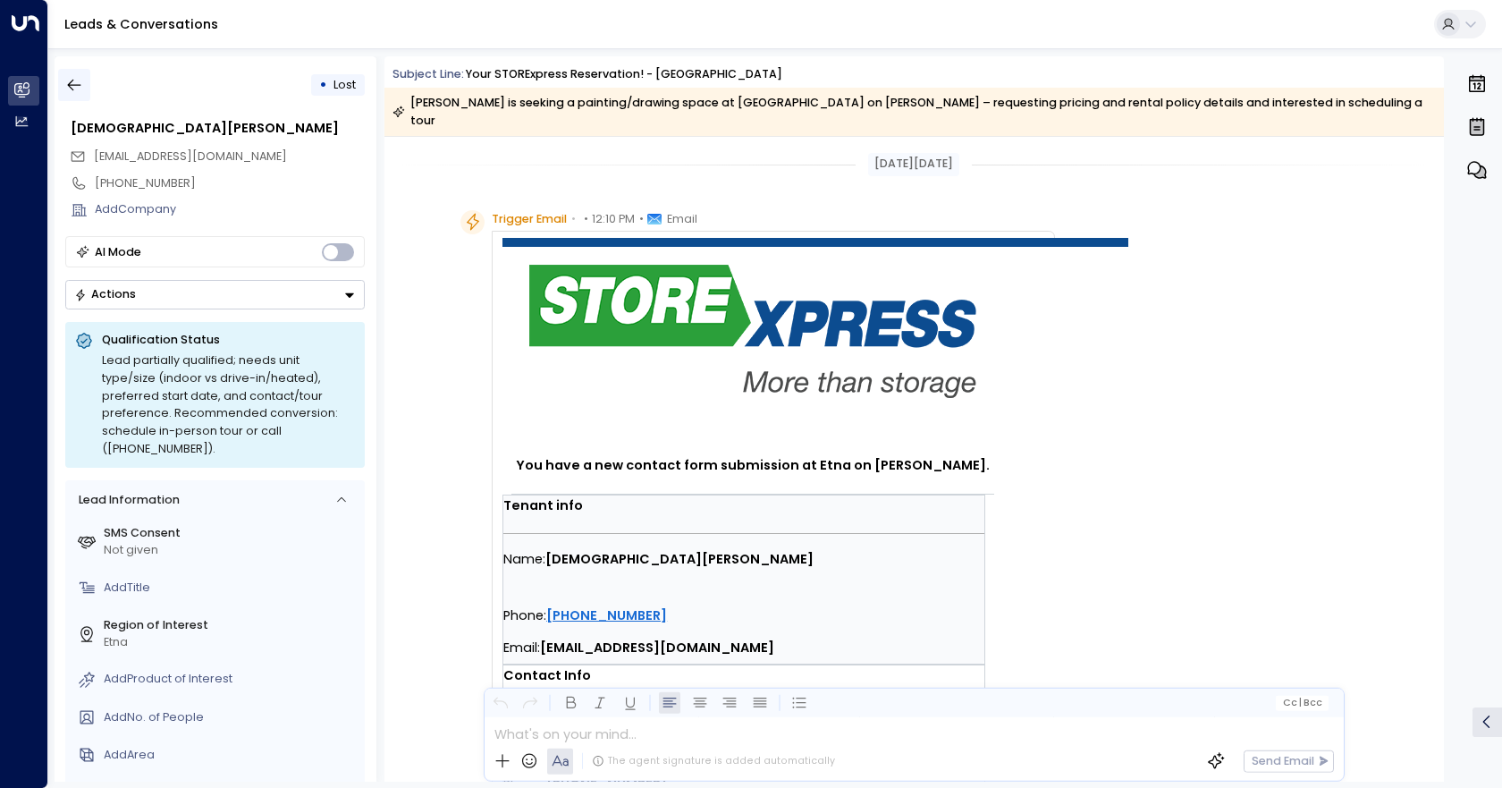
click at [83, 82] on icon "button" at bounding box center [74, 85] width 18 height 18
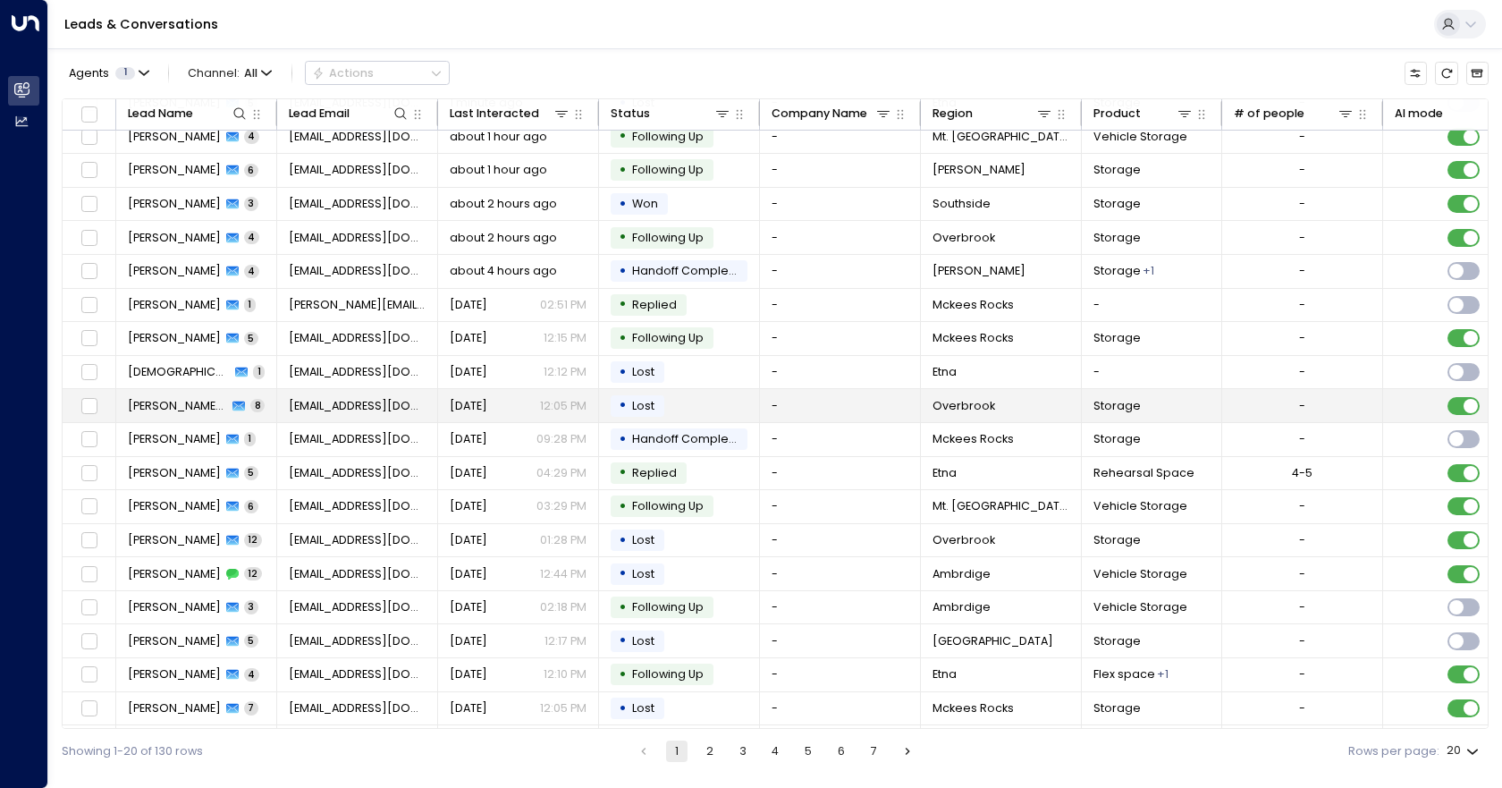
scroll to position [79, 0]
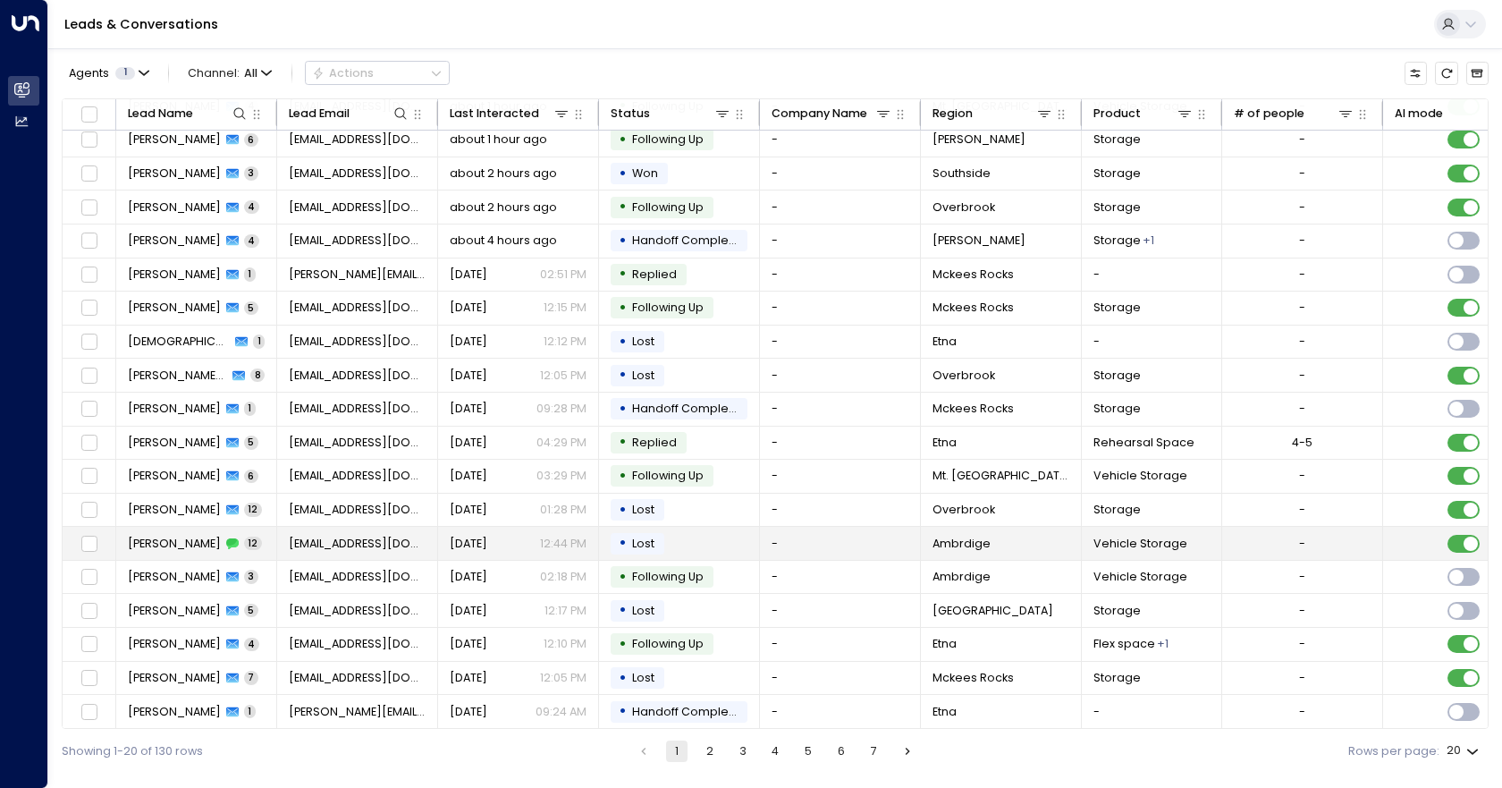
click at [252, 541] on td "[PERSON_NAME] 12" at bounding box center [196, 543] width 161 height 33
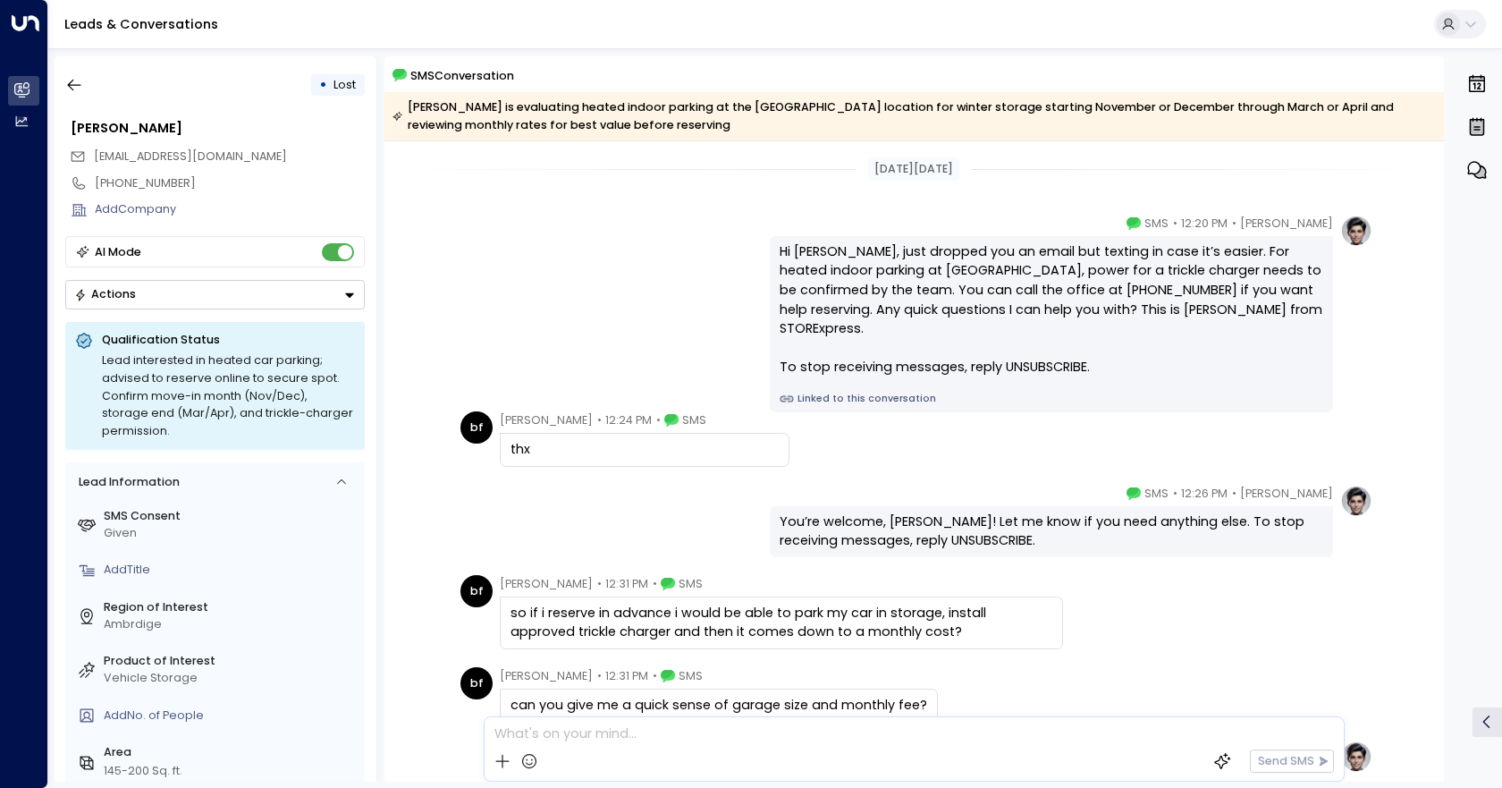
click at [1357, 130] on div "[PERSON_NAME] is evaluating heated indoor parking at the [GEOGRAPHIC_DATA] loca…" at bounding box center [913, 116] width 1042 height 36
click at [1480, 726] on icon at bounding box center [1487, 722] width 18 height 18
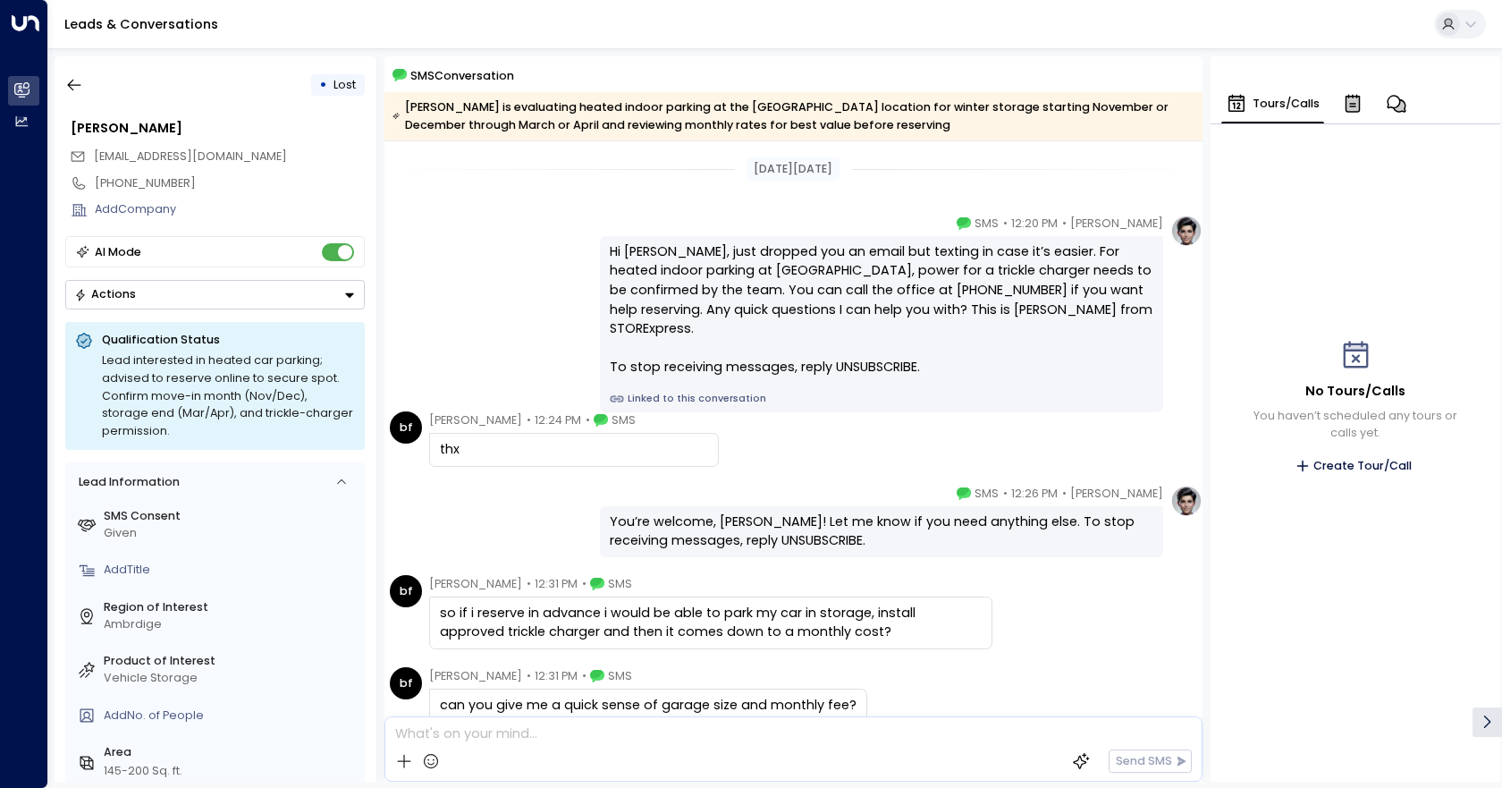
click at [1477, 720] on div at bounding box center [1488, 722] width 30 height 30
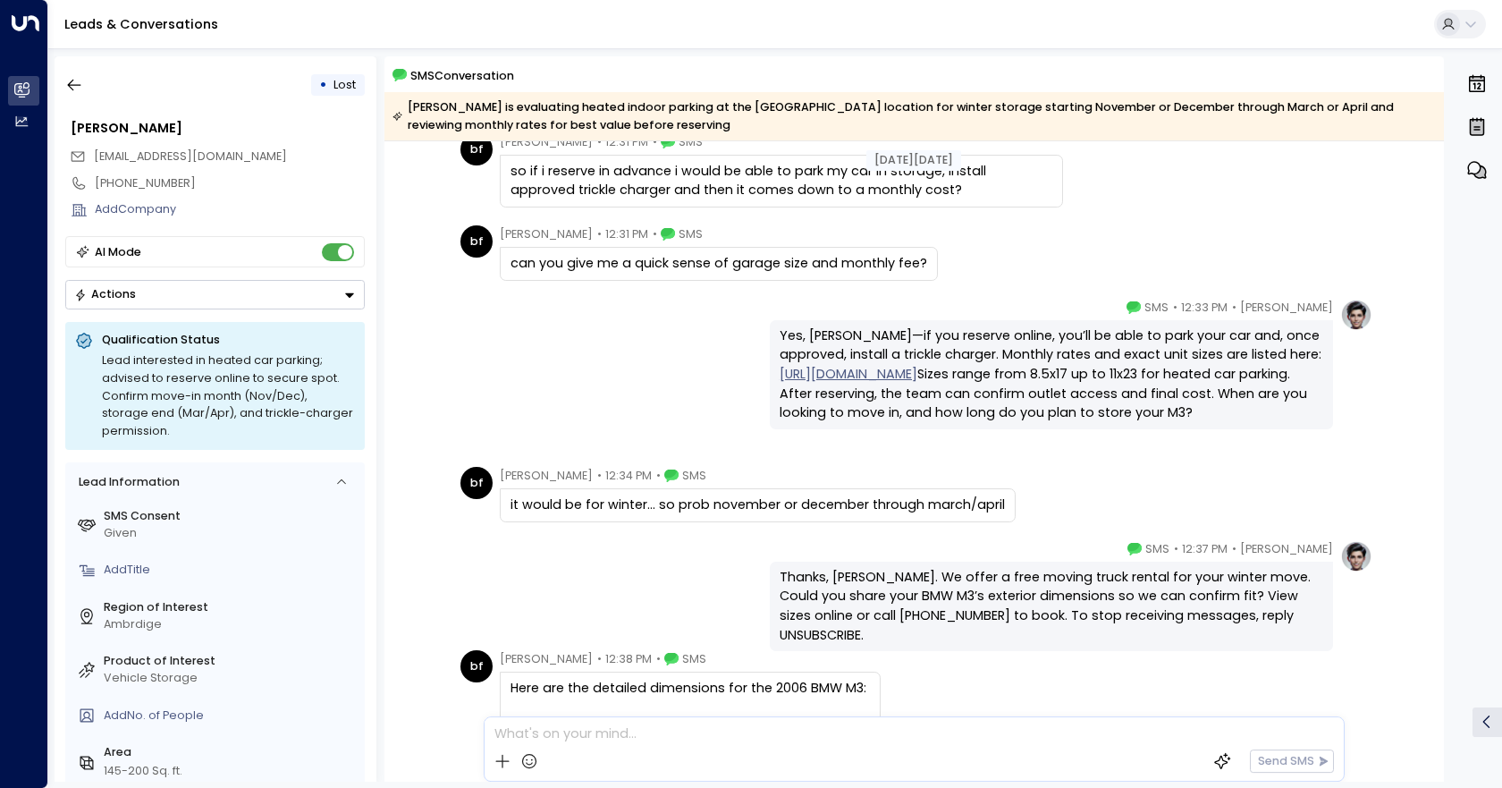
scroll to position [426, 0]
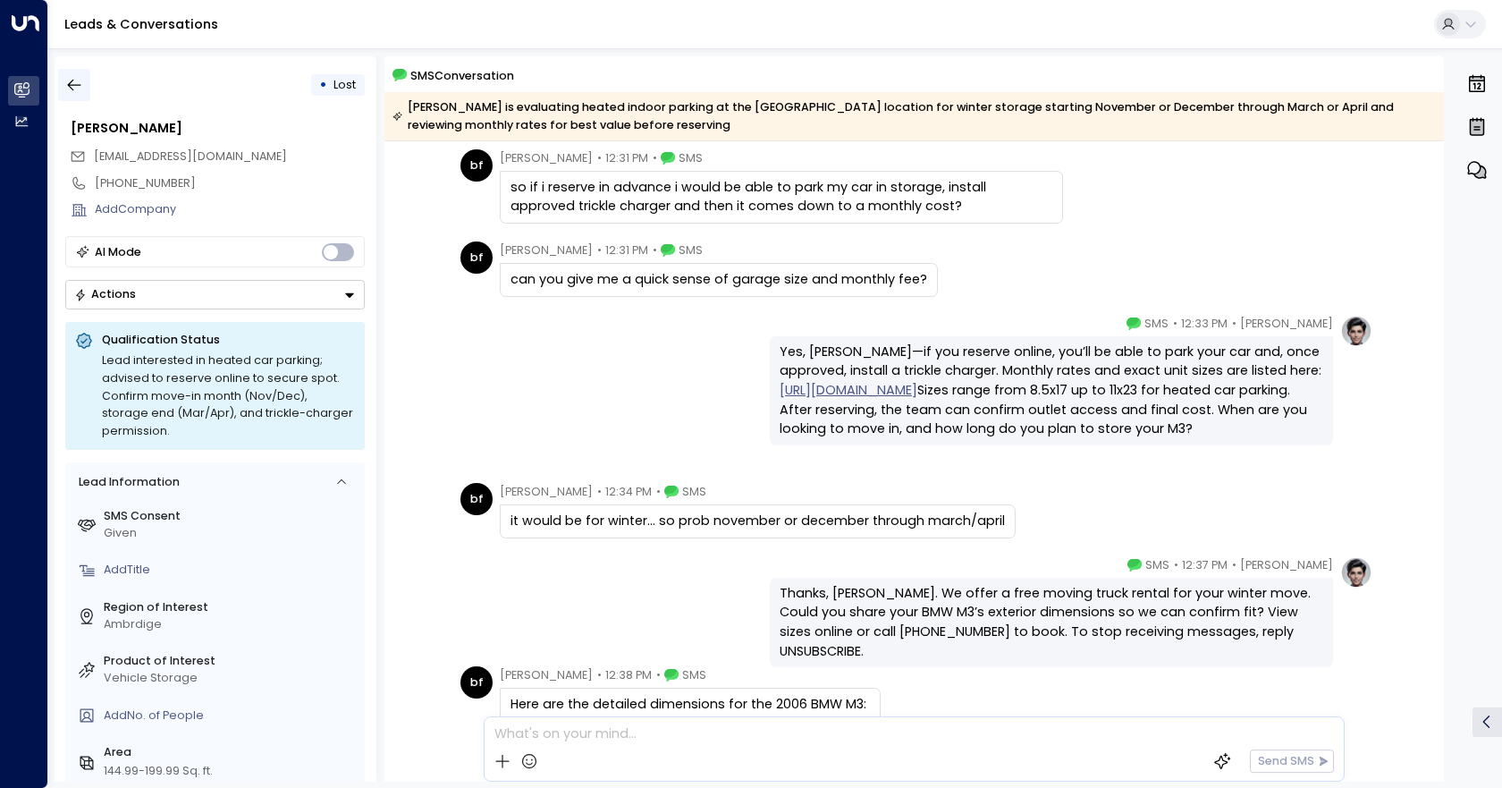
click at [72, 87] on icon "button" at bounding box center [74, 85] width 18 height 18
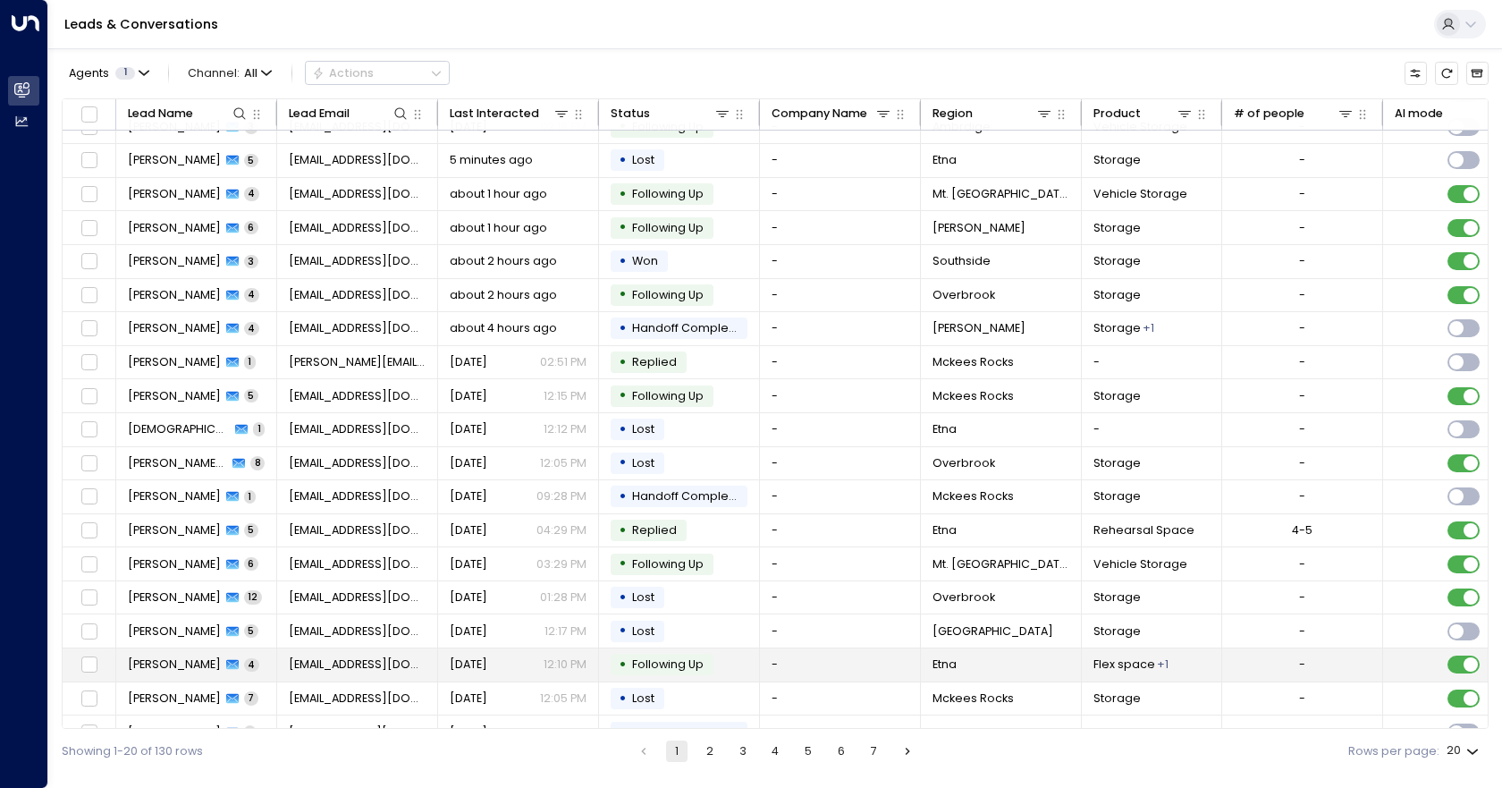
scroll to position [79, 0]
